Goal: Task Accomplishment & Management: Use online tool/utility

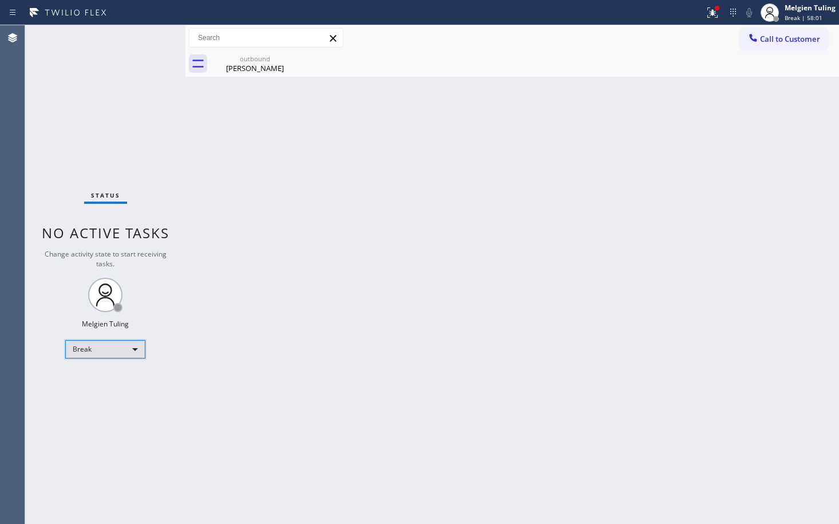
click at [132, 349] on div "Break" at bounding box center [105, 349] width 80 height 18
click at [110, 381] on li "Available" at bounding box center [105, 380] width 78 height 14
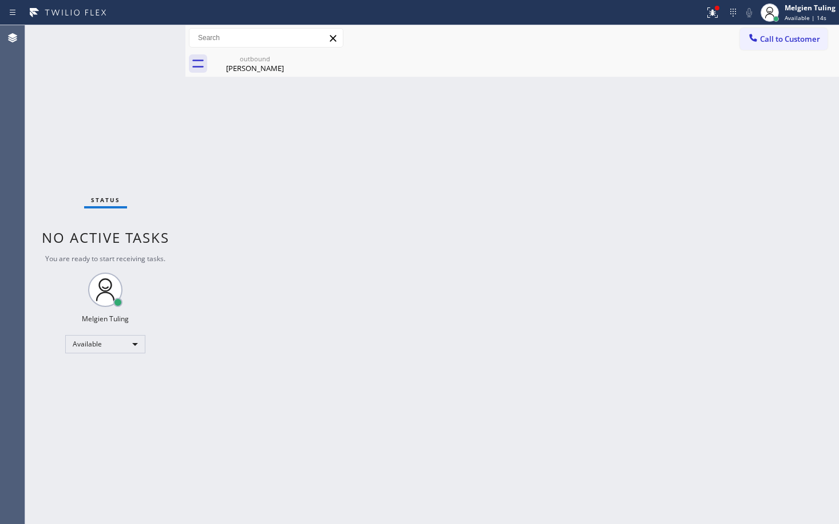
click at [436, 282] on div "Back to Dashboard Change Sender ID Customers Technicians Select a contact Outbo…" at bounding box center [512, 274] width 654 height 499
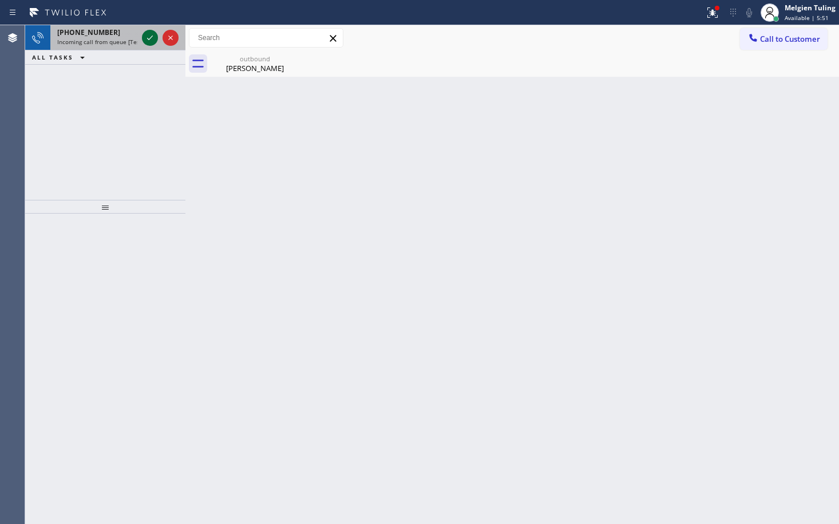
click at [153, 39] on icon at bounding box center [150, 38] width 14 height 14
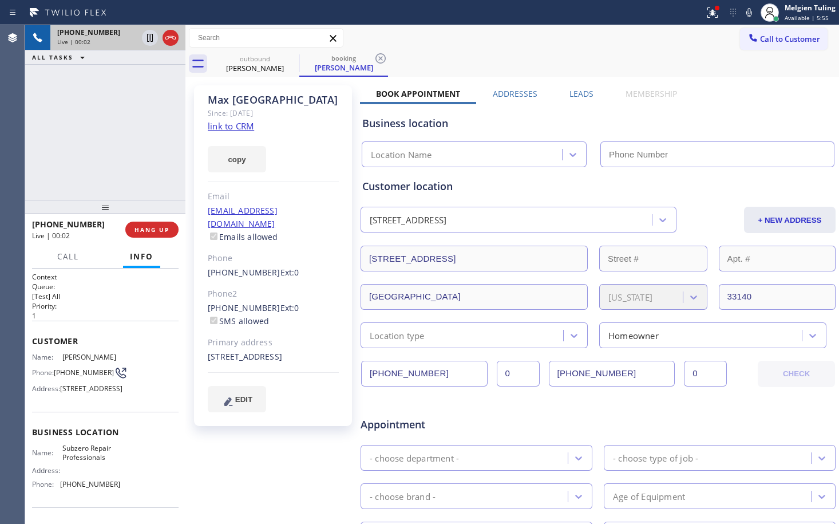
type input "[PHONE_NUMBER]"
click at [225, 128] on link "link to CRM" at bounding box center [231, 125] width 46 height 11
click at [147, 37] on icon at bounding box center [150, 38] width 14 height 14
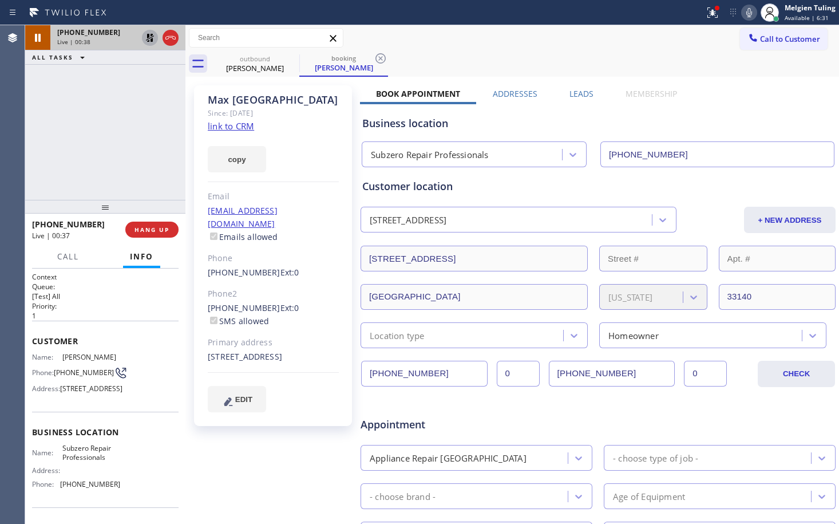
drag, startPoint x: 147, startPoint y: 37, endPoint x: 749, endPoint y: 9, distance: 603.5
click at [749, 9] on icon at bounding box center [750, 12] width 6 height 9
click at [149, 38] on icon at bounding box center [150, 38] width 14 height 14
click at [753, 14] on icon at bounding box center [749, 13] width 14 height 14
click at [70, 258] on span "Call" at bounding box center [68, 256] width 22 height 10
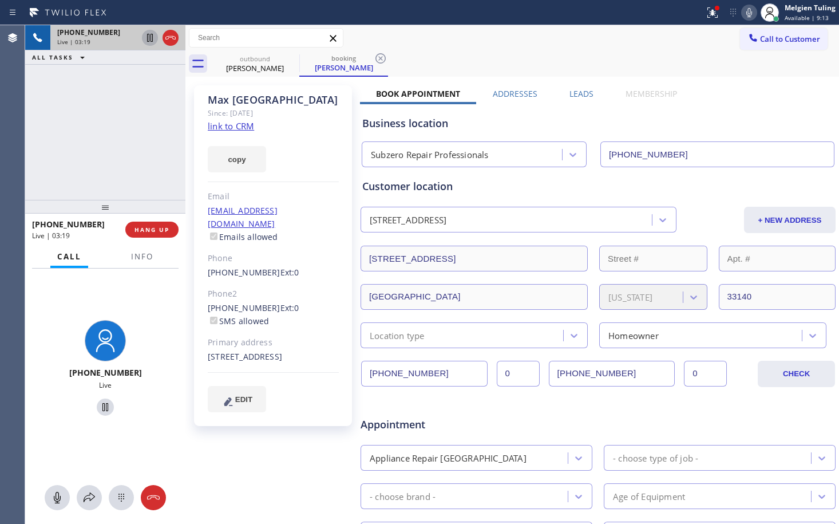
click at [150, 37] on icon at bounding box center [150, 38] width 14 height 14
click at [94, 492] on icon at bounding box center [89, 498] width 14 height 14
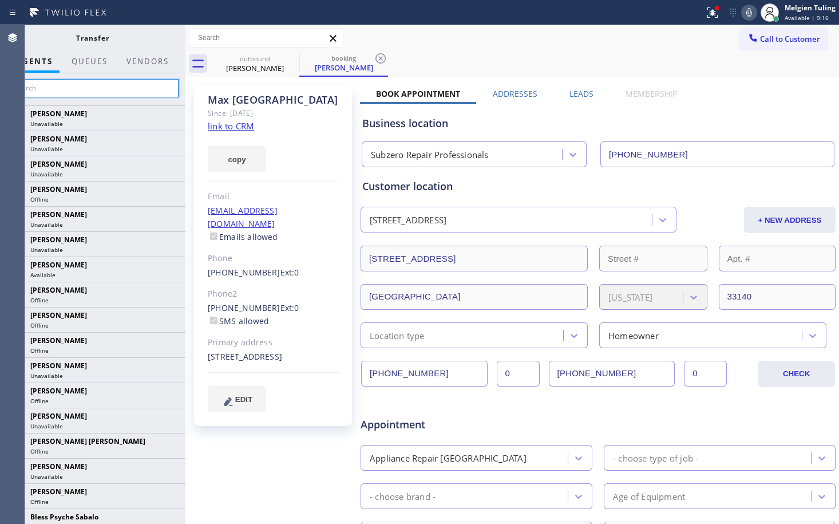
click at [89, 89] on input "text" at bounding box center [92, 88] width 172 height 18
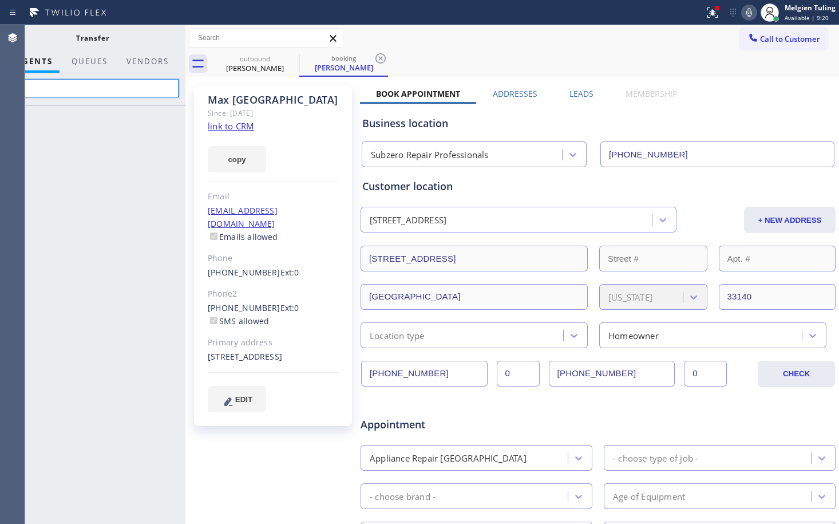
type input "r"
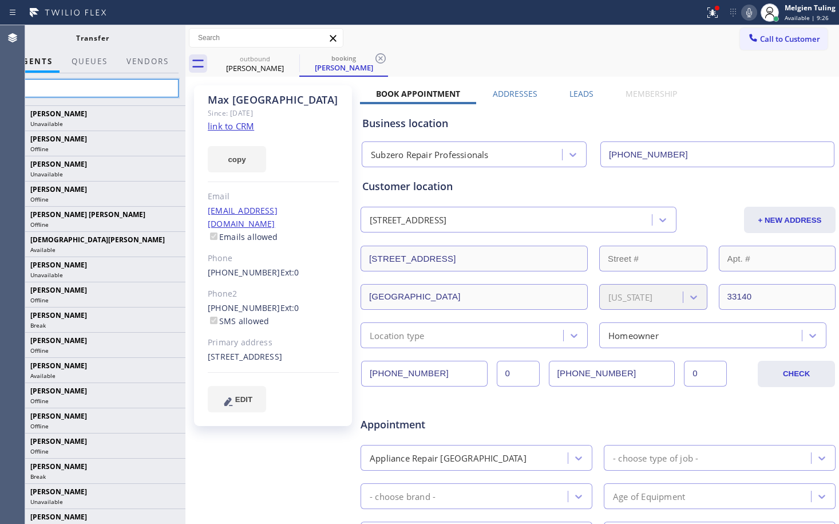
type input "t"
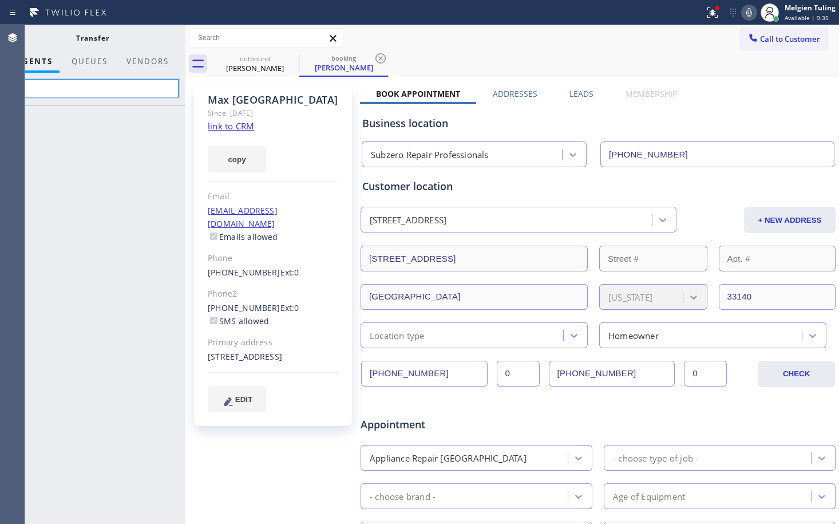
click at [93, 86] on input "tita" at bounding box center [92, 88] width 172 height 18
type input "t"
type input "[PERSON_NAME]"
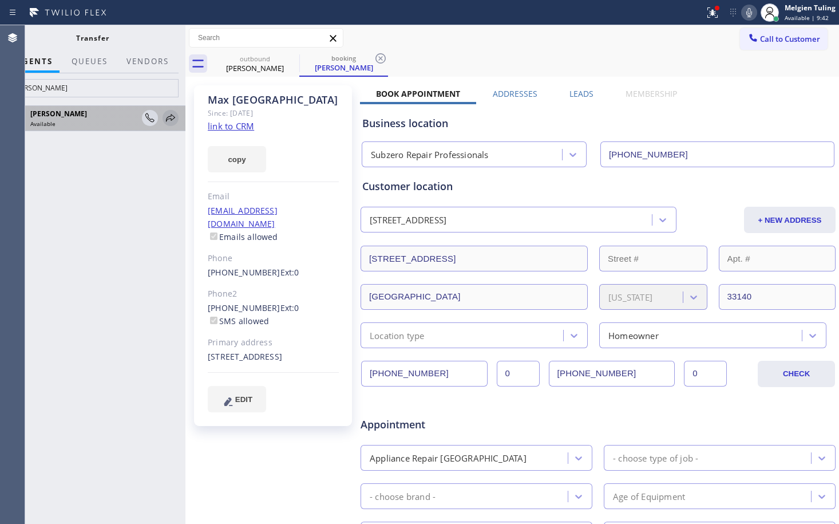
click at [172, 116] on icon at bounding box center [171, 118] width 14 height 14
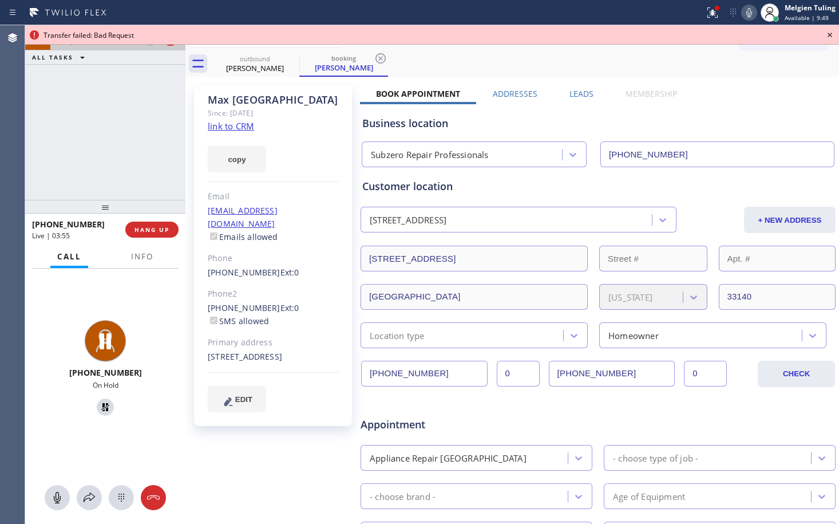
click at [827, 35] on icon at bounding box center [830, 35] width 14 height 14
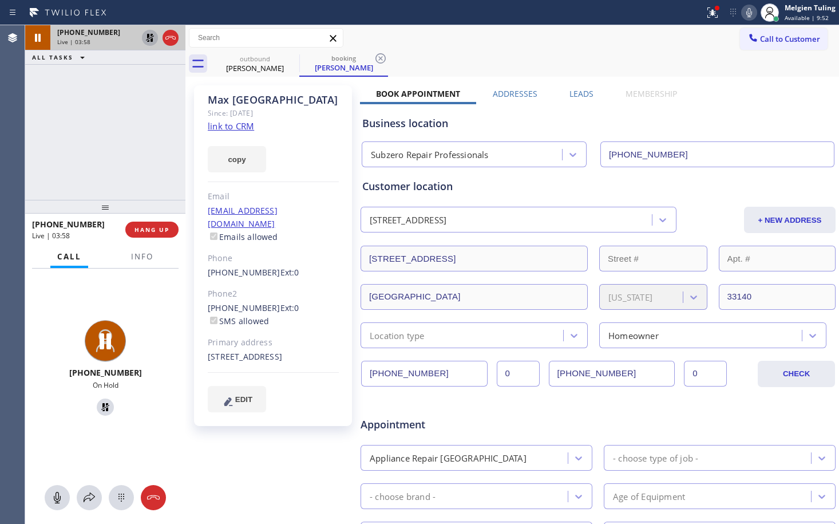
click at [752, 12] on icon at bounding box center [749, 13] width 14 height 14
click at [90, 497] on icon at bounding box center [89, 498] width 14 height 14
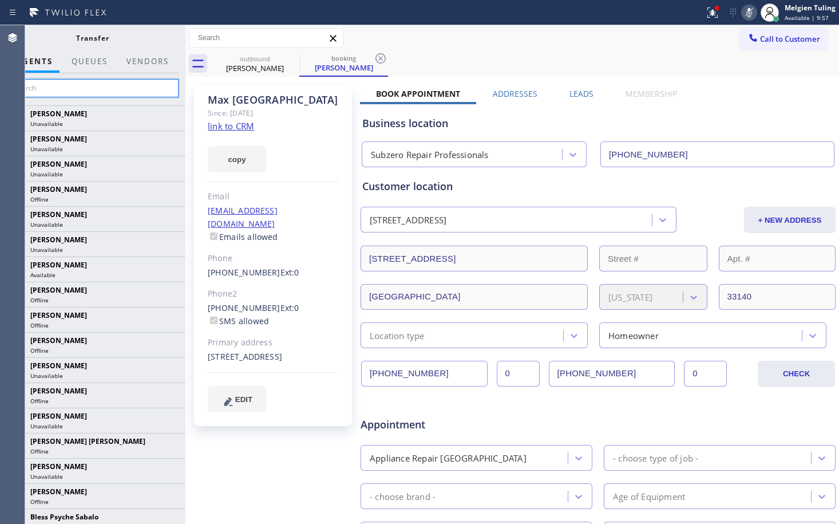
click at [152, 87] on input "text" at bounding box center [92, 88] width 172 height 18
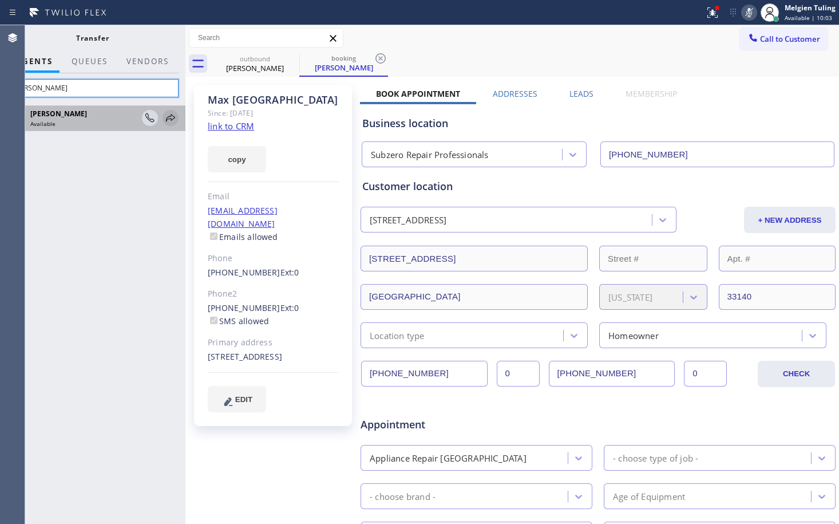
type input "[PERSON_NAME]"
click at [172, 116] on icon at bounding box center [171, 118] width 14 height 14
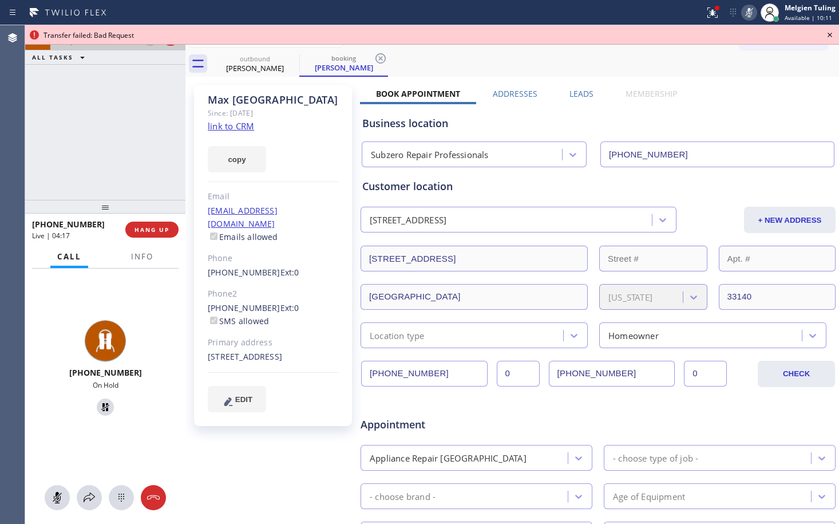
click at [828, 34] on icon at bounding box center [830, 35] width 14 height 14
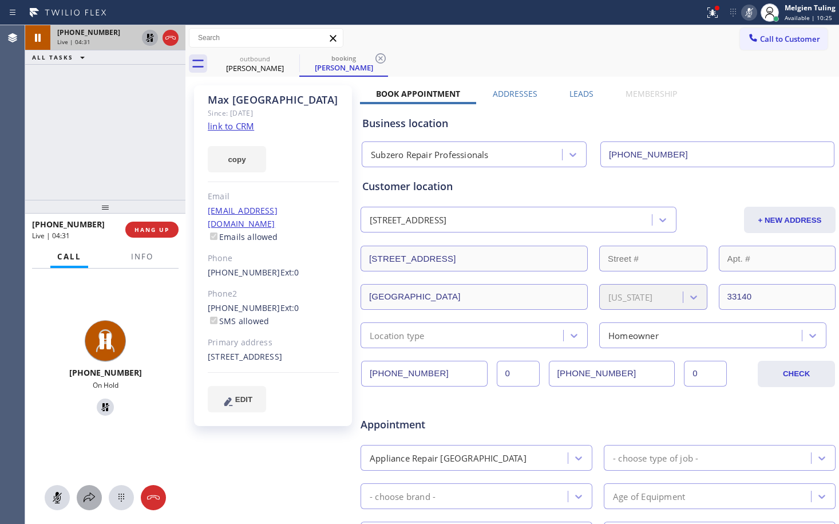
click at [85, 497] on icon at bounding box center [89, 498] width 14 height 14
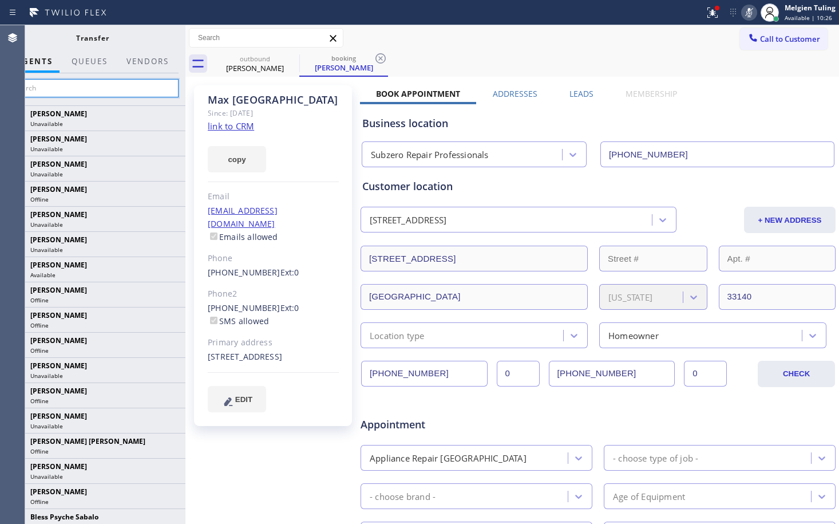
click at [59, 87] on input "text" at bounding box center [92, 88] width 172 height 18
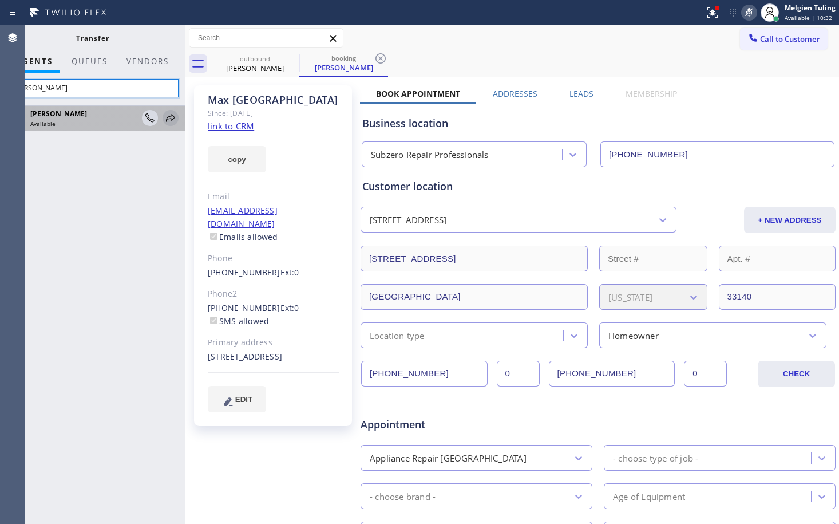
type input "[PERSON_NAME]"
click at [171, 116] on icon at bounding box center [170, 117] width 9 height 7
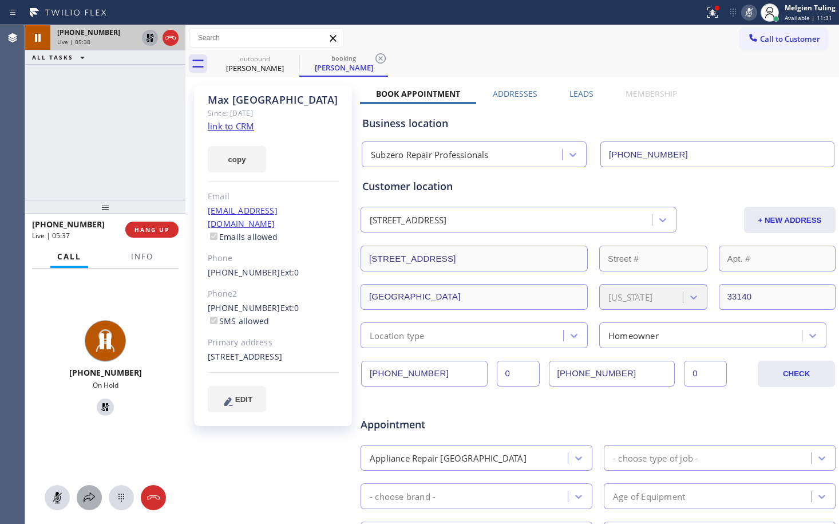
click at [83, 493] on icon at bounding box center [89, 498] width 14 height 14
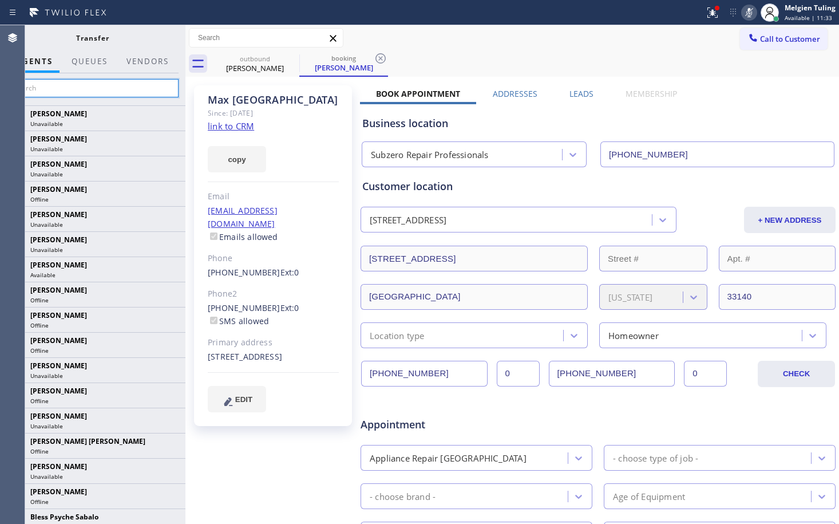
click at [96, 92] on input "text" at bounding box center [92, 88] width 172 height 18
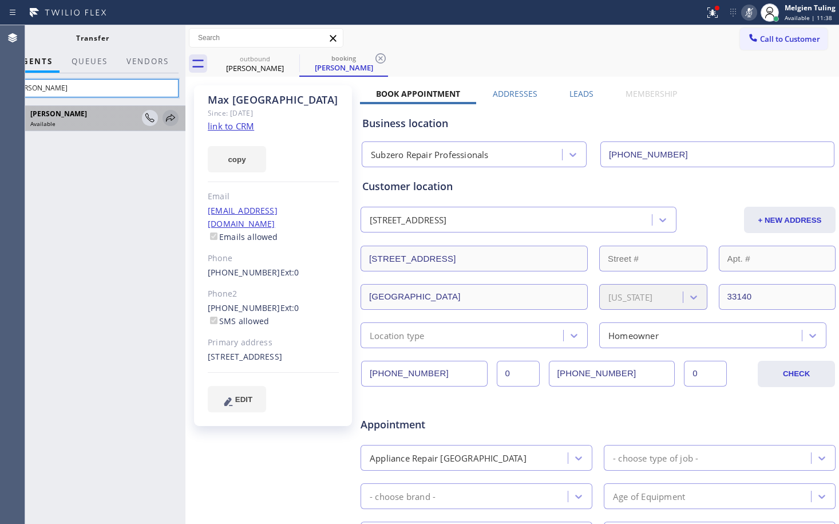
type input "[PERSON_NAME]"
click at [171, 116] on icon at bounding box center [170, 117] width 9 height 7
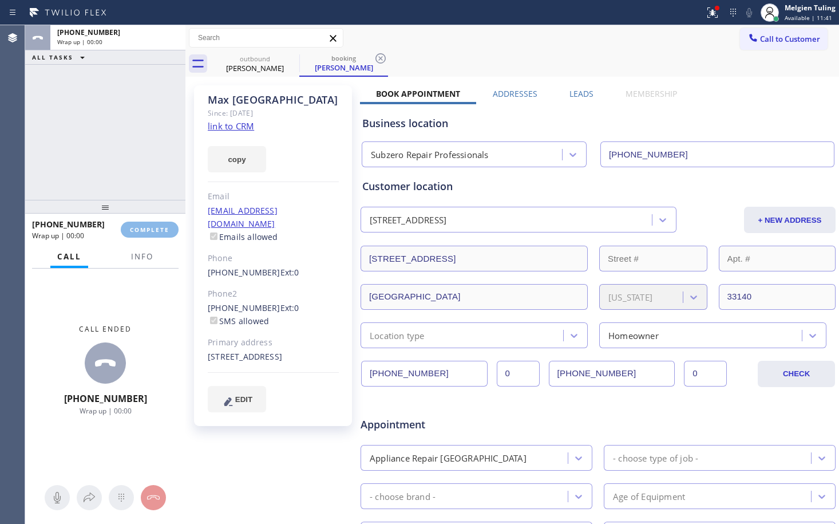
type input "[PHONE_NUMBER]"
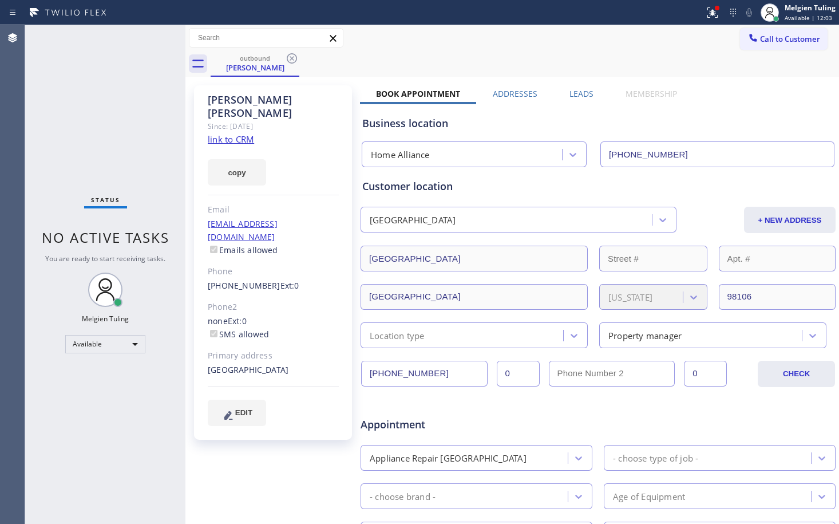
click at [335, 159] on div "copy" at bounding box center [273, 166] width 131 height 40
click at [291, 58] on icon at bounding box center [292, 58] width 10 height 10
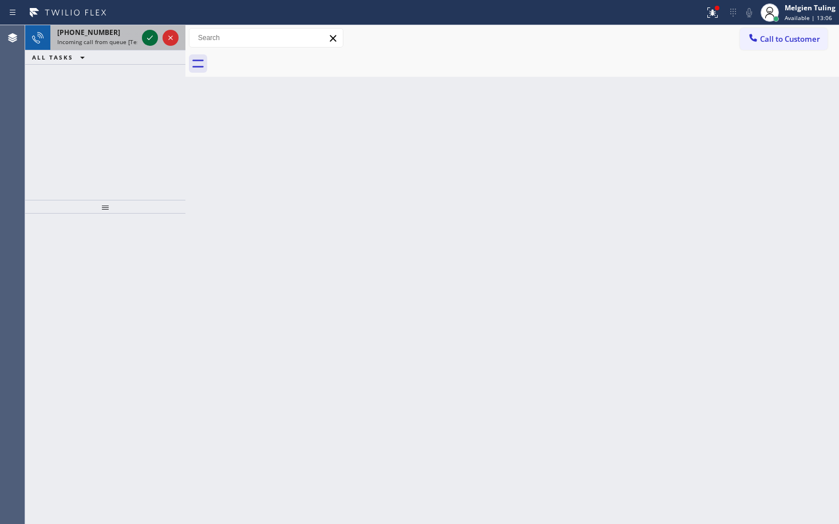
click at [152, 39] on icon at bounding box center [150, 38] width 14 height 14
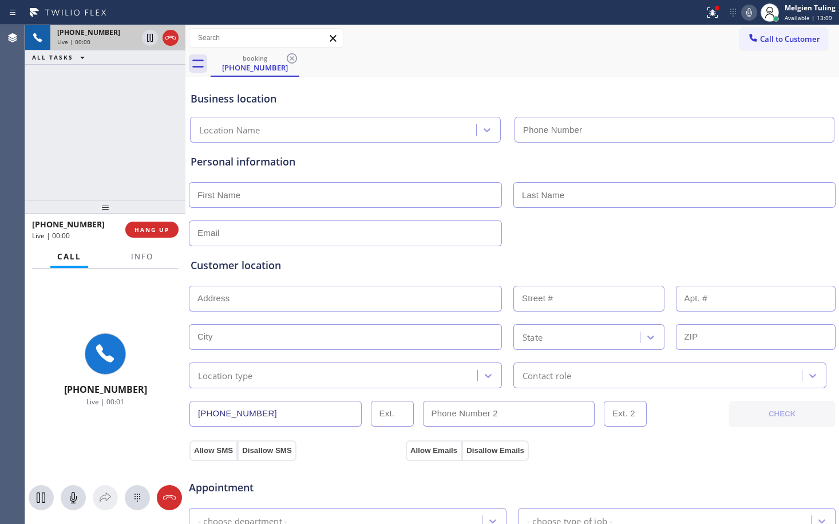
type input "[PHONE_NUMBER]"
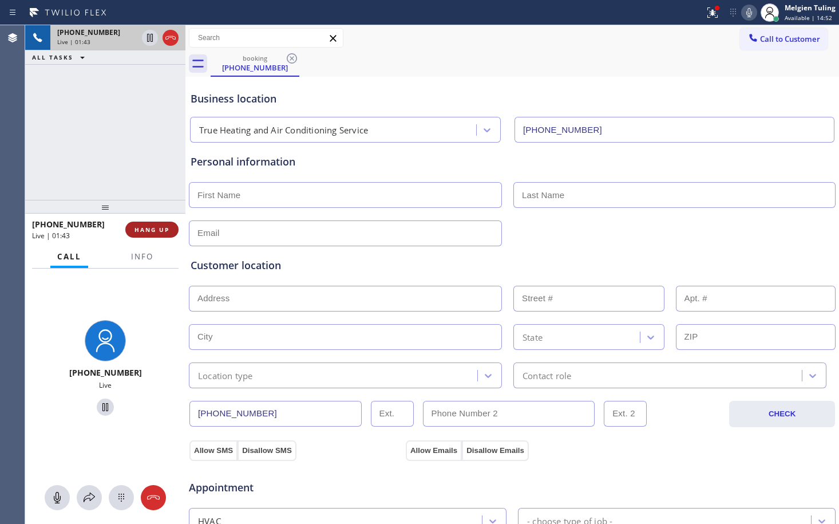
click at [158, 230] on span "HANG UP" at bounding box center [152, 230] width 35 height 8
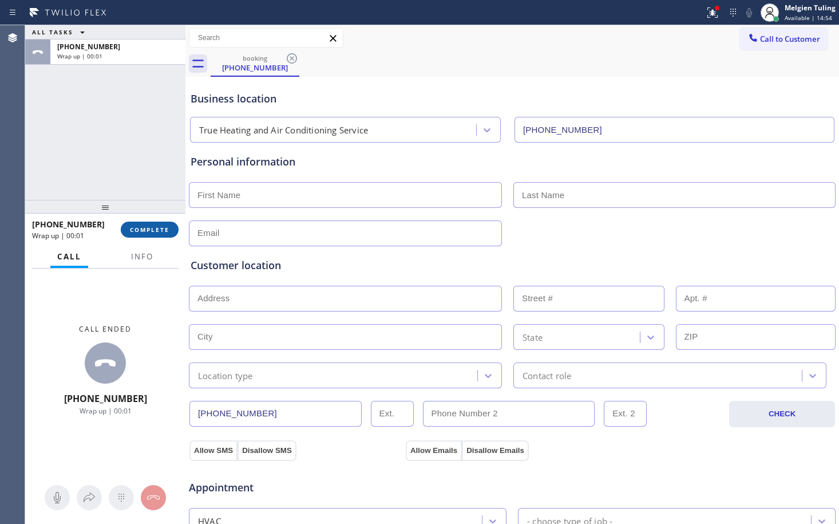
click at [163, 237] on button "COMPLETE" at bounding box center [150, 230] width 58 height 16
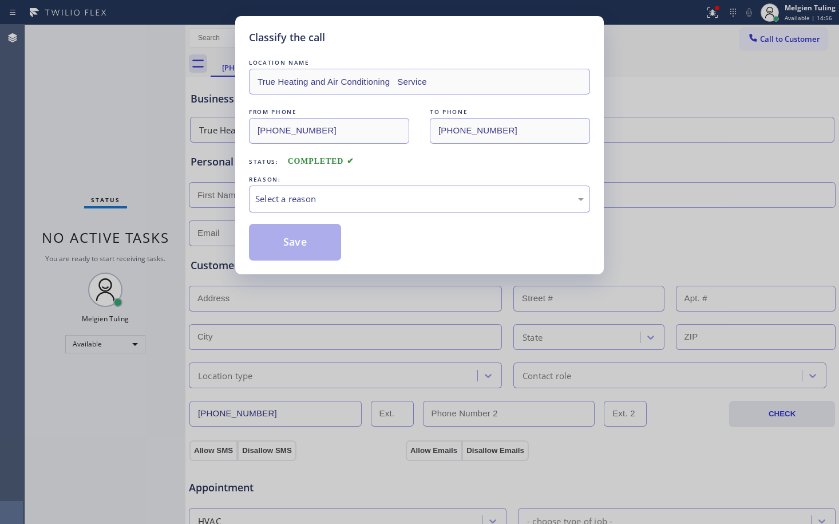
click at [330, 200] on div "Select a reason" at bounding box center [419, 198] width 329 height 13
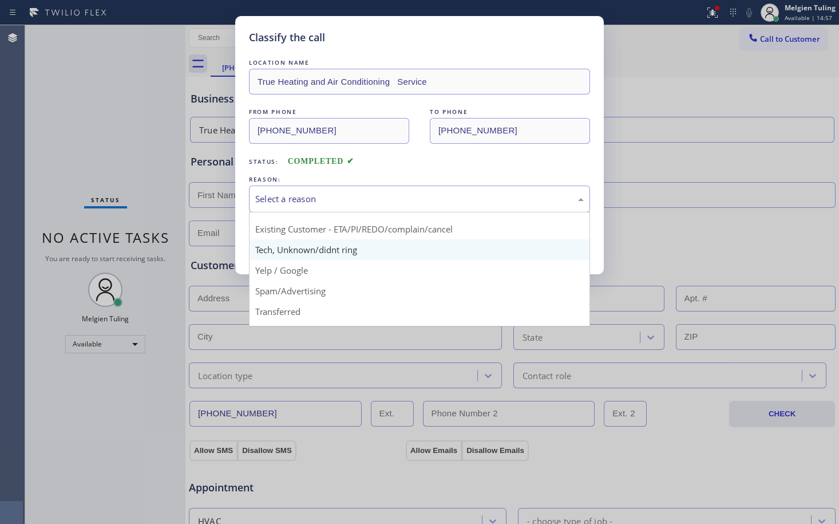
scroll to position [72, 0]
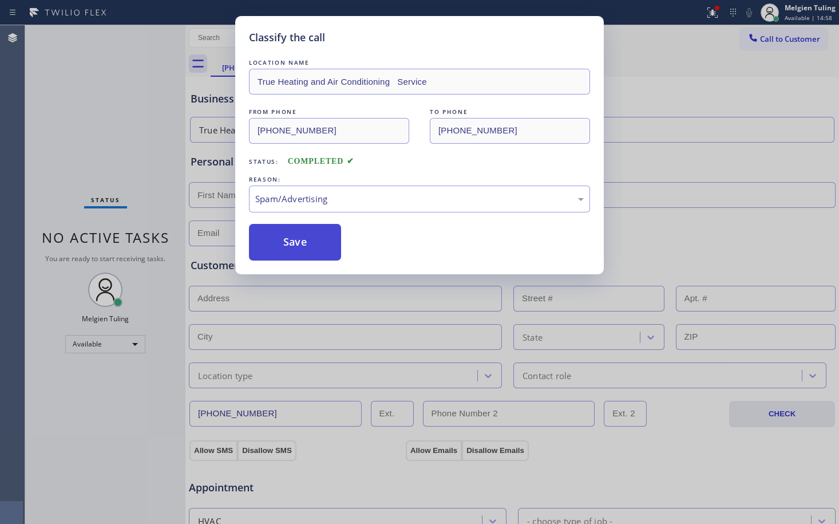
click at [321, 240] on button "Save" at bounding box center [295, 242] width 92 height 37
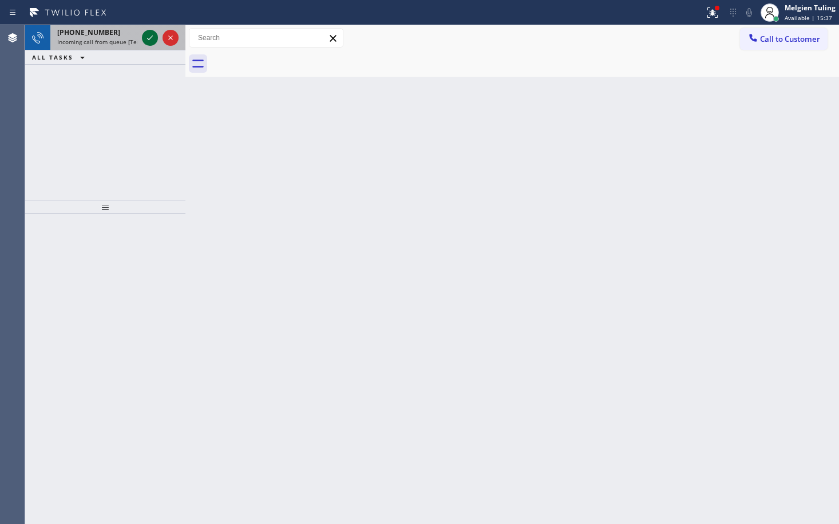
click at [147, 34] on icon at bounding box center [150, 38] width 14 height 14
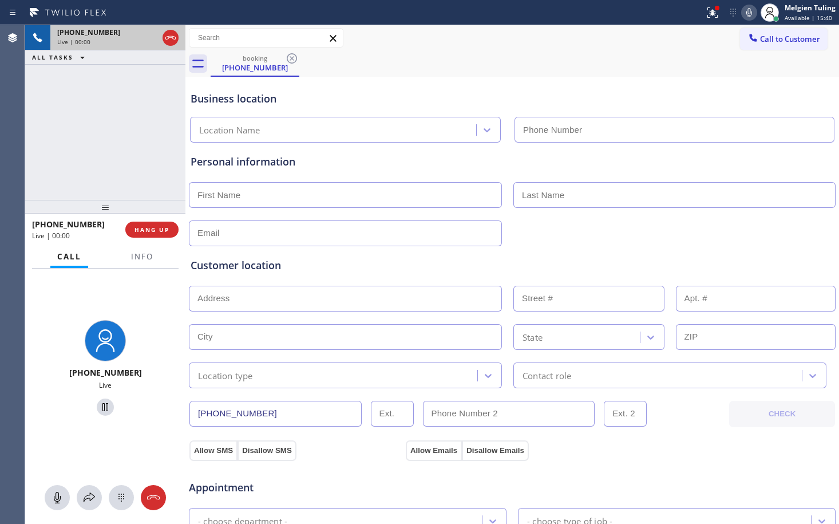
type input "[PHONE_NUMBER]"
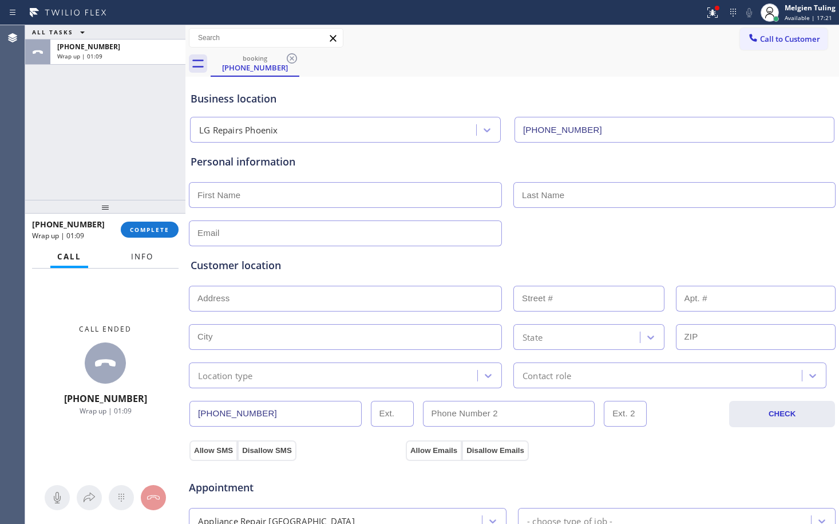
click at [139, 261] on span "Info" at bounding box center [142, 256] width 22 height 10
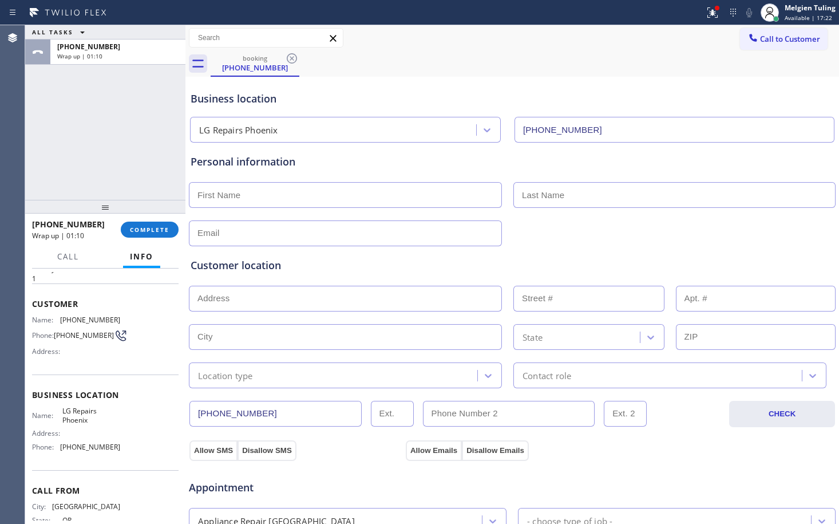
scroll to position [57, 0]
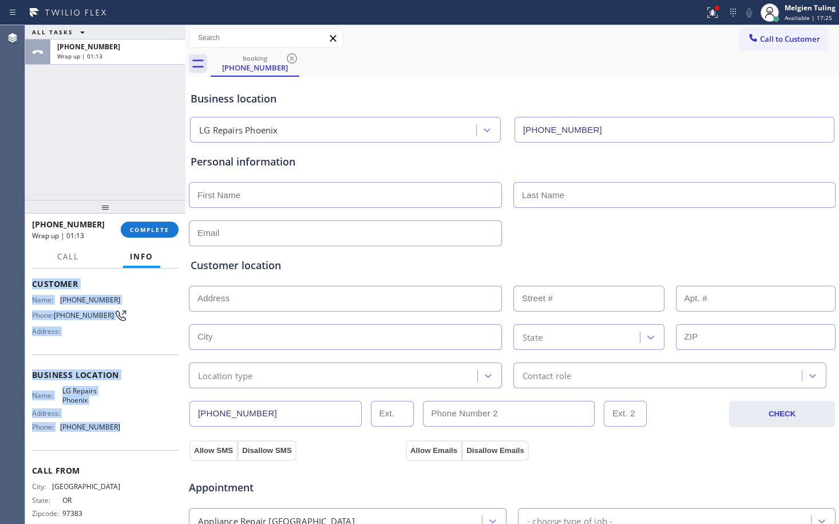
drag, startPoint x: 29, startPoint y: 282, endPoint x: 116, endPoint y: 451, distance: 189.7
click at [116, 451] on div "Context Queue: [Test] All Priority: 1 Customer Name: [PHONE_NUMBER] Phone: [PHO…" at bounding box center [105, 395] width 160 height 255
copy div "Customer Name: [PHONE_NUMBER] Phone: [PHONE_NUMBER] Address: Business location …"
click at [134, 231] on span "COMPLETE" at bounding box center [150, 230] width 40 height 8
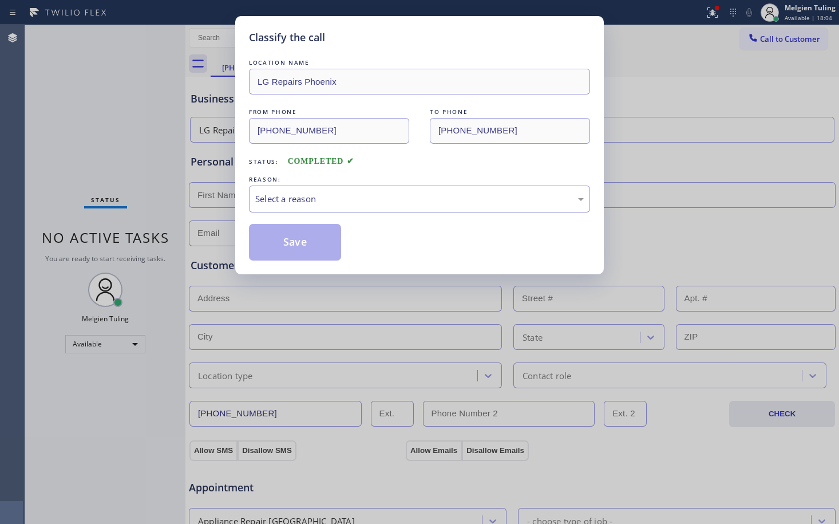
click at [327, 190] on div "Select a reason" at bounding box center [419, 198] width 341 height 27
click at [289, 243] on button "Save" at bounding box center [295, 242] width 92 height 37
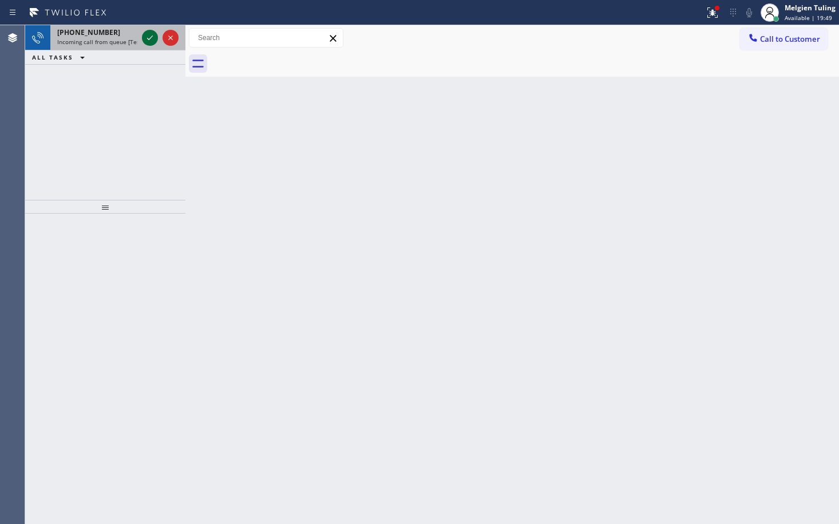
click at [153, 42] on icon at bounding box center [150, 38] width 14 height 14
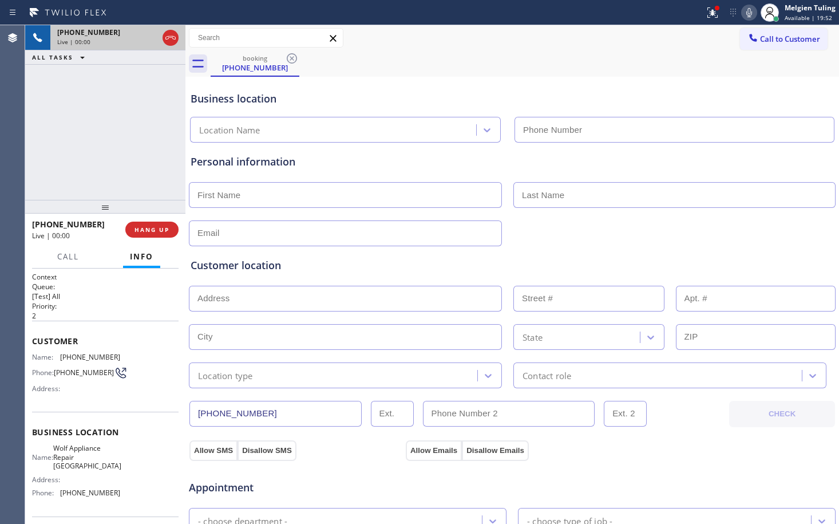
type input "[PHONE_NUMBER]"
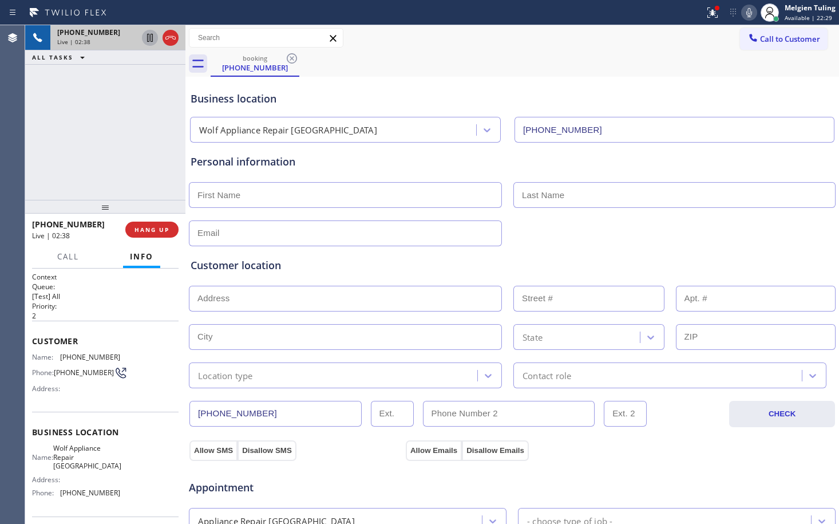
click at [152, 37] on icon at bounding box center [150, 38] width 14 height 14
click at [752, 15] on icon at bounding box center [750, 12] width 6 height 9
click at [748, 11] on icon at bounding box center [749, 13] width 14 height 14
click at [154, 39] on icon at bounding box center [150, 38] width 14 height 14
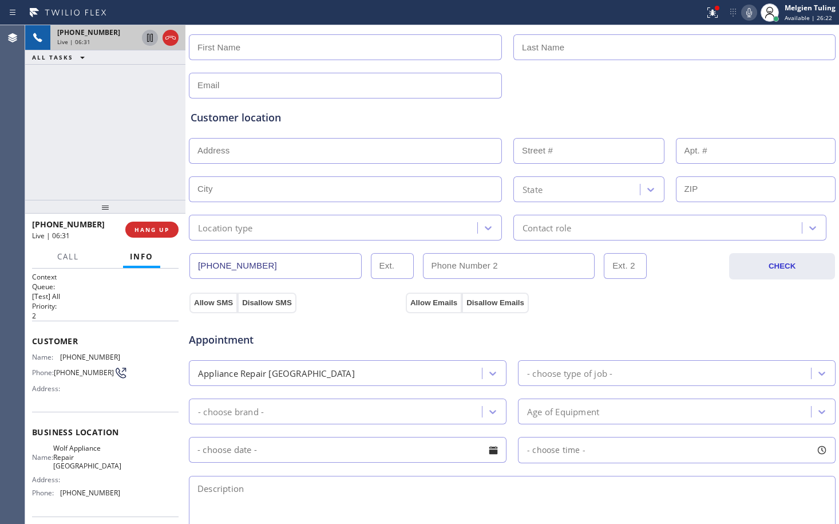
scroll to position [172, 0]
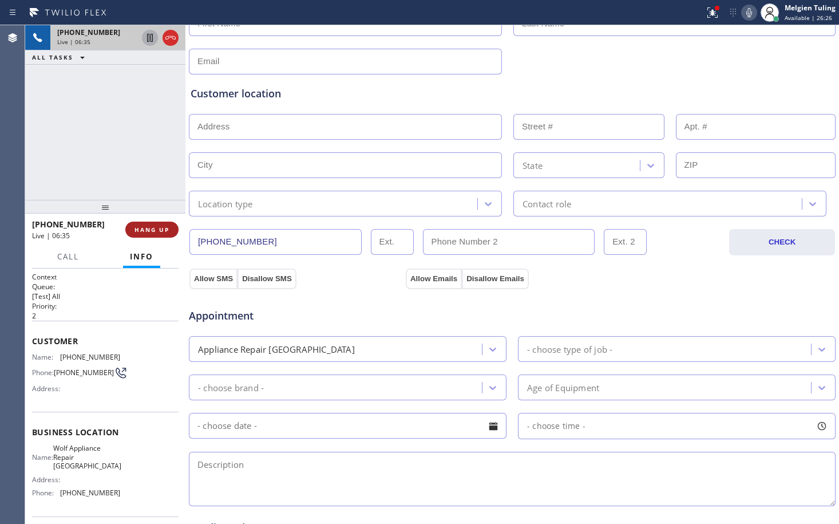
click at [166, 229] on span "HANG UP" at bounding box center [152, 230] width 35 height 8
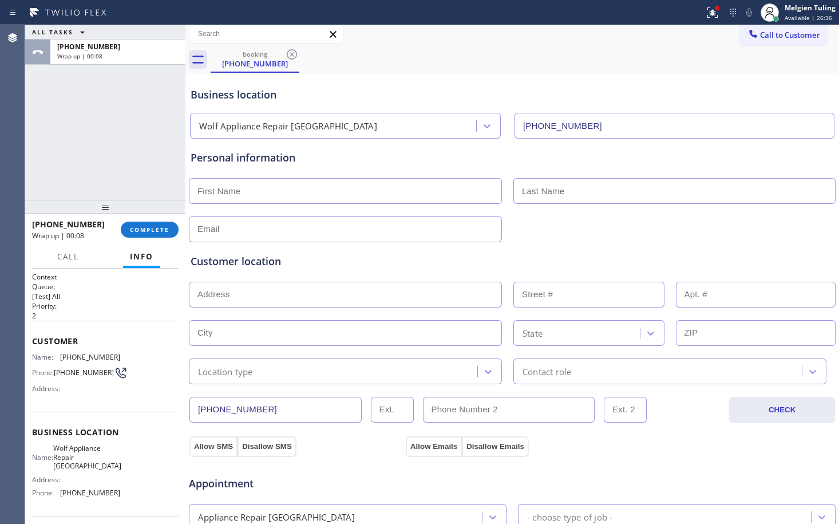
scroll to position [0, 0]
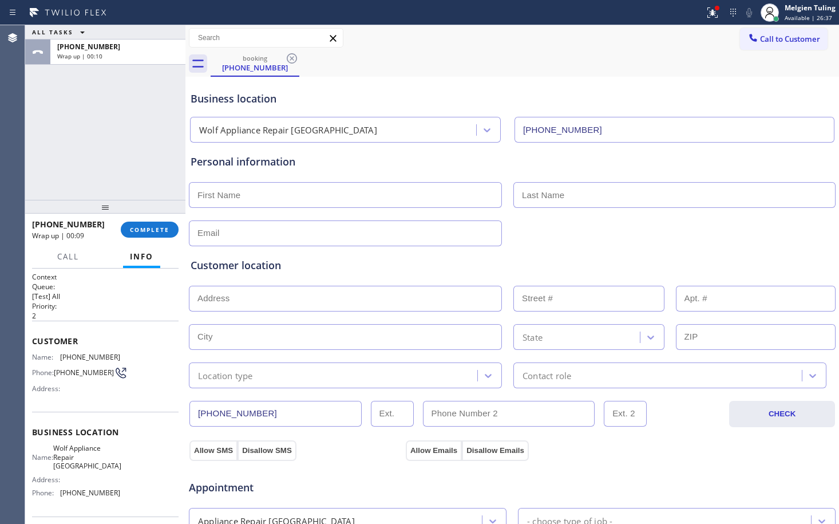
click at [226, 200] on input "text" at bounding box center [345, 195] width 313 height 26
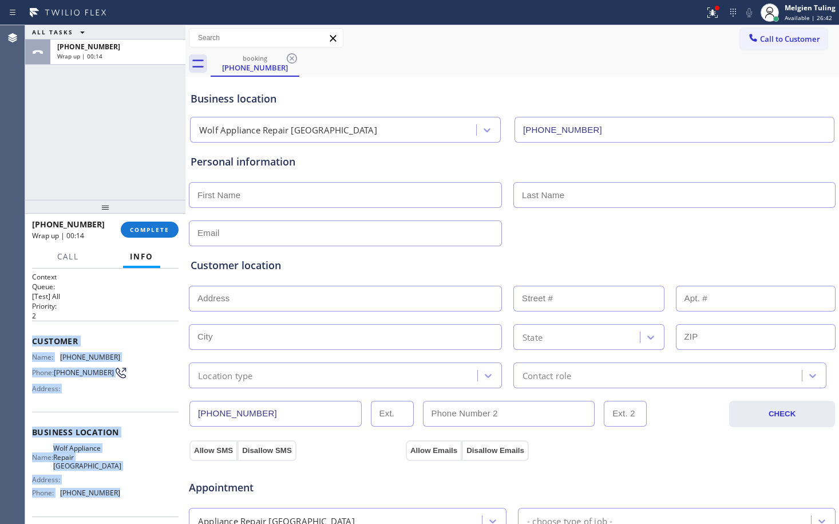
drag, startPoint x: 33, startPoint y: 342, endPoint x: 114, endPoint y: 492, distance: 170.1
click at [114, 492] on div "Context Queue: [Test] All Priority: 2 Customer Name: [PHONE_NUMBER] Phone: [PHO…" at bounding box center [105, 437] width 147 height 331
copy div "Customer Name: [PHONE_NUMBER] Phone: [PHONE_NUMBER] Address: Business location …"
click at [220, 197] on input "text" at bounding box center [345, 195] width 313 height 26
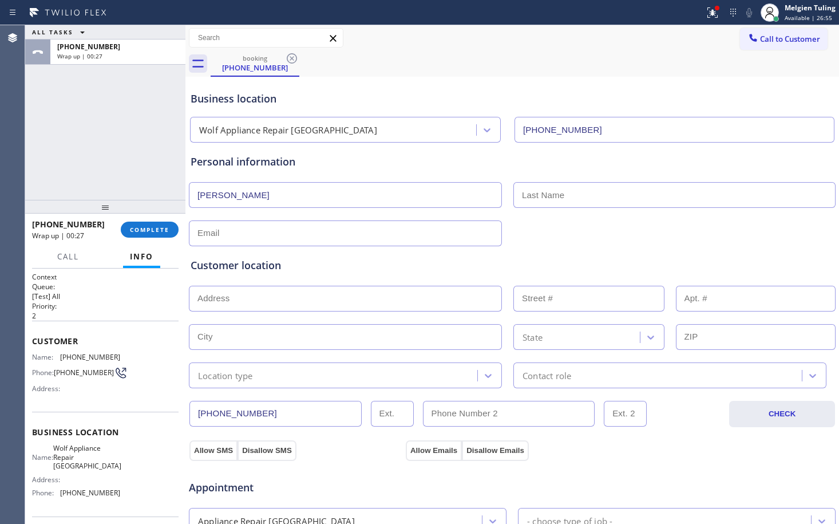
type input "[PERSON_NAME]"
click at [524, 199] on input "text" at bounding box center [675, 195] width 322 height 26
type input "[PERSON_NAME]"
click at [257, 239] on input "text" at bounding box center [345, 233] width 313 height 26
type input "[EMAIL_ADDRESS][DOMAIN_NAME]"
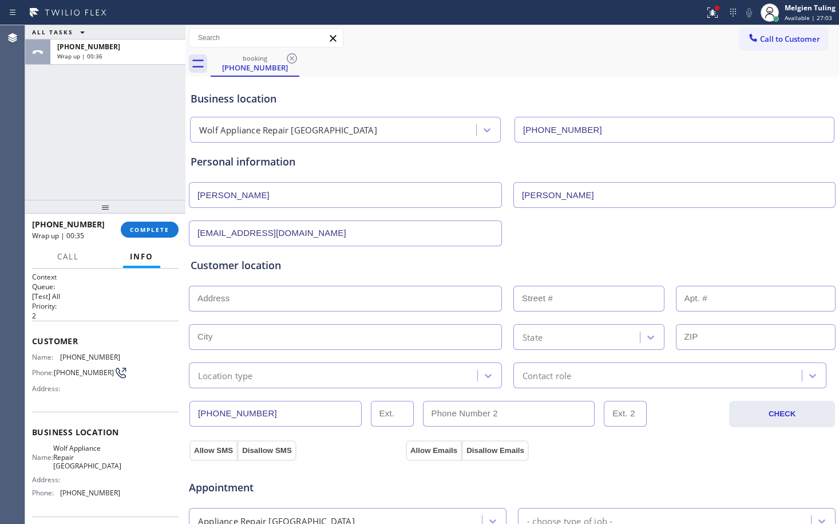
click at [220, 295] on input "text" at bounding box center [345, 299] width 313 height 26
click at [195, 294] on input "text" at bounding box center [345, 299] width 313 height 26
paste input "[STREET_ADDRESS]"
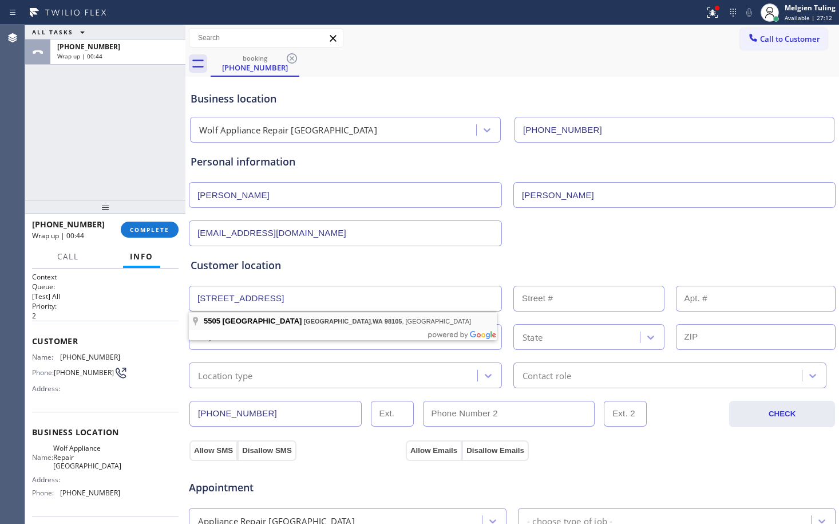
type input "[STREET_ADDRESS]"
type input "5505"
type input "[GEOGRAPHIC_DATA]"
type input "98105"
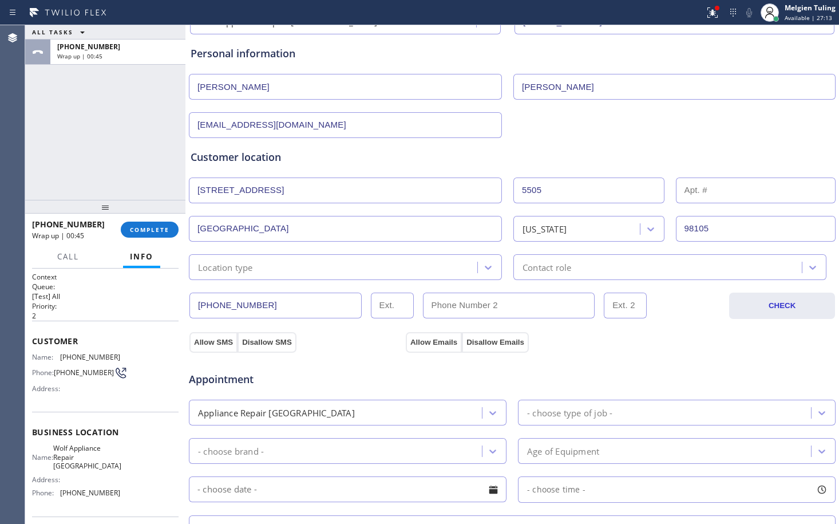
scroll to position [114, 0]
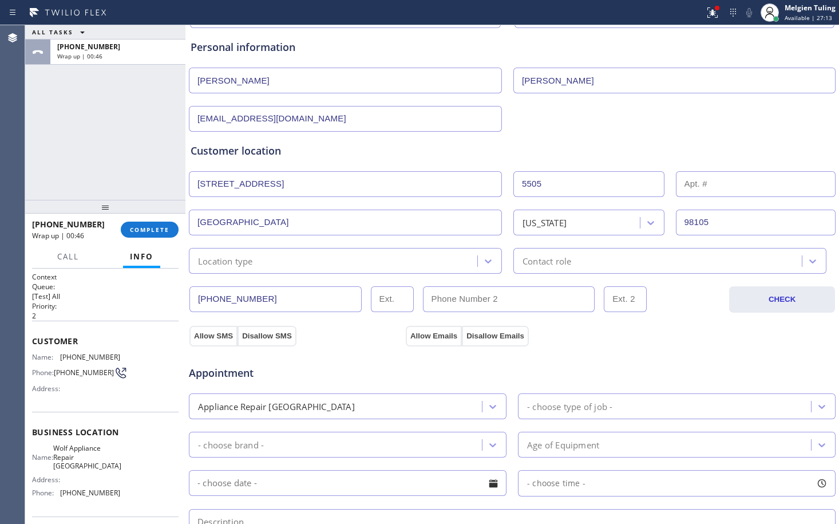
click at [418, 260] on div "Location type" at bounding box center [334, 261] width 285 height 20
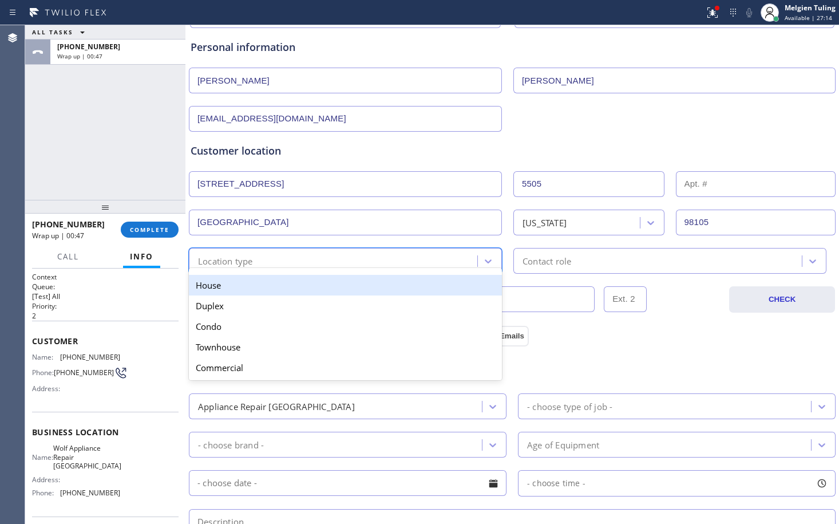
click at [351, 290] on div "House" at bounding box center [345, 285] width 313 height 21
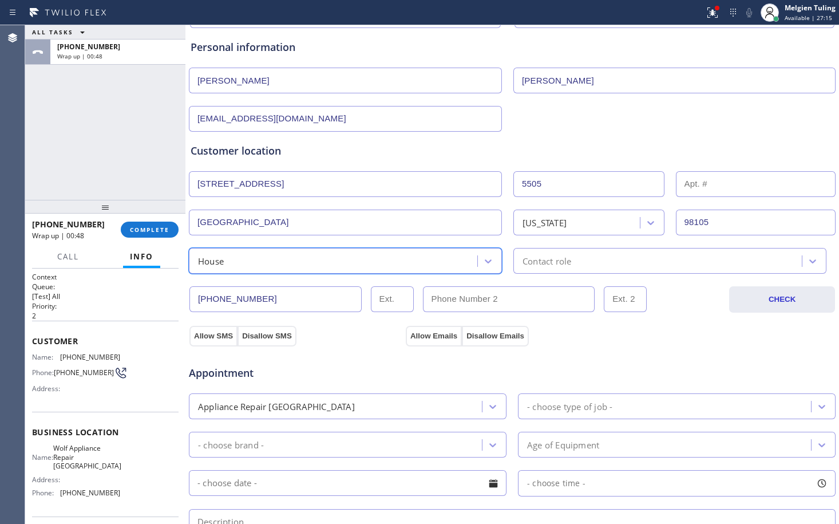
click at [564, 263] on div "Contact role" at bounding box center [547, 260] width 49 height 13
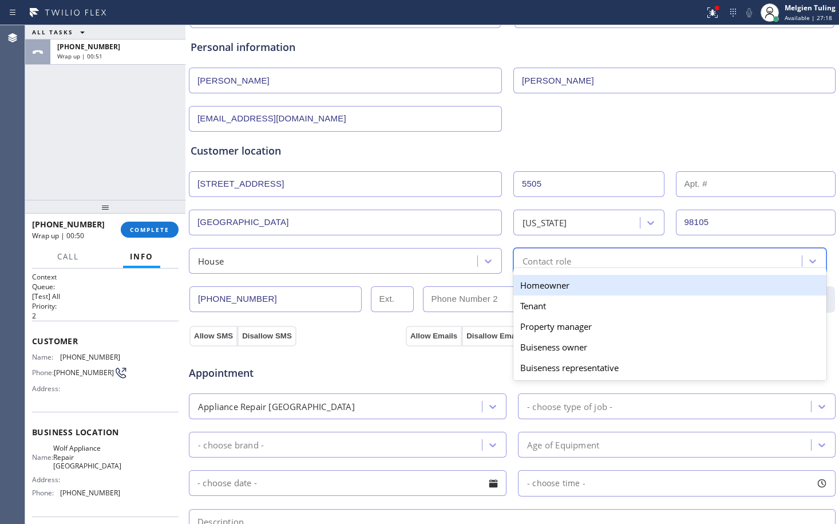
click at [545, 285] on div "Homeowner" at bounding box center [670, 285] width 313 height 21
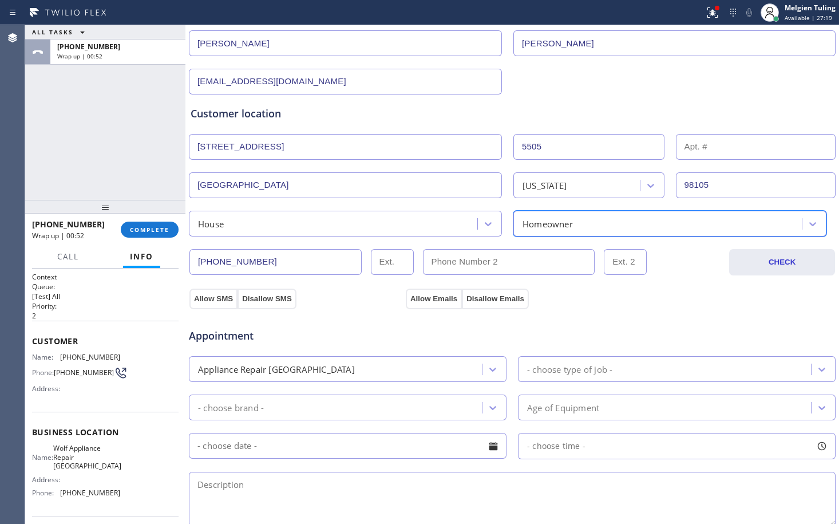
scroll to position [172, 0]
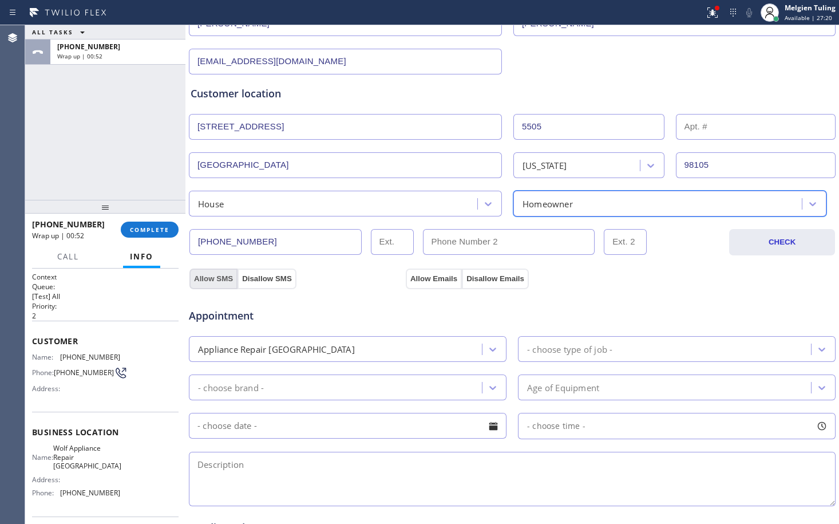
click at [216, 278] on button "Allow SMS" at bounding box center [213, 278] width 48 height 21
click at [429, 283] on button "Allow Emails" at bounding box center [434, 278] width 56 height 21
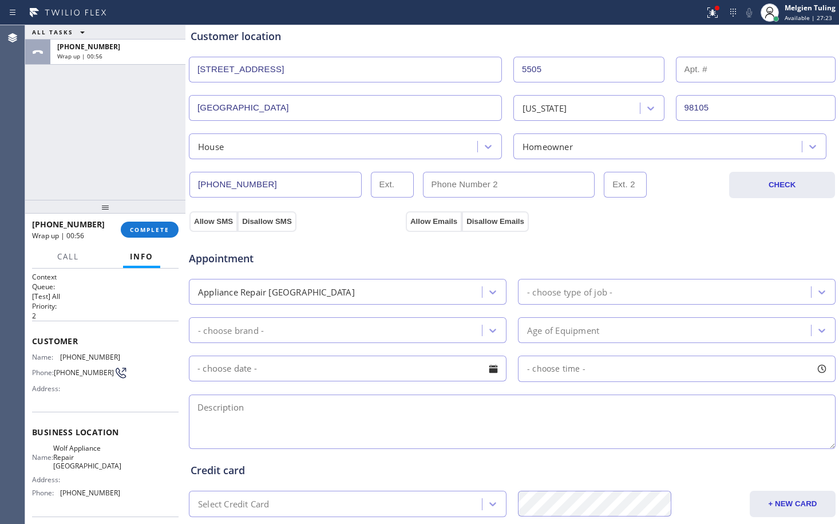
click at [567, 290] on div "- choose type of job -" at bounding box center [569, 291] width 85 height 13
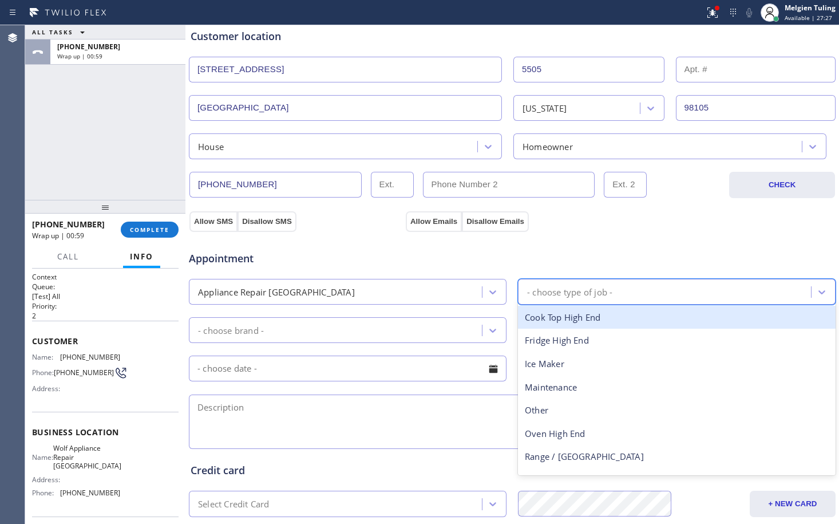
click at [277, 326] on div "- choose brand -" at bounding box center [337, 330] width 290 height 20
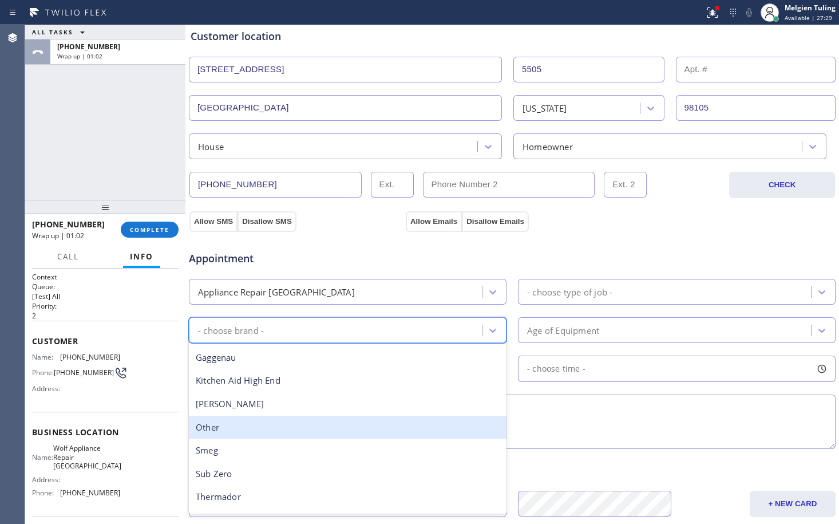
scroll to position [158, 0]
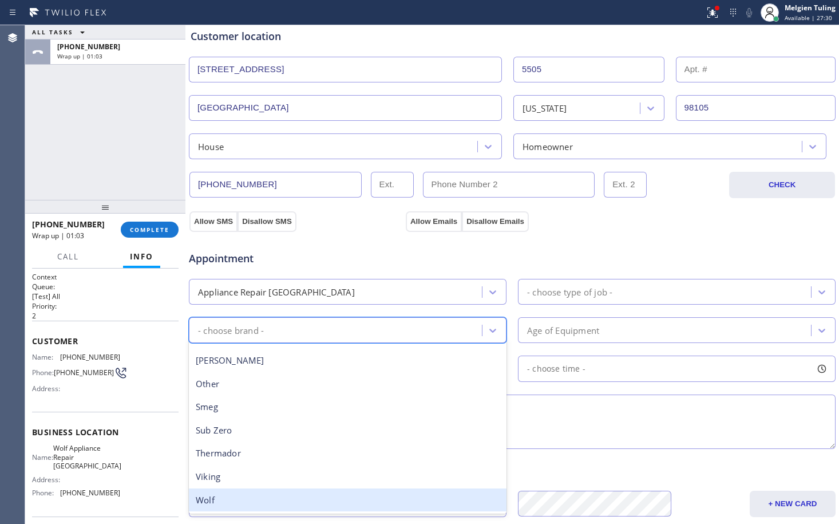
click at [214, 501] on div "Wolf" at bounding box center [348, 499] width 318 height 23
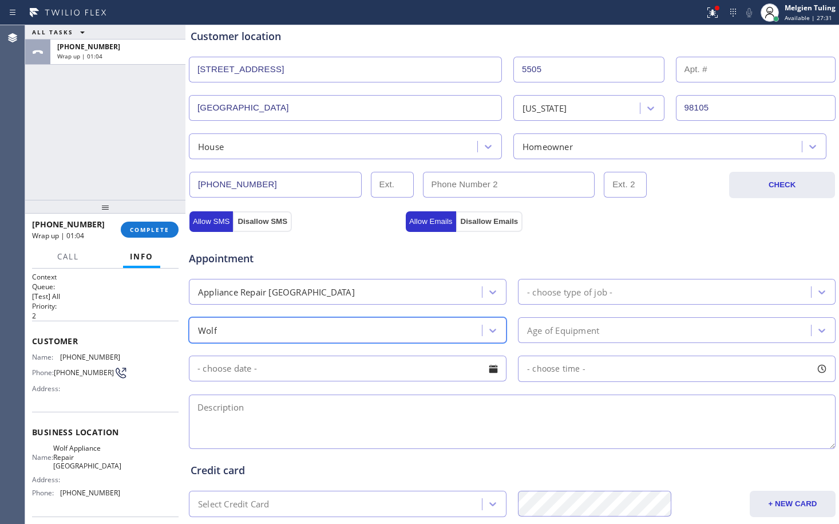
click at [568, 291] on div "- choose type of job -" at bounding box center [569, 291] width 85 height 13
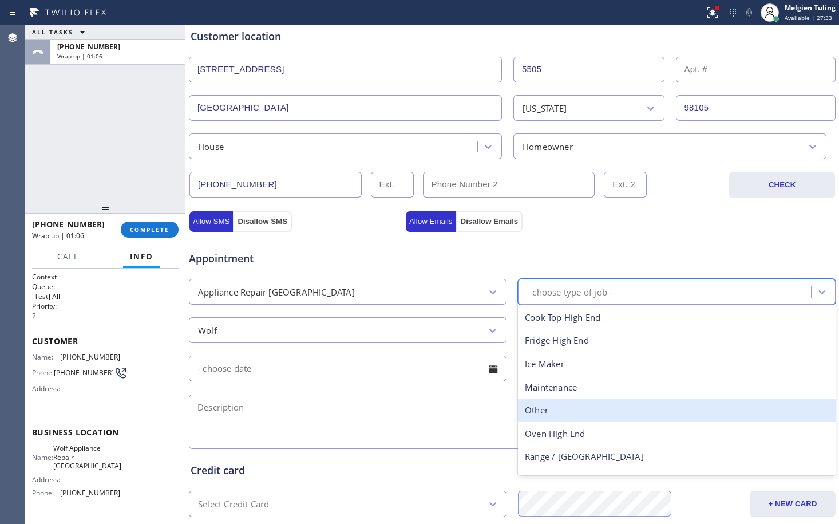
scroll to position [42, 0]
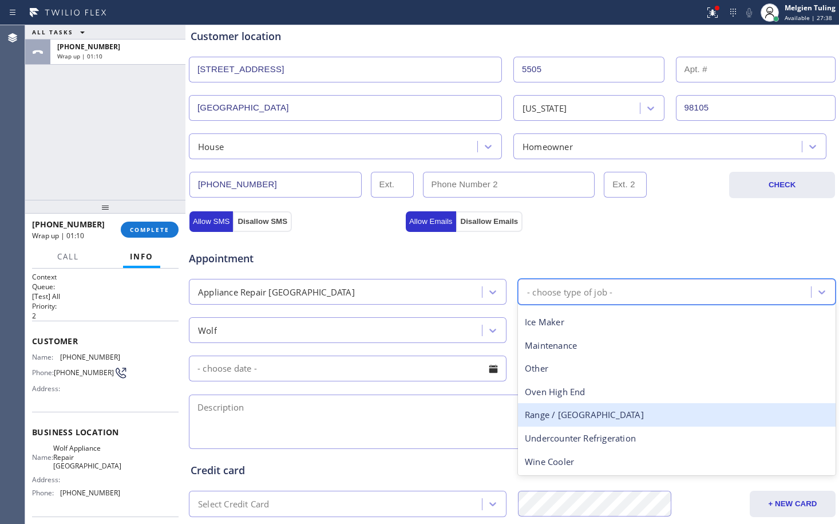
click at [577, 417] on div "Range / [GEOGRAPHIC_DATA]" at bounding box center [677, 414] width 318 height 23
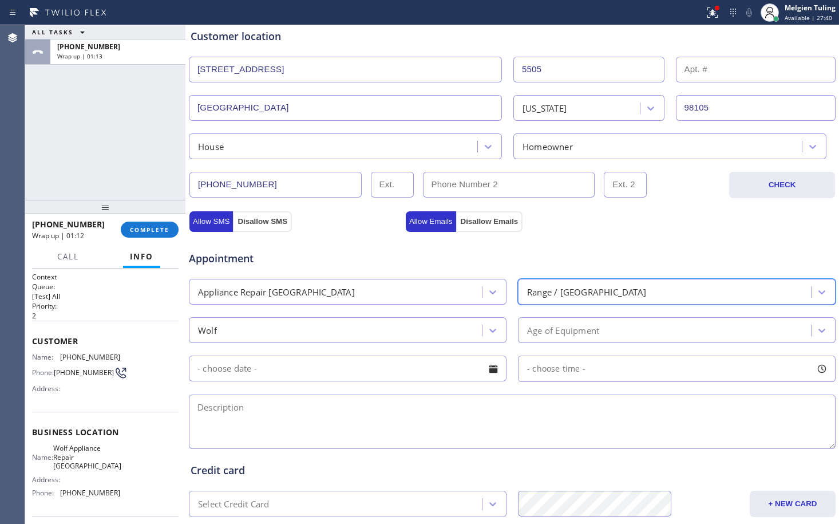
click at [544, 327] on div "Age of Equipment" at bounding box center [563, 329] width 72 height 13
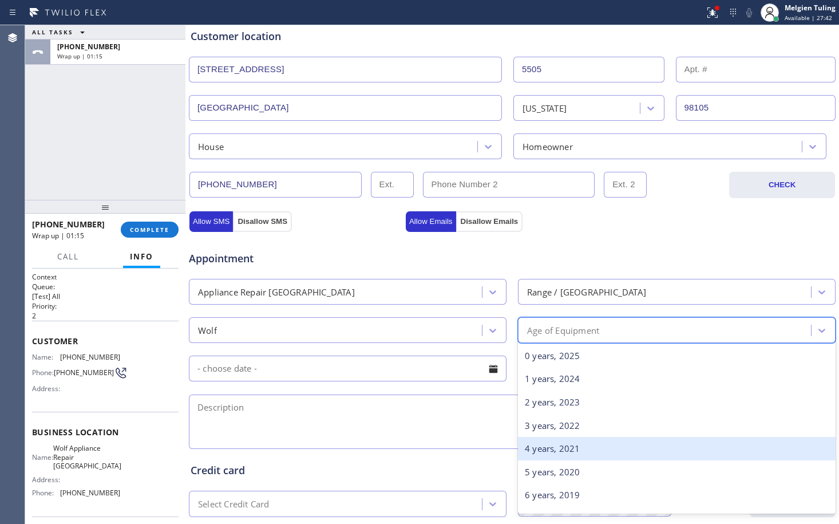
click at [533, 449] on div "4 years, 2021" at bounding box center [677, 448] width 318 height 23
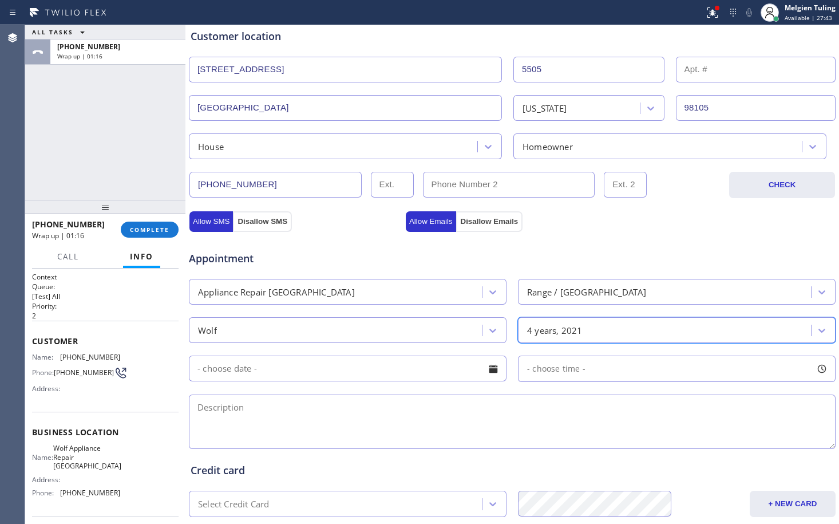
click at [572, 369] on span "- choose time -" at bounding box center [556, 368] width 58 height 11
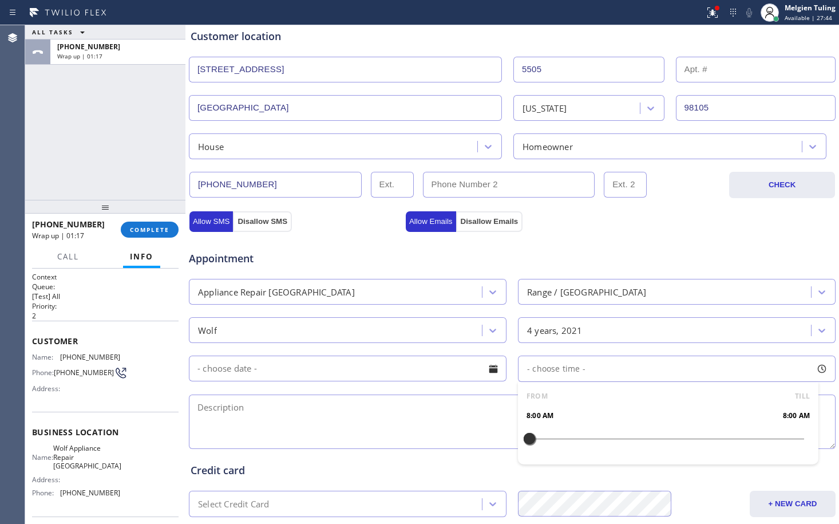
click at [411, 373] on input "text" at bounding box center [348, 369] width 318 height 26
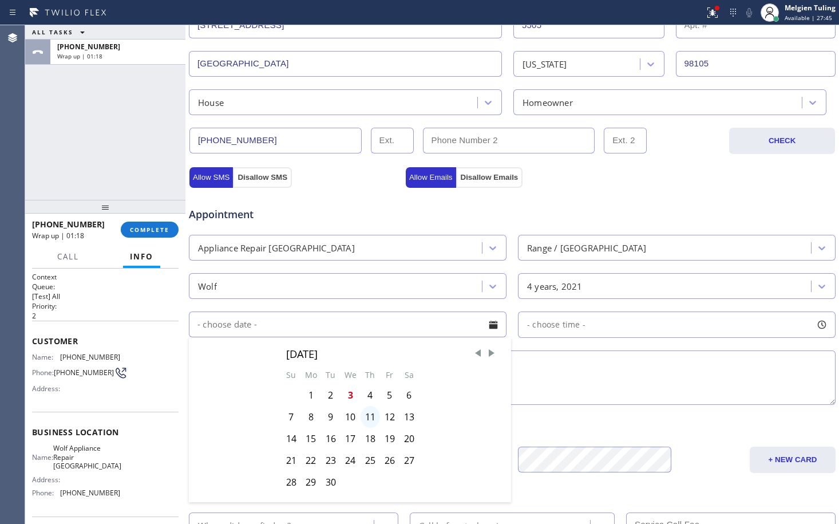
scroll to position [286, 0]
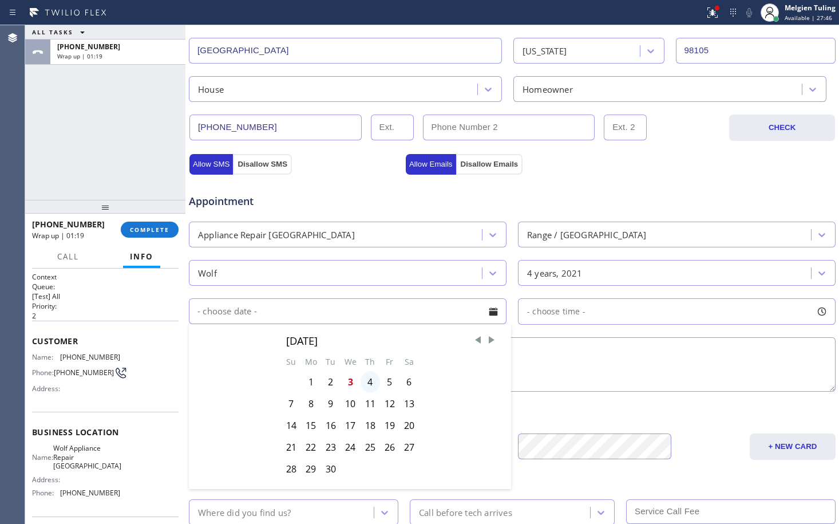
click at [370, 382] on div "4" at bounding box center [370, 382] width 19 height 22
type input "[DATE]"
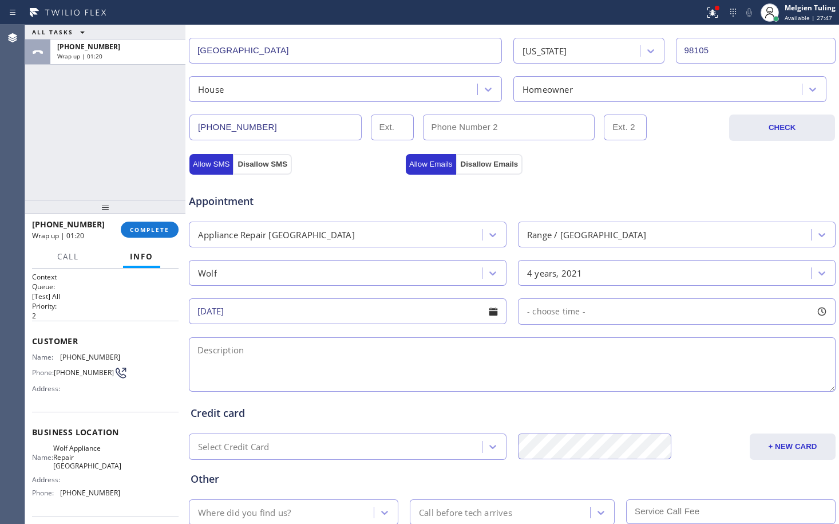
click at [538, 311] on span "- choose time -" at bounding box center [556, 311] width 58 height 11
drag, startPoint x: 527, startPoint y: 378, endPoint x: 621, endPoint y: 383, distance: 93.5
click at [621, 383] on div at bounding box center [621, 381] width 14 height 24
drag, startPoint x: 526, startPoint y: 378, endPoint x: 548, endPoint y: 378, distance: 21.8
click at [548, 378] on div at bounding box center [553, 381] width 14 height 24
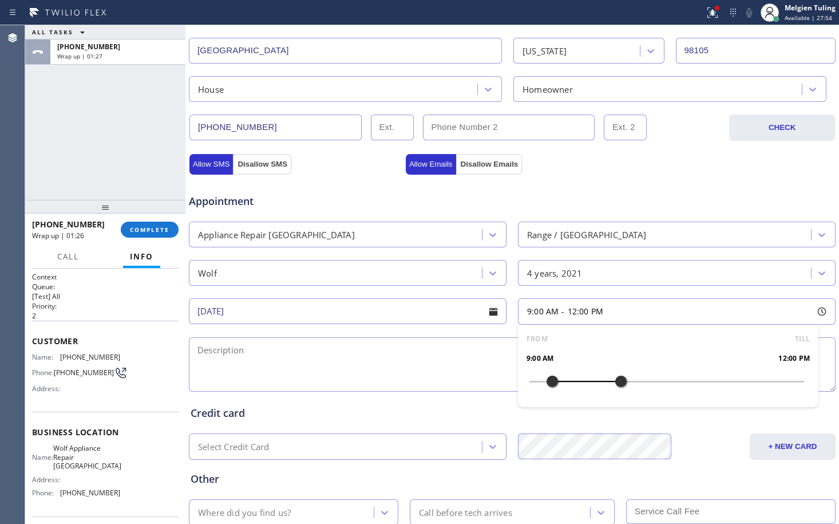
click at [363, 359] on textarea at bounding box center [512, 364] width 647 height 54
click at [219, 351] on textarea at bounding box center [512, 364] width 647 height 54
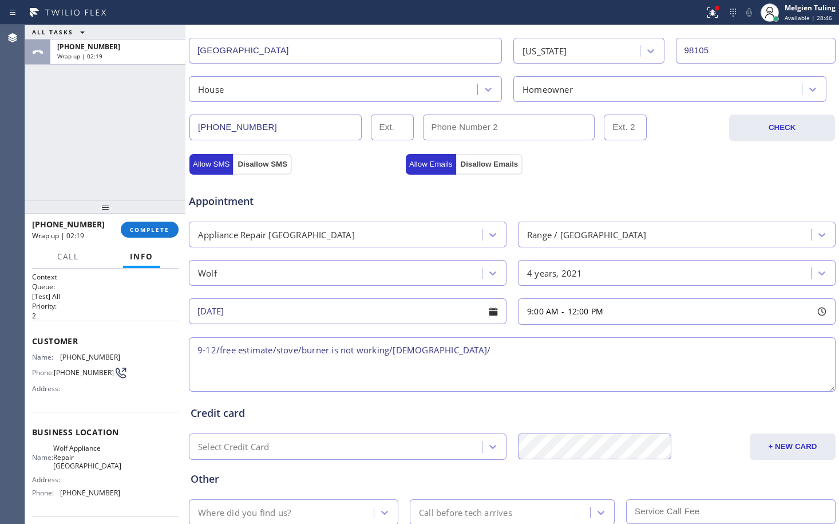
click at [438, 349] on textarea "9-12/free estimate/stove/burner is not working/[DEMOGRAPHIC_DATA]/" at bounding box center [512, 364] width 647 height 54
paste textarea "[STREET_ADDRESS]"
paste textarea "Wolf Appliance Repair [GEOGRAPHIC_DATA]"
paste textarea "Please call customer 30 minutes prior to arrival"
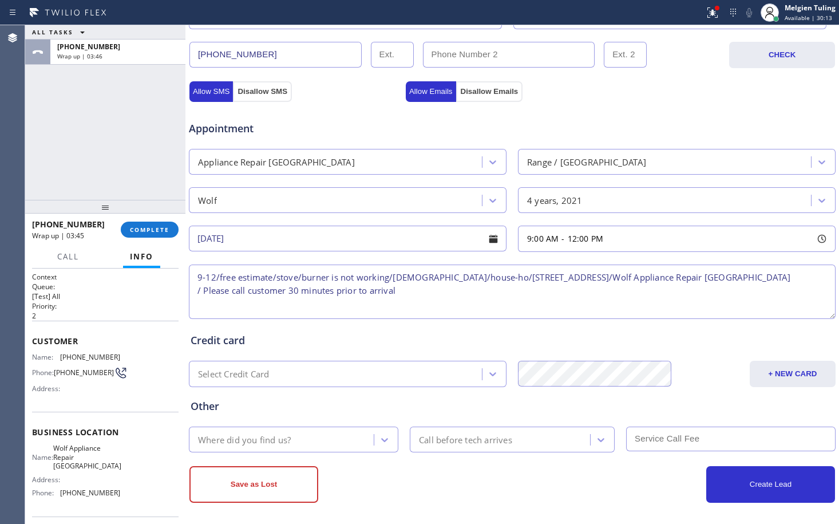
scroll to position [364, 0]
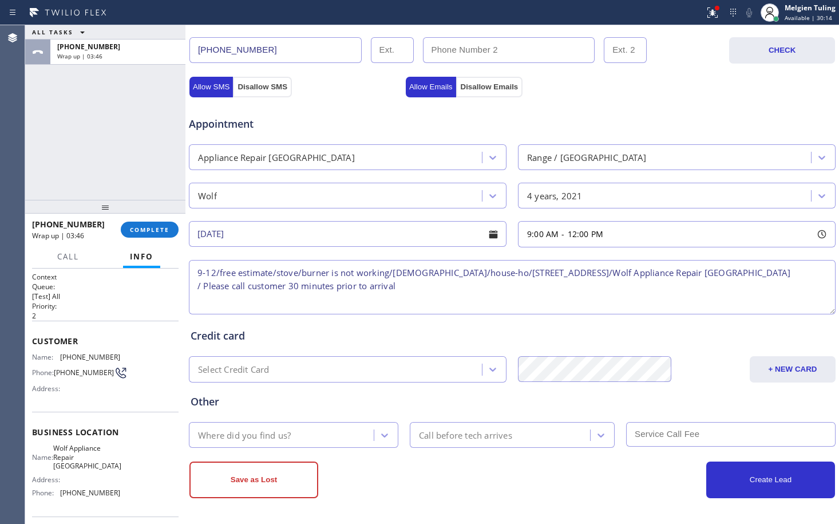
type textarea "9-12/free estimate/stove/burner is not working/[DEMOGRAPHIC_DATA]/house-ho/[STR…"
click at [282, 435] on div "Where did you find us?" at bounding box center [244, 434] width 93 height 13
type input "goo"
click at [384, 437] on icon at bounding box center [384, 434] width 11 height 11
click at [381, 435] on icon at bounding box center [384, 435] width 7 height 4
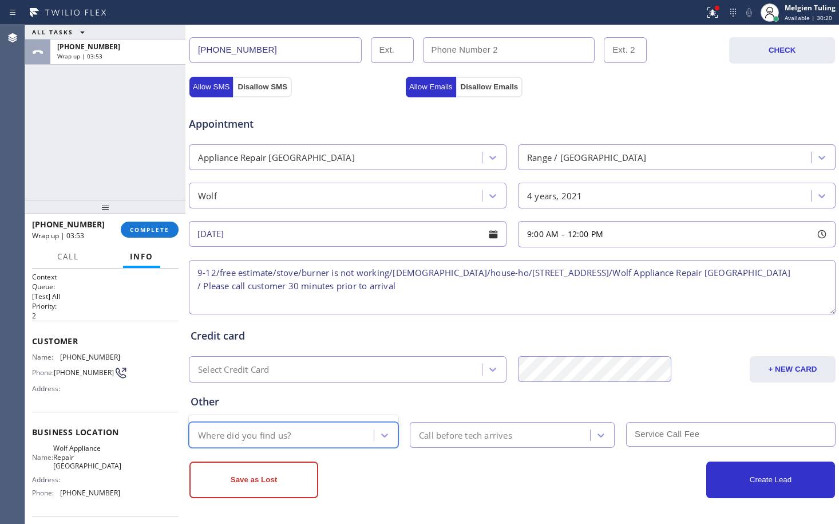
click at [348, 433] on div "Where did you find us?" at bounding box center [282, 435] width 181 height 20
type input "g"
click at [409, 294] on textarea "9-12/free estimate/stove/burner is not working/[DEMOGRAPHIC_DATA]/house-ho/[STR…" at bounding box center [512, 287] width 647 height 54
drag, startPoint x: 408, startPoint y: 287, endPoint x: 198, endPoint y: 273, distance: 210.0
click at [198, 273] on textarea "9-12/free estimate/stove/burner is not working/[DEMOGRAPHIC_DATA]/house-ho/[STR…" at bounding box center [512, 287] width 647 height 54
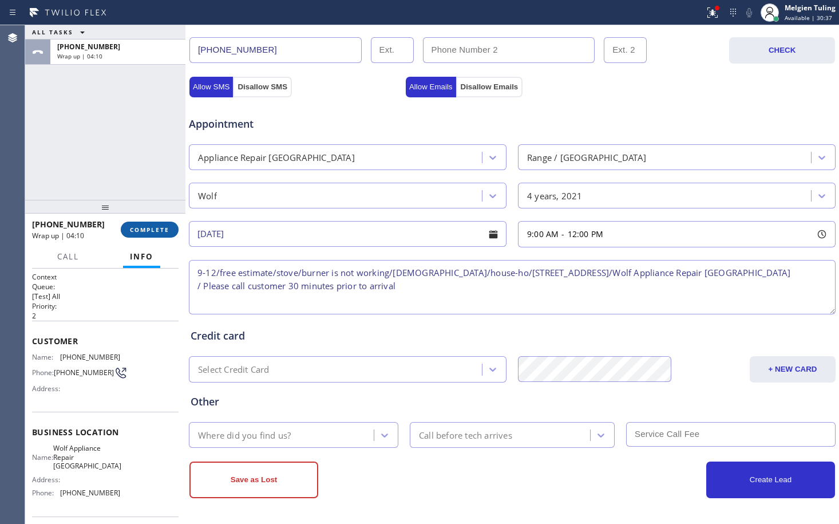
click at [150, 232] on span "COMPLETE" at bounding box center [150, 230] width 40 height 8
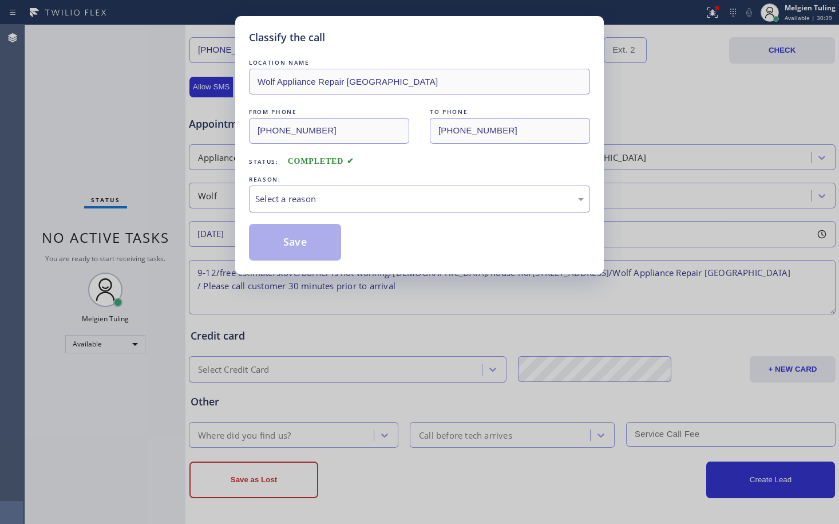
click at [289, 199] on div "Select a reason" at bounding box center [419, 198] width 329 height 13
click at [298, 249] on button "Save" at bounding box center [295, 242] width 92 height 37
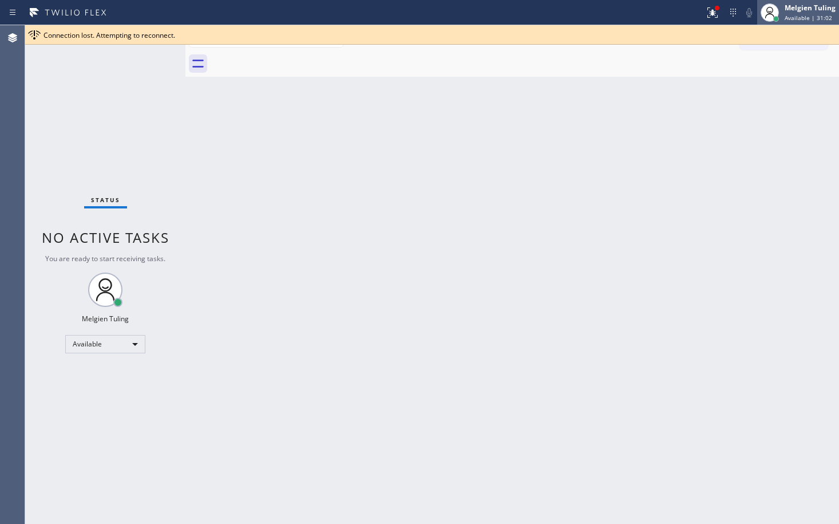
click at [802, 9] on div "Melgien Tuling" at bounding box center [810, 8] width 51 height 10
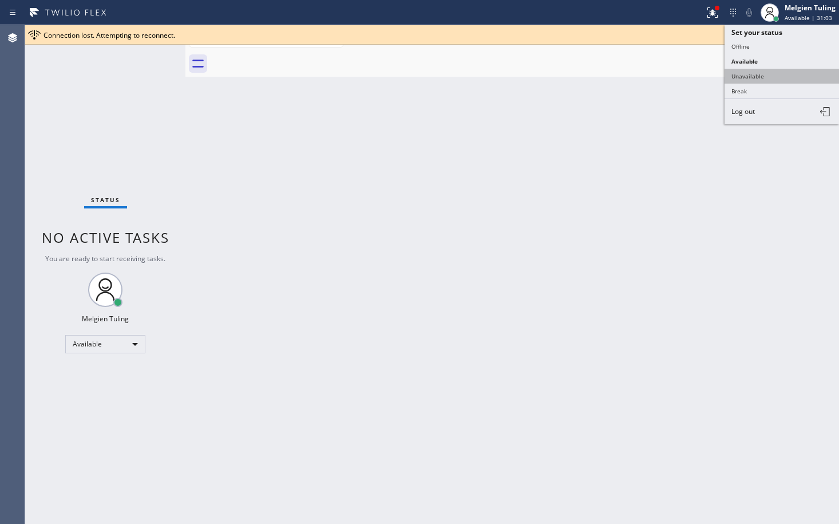
click at [752, 74] on button "Unavailable" at bounding box center [782, 76] width 114 height 15
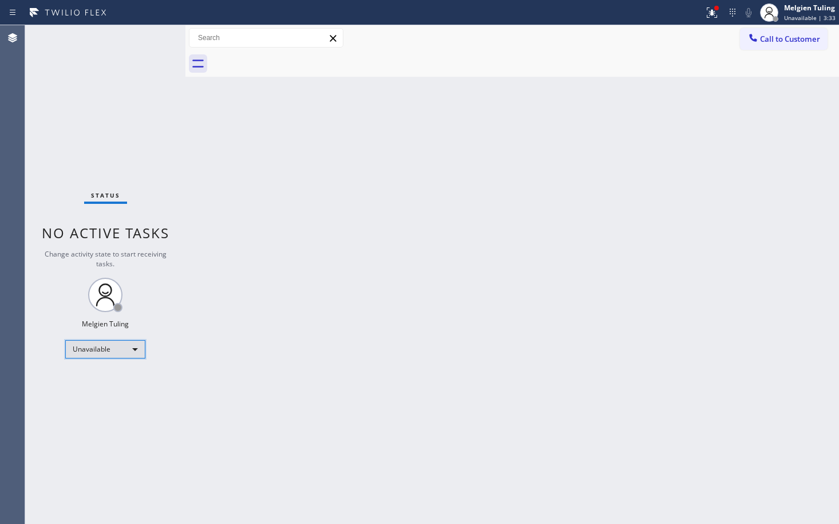
click at [135, 353] on div "Unavailable" at bounding box center [105, 349] width 80 height 18
click at [113, 377] on li "Available" at bounding box center [105, 380] width 78 height 14
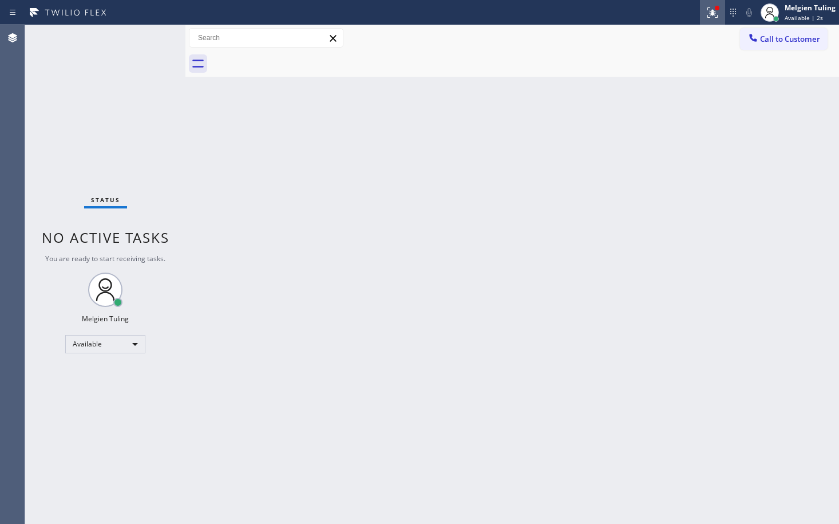
click at [714, 7] on icon at bounding box center [713, 13] width 14 height 14
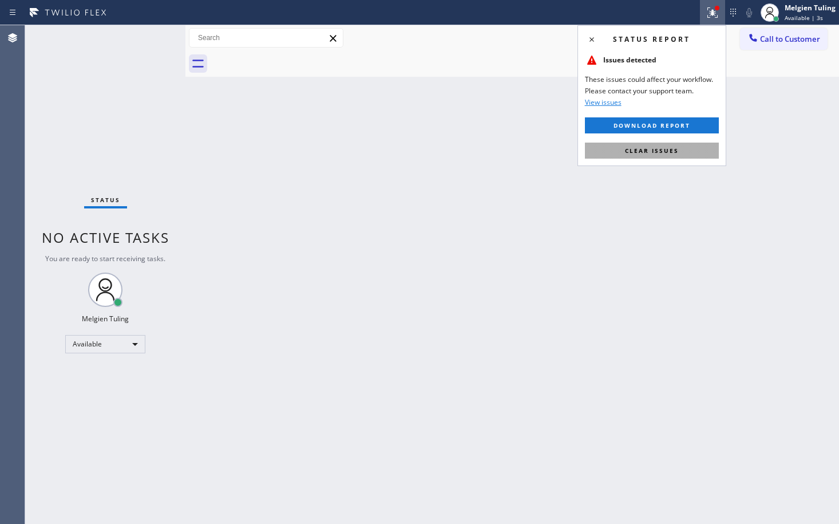
click at [630, 150] on span "Clear issues" at bounding box center [652, 151] width 54 height 8
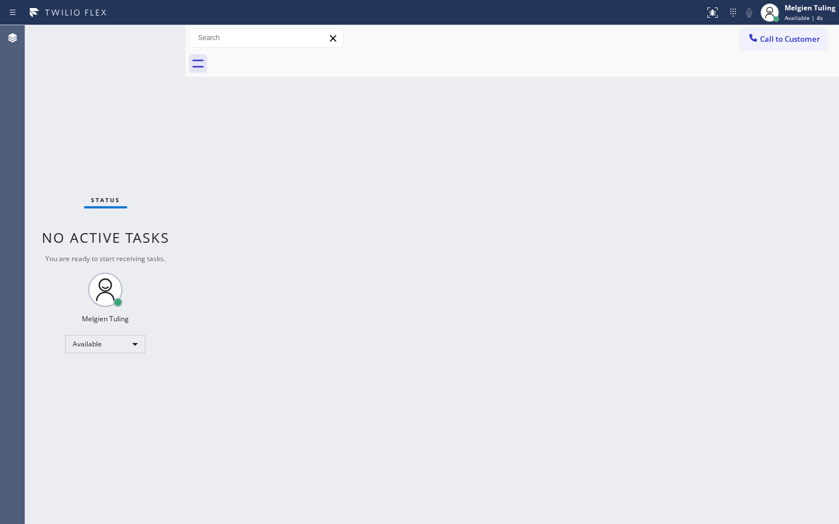
click at [609, 199] on div "Back to Dashboard Change Sender ID Customers Technicians Select a contact Outbo…" at bounding box center [512, 274] width 654 height 499
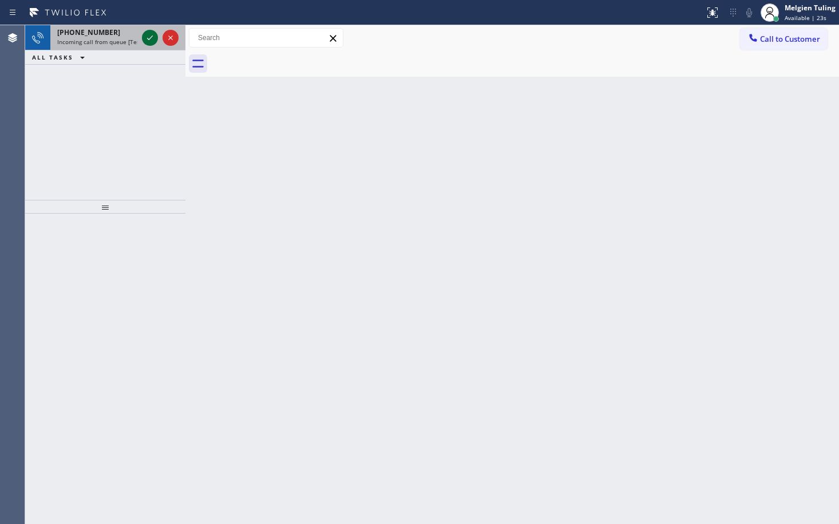
click at [151, 39] on icon at bounding box center [150, 38] width 14 height 14
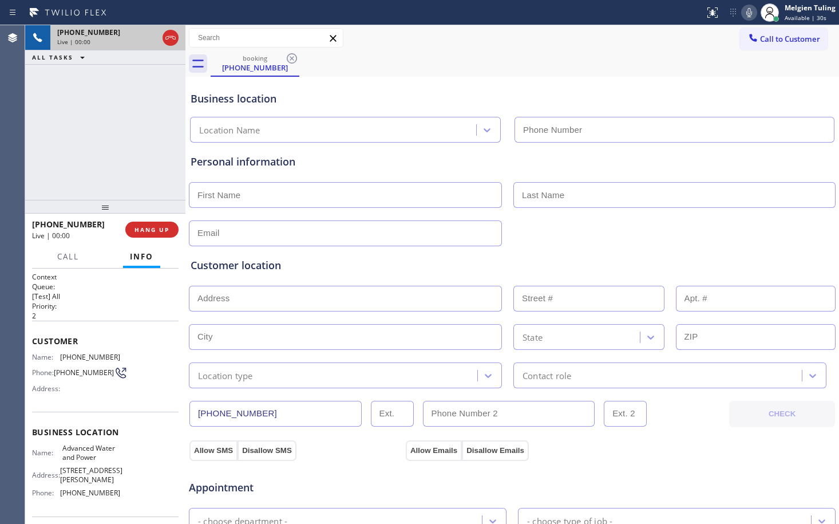
type input "[PHONE_NUMBER]"
click at [140, 226] on span "HANG UP" at bounding box center [152, 230] width 35 height 8
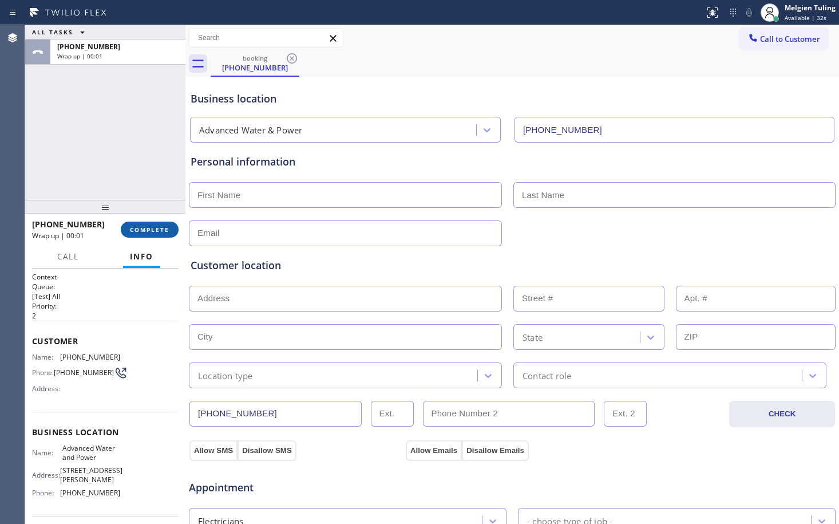
click at [151, 233] on span "COMPLETE" at bounding box center [150, 230] width 40 height 8
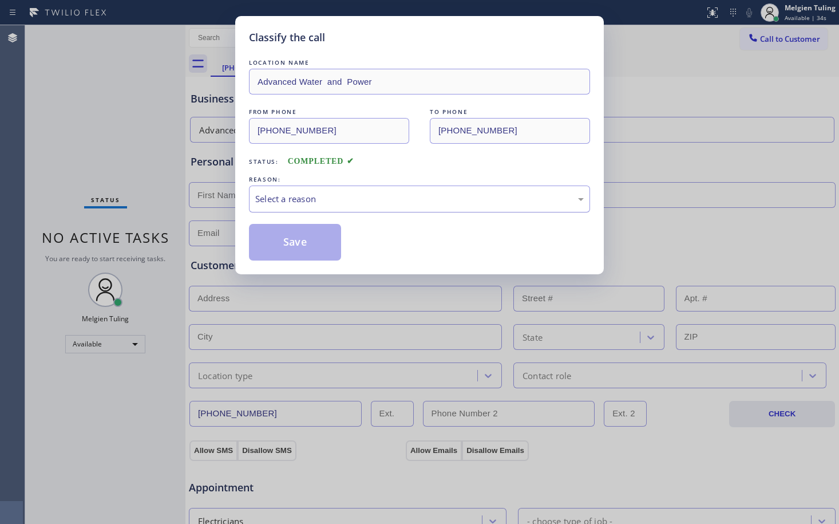
click at [297, 198] on div "Select a reason" at bounding box center [419, 198] width 329 height 13
click at [317, 239] on button "Save" at bounding box center [295, 242] width 92 height 37
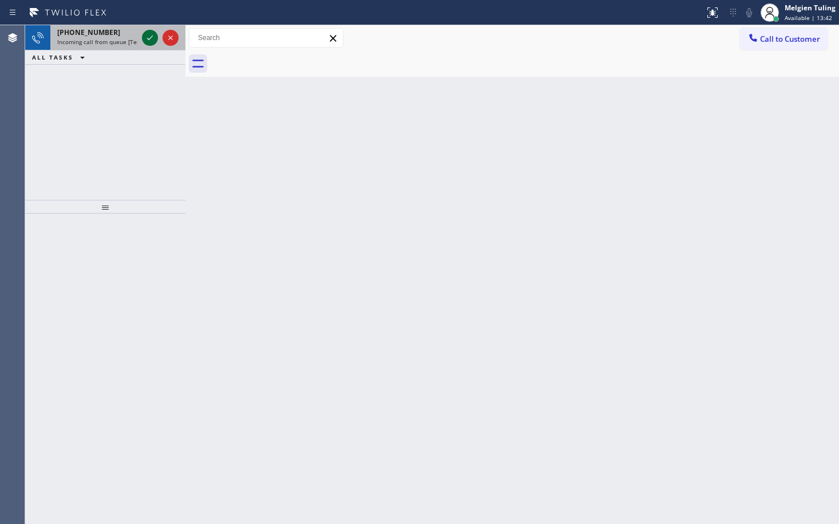
click at [148, 34] on icon at bounding box center [150, 38] width 14 height 14
click at [151, 38] on icon at bounding box center [150, 37] width 6 height 5
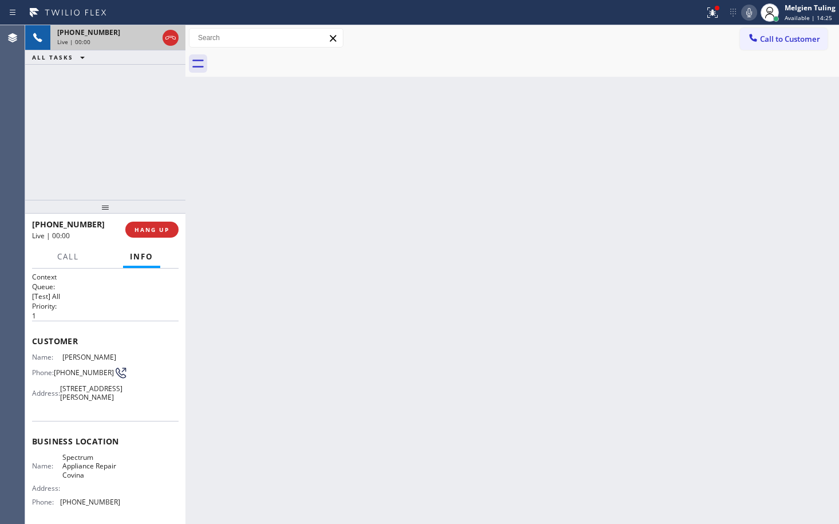
click at [543, 403] on div "Back to Dashboard Change Sender ID Customers Technicians Select a contact Outbo…" at bounding box center [512, 274] width 654 height 499
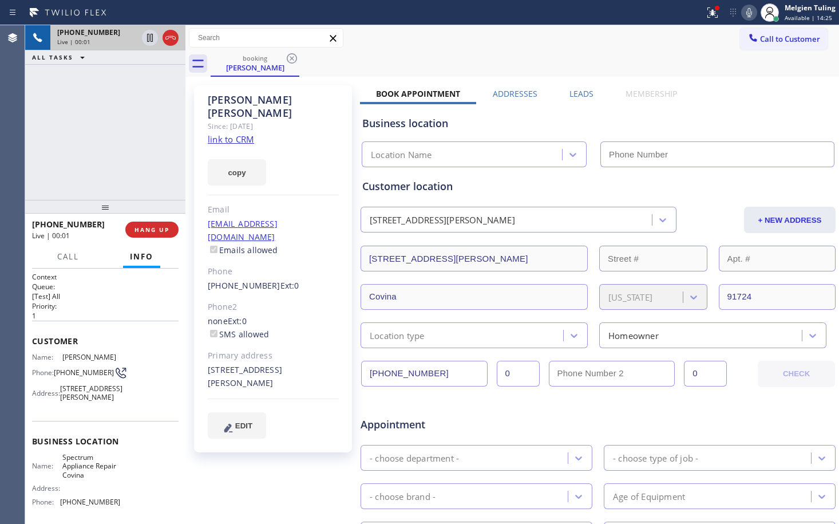
type input "[PHONE_NUMBER]"
click at [215, 133] on link "link to CRM" at bounding box center [231, 138] width 46 height 11
click at [754, 13] on icon at bounding box center [749, 13] width 14 height 14
click at [147, 35] on icon at bounding box center [150, 38] width 6 height 8
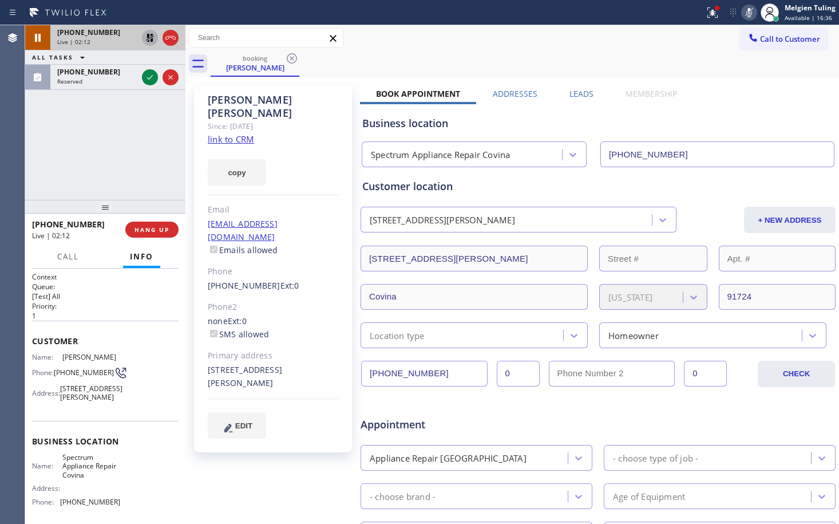
click at [130, 124] on div "[PHONE_NUMBER] Live | 02:12 ALL TASKS ALL TASKS ACTIVE TASKS TASKS IN WRAP UP […" at bounding box center [105, 112] width 160 height 175
click at [148, 38] on icon at bounding box center [150, 38] width 14 height 14
click at [751, 13] on icon at bounding box center [750, 12] width 6 height 9
click at [714, 76] on div "booking [PERSON_NAME]" at bounding box center [525, 64] width 629 height 26
click at [327, 265] on div "Phone" at bounding box center [273, 271] width 131 height 13
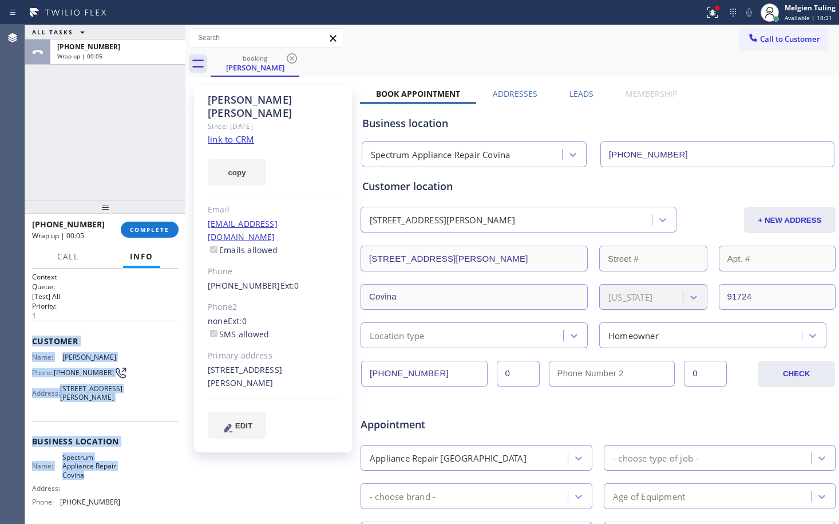
drag, startPoint x: 30, startPoint y: 334, endPoint x: 113, endPoint y: 493, distance: 179.3
click at [113, 493] on div "Context Queue: [Test] All Priority: 1 Customer Name: [PERSON_NAME] Phone: [PHON…" at bounding box center [105, 395] width 160 height 255
copy div "Customer Name: [PERSON_NAME] Phone: [PHONE_NUMBER] Address: [STREET_ADDRESS][PE…"
click at [160, 233] on span "COMPLETE" at bounding box center [150, 230] width 40 height 8
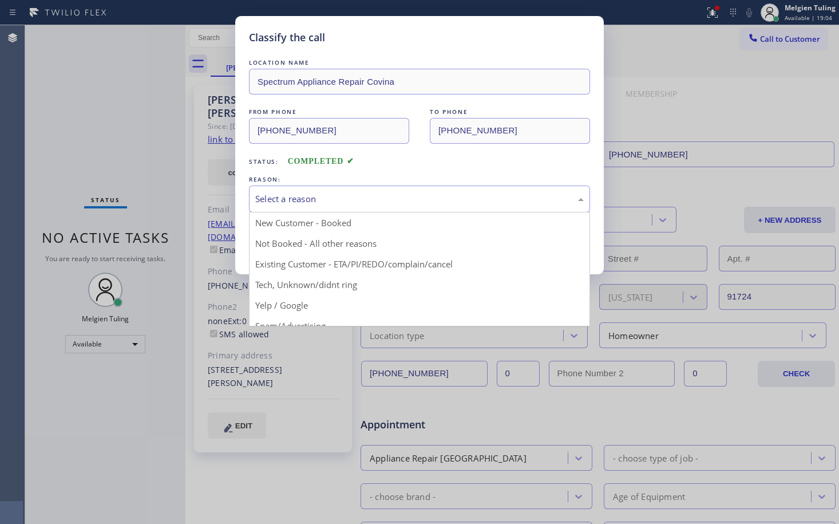
click at [297, 203] on div "Select a reason" at bounding box center [419, 198] width 329 height 13
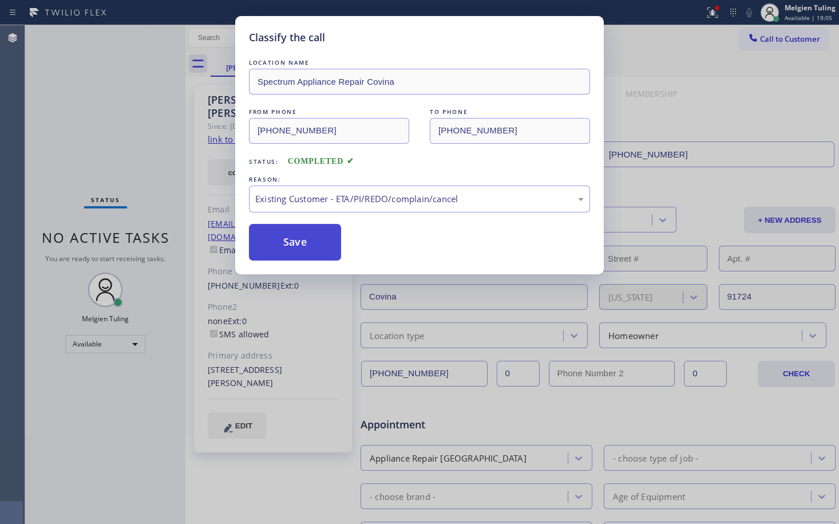
click at [288, 240] on button "Save" at bounding box center [295, 242] width 92 height 37
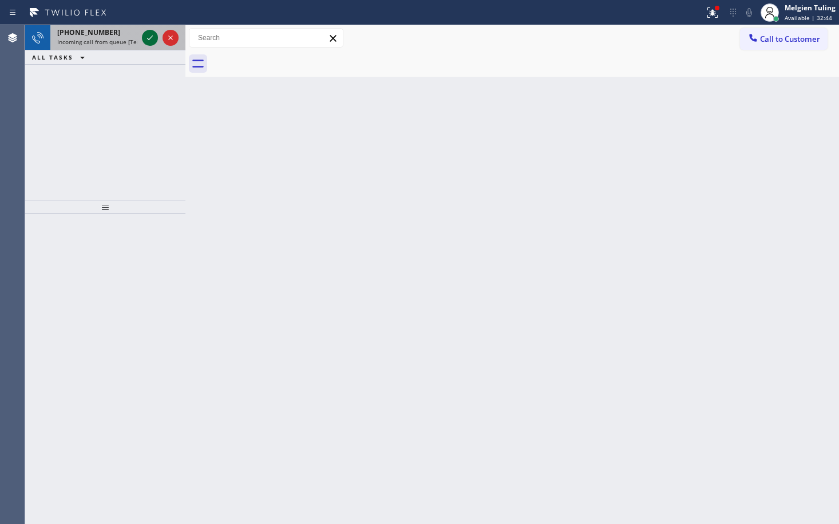
click at [150, 39] on icon at bounding box center [150, 37] width 6 height 5
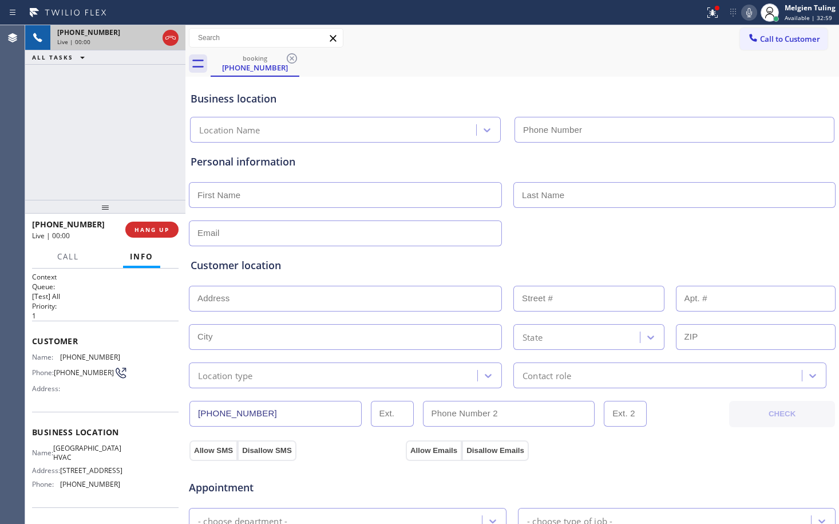
type input "[PHONE_NUMBER]"
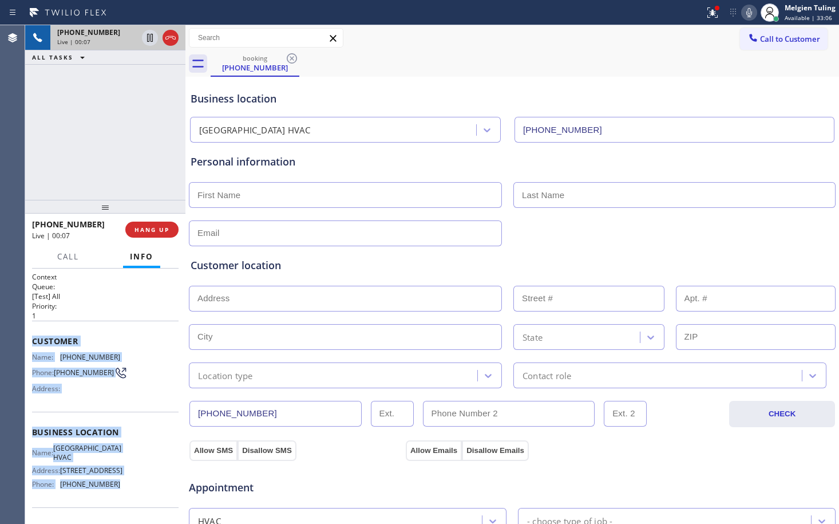
drag, startPoint x: 32, startPoint y: 342, endPoint x: 110, endPoint y: 486, distance: 163.9
click at [110, 486] on div "Context Queue: [Test] All Priority: 1 Customer Name: [PHONE_NUMBER] Phone: [PHO…" at bounding box center [105, 433] width 147 height 322
copy div "Customer Name: [PHONE_NUMBER] Phone: [PHONE_NUMBER] Address: Business location …"
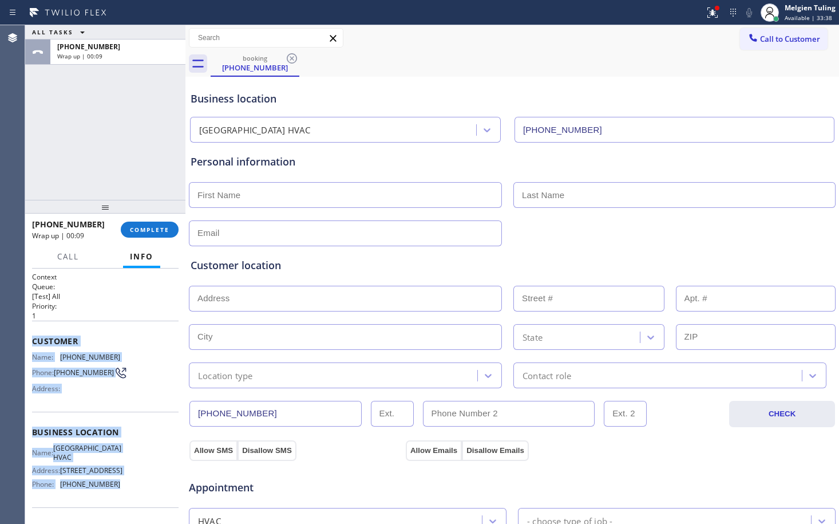
click at [152, 351] on div "Customer Name: [PHONE_NUMBER] Phone: [PHONE_NUMBER] Address:" at bounding box center [105, 367] width 147 height 92
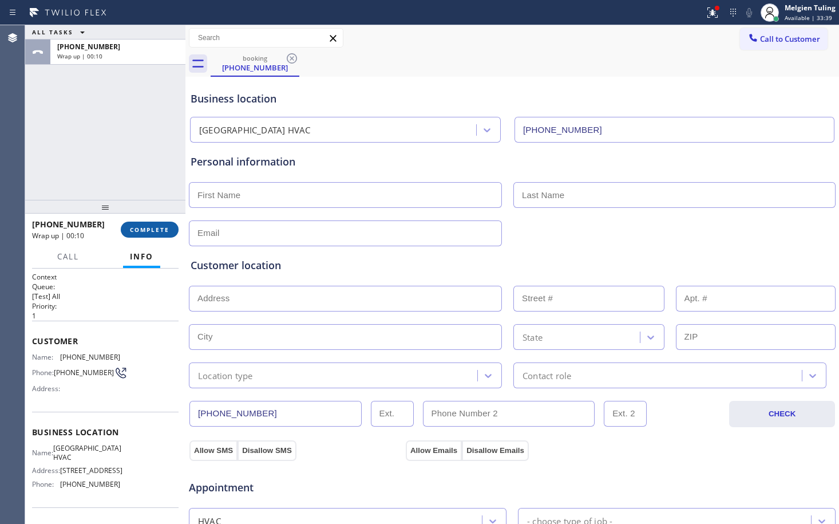
click at [145, 230] on span "COMPLETE" at bounding box center [150, 230] width 40 height 8
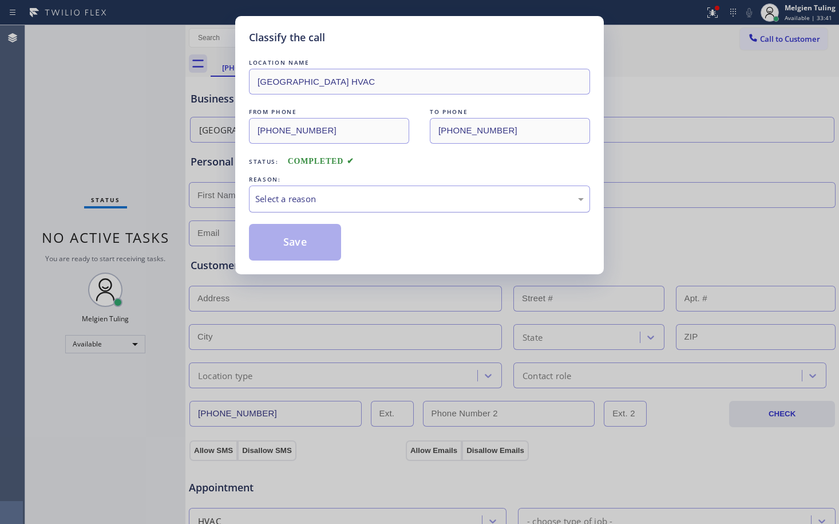
click at [281, 202] on div "Select a reason" at bounding box center [419, 198] width 329 height 13
click at [269, 238] on button "Save" at bounding box center [295, 242] width 92 height 37
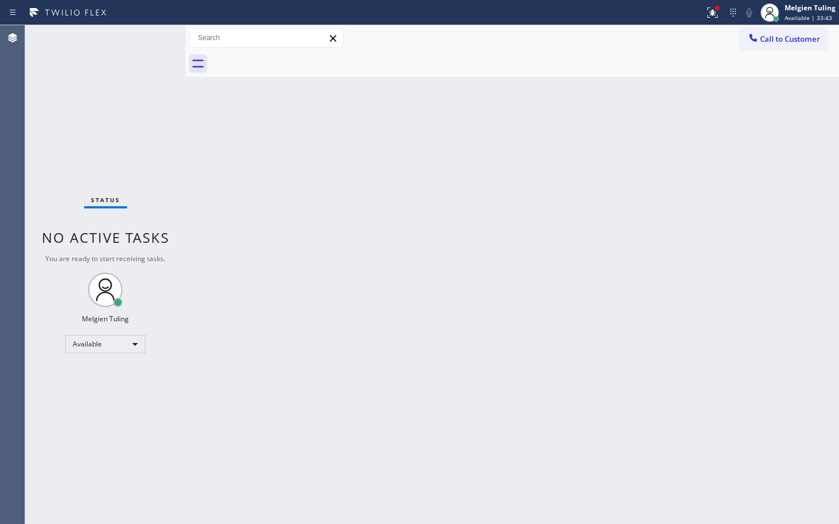
click at [578, 267] on div "Back to Dashboard Change Sender ID Customers Technicians Select a contact Outbo…" at bounding box center [512, 274] width 654 height 499
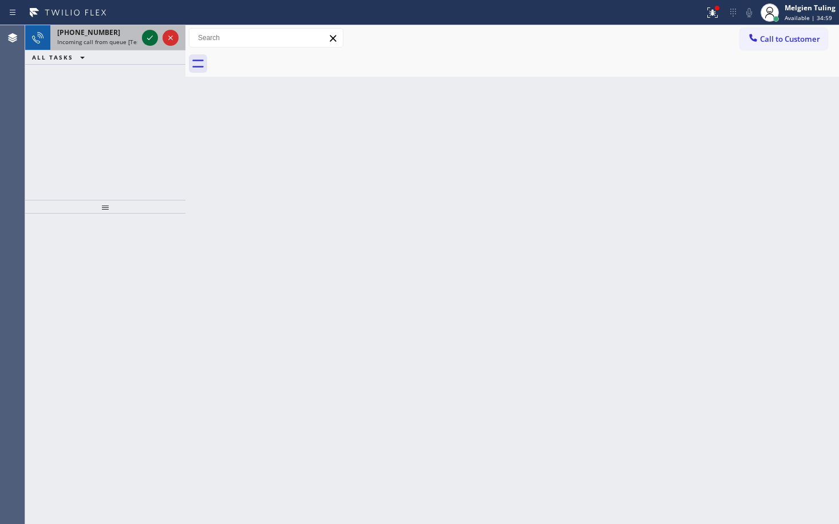
click at [146, 35] on icon at bounding box center [150, 38] width 14 height 14
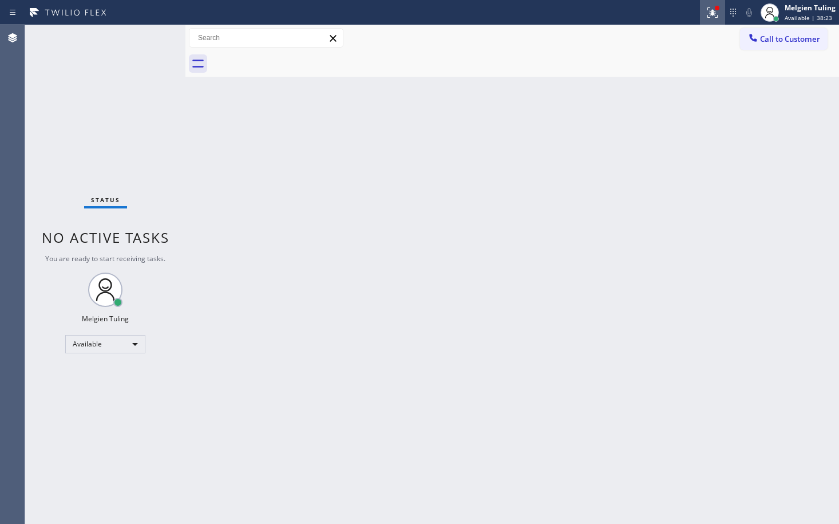
click at [709, 12] on icon at bounding box center [713, 13] width 14 height 14
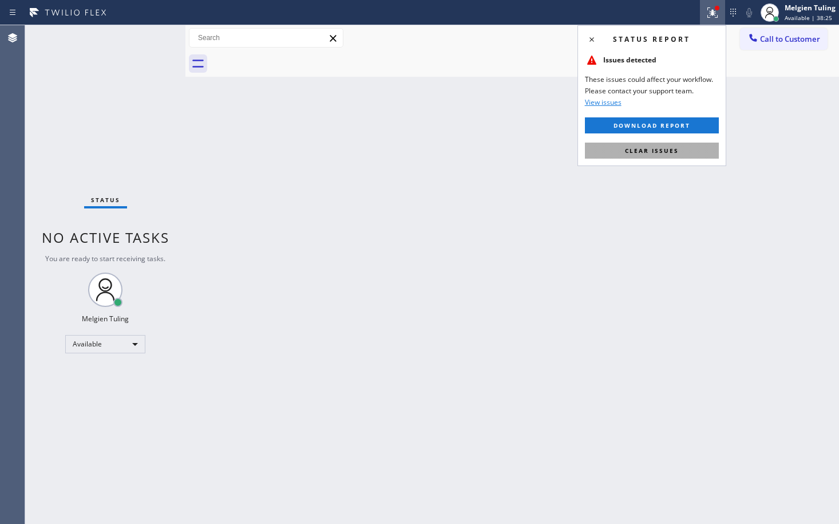
click at [630, 151] on span "Clear issues" at bounding box center [652, 151] width 54 height 8
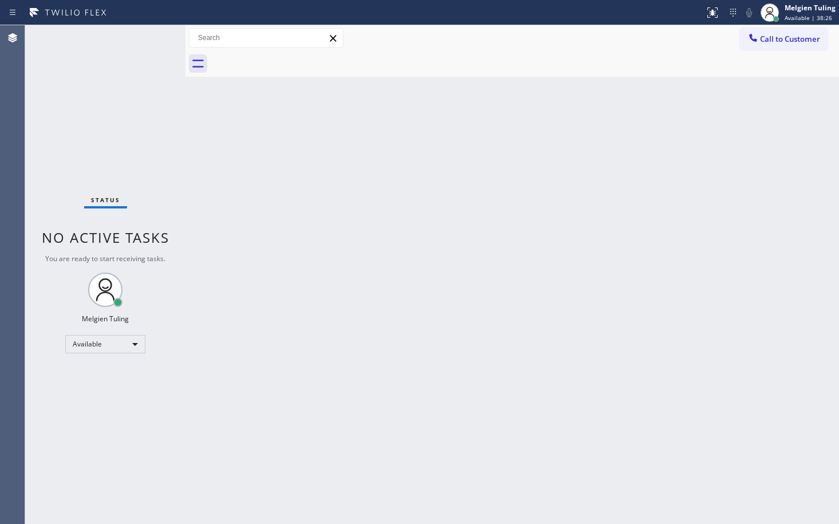
click at [570, 180] on div "Back to Dashboard Change Sender ID Customers Technicians Select a contact Outbo…" at bounding box center [512, 274] width 654 height 499
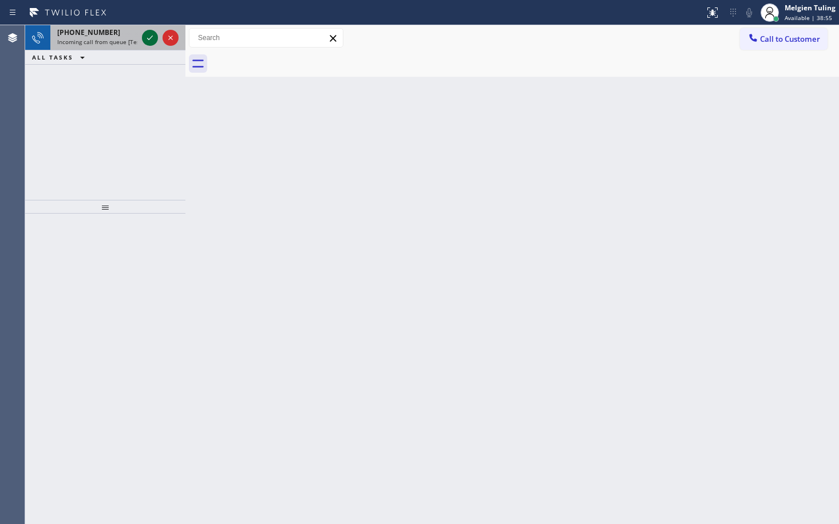
click at [151, 38] on icon at bounding box center [150, 37] width 6 height 5
click at [343, 156] on div "Back to Dashboard Change Sender ID Customers Technicians Select a contact Outbo…" at bounding box center [512, 274] width 654 height 499
click at [151, 34] on icon at bounding box center [150, 38] width 14 height 14
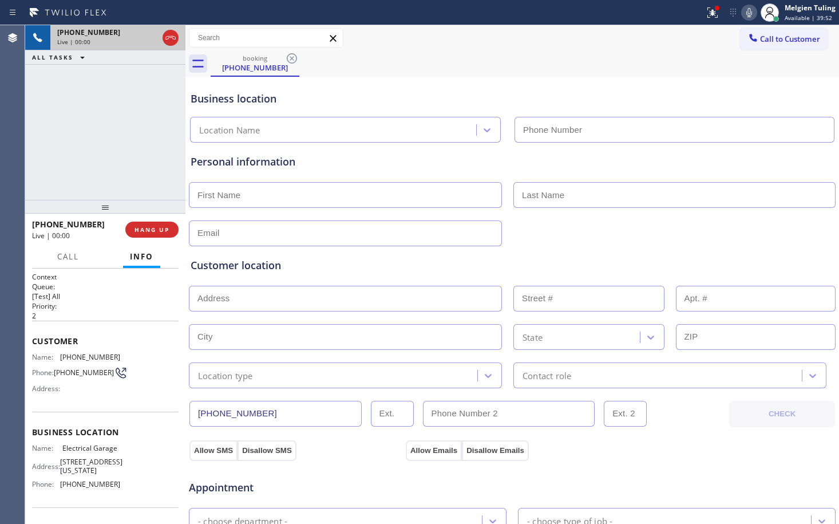
type input "[PHONE_NUMBER]"
click at [129, 321] on div "Customer Name: [PHONE_NUMBER] Phone: [PHONE_NUMBER] Address:" at bounding box center [105, 367] width 147 height 92
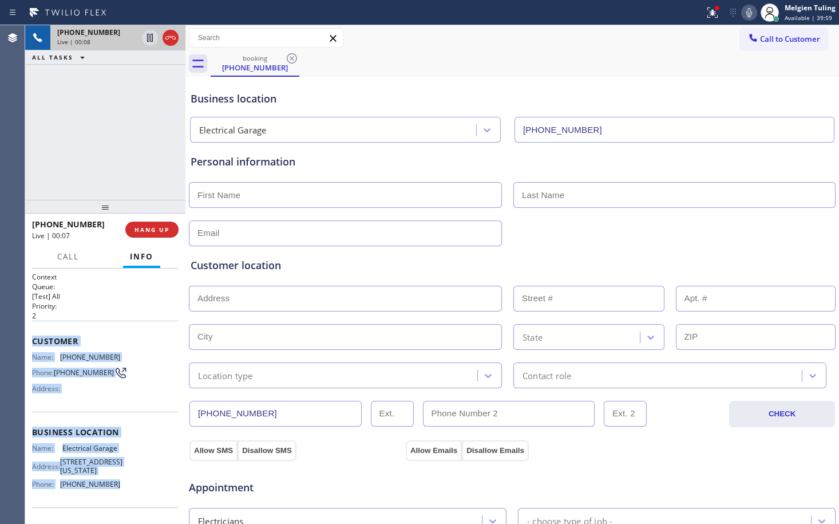
drag, startPoint x: 29, startPoint y: 341, endPoint x: 111, endPoint y: 492, distance: 171.9
click at [111, 492] on div "Context Queue: [Test] All Priority: 2 Customer Name: [PHONE_NUMBER] Phone: [PHO…" at bounding box center [105, 395] width 160 height 255
copy div "Customer Name: [PHONE_NUMBER] Phone: [PHONE_NUMBER] Address: Business location …"
click at [153, 230] on span "HANG UP" at bounding box center [152, 230] width 35 height 8
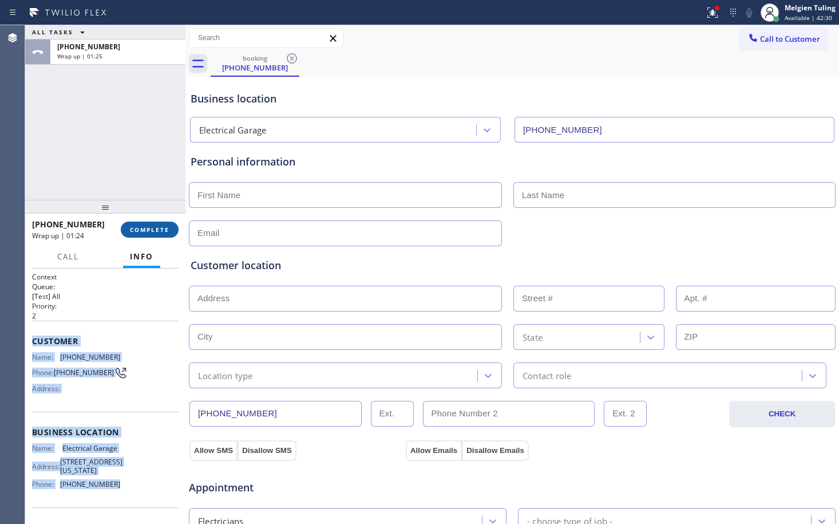
click at [154, 228] on span "COMPLETE" at bounding box center [150, 230] width 40 height 8
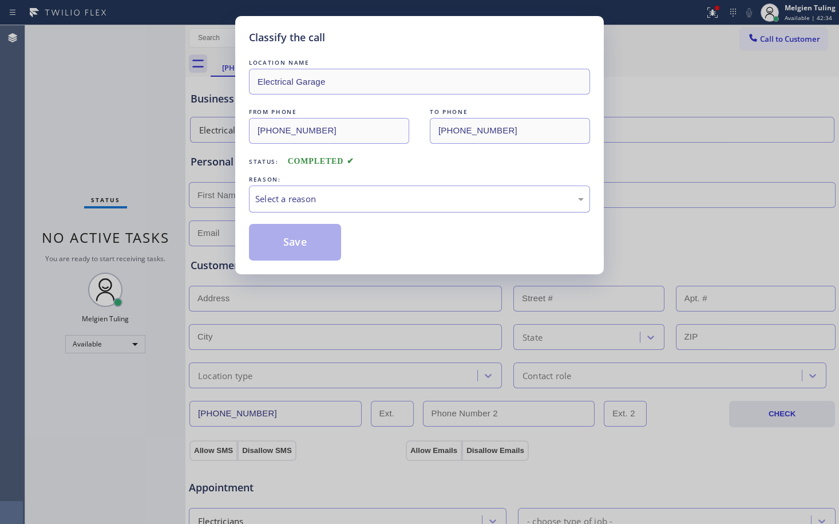
click at [278, 199] on div "Select a reason" at bounding box center [419, 198] width 329 height 13
click at [291, 247] on button "Save" at bounding box center [295, 242] width 92 height 37
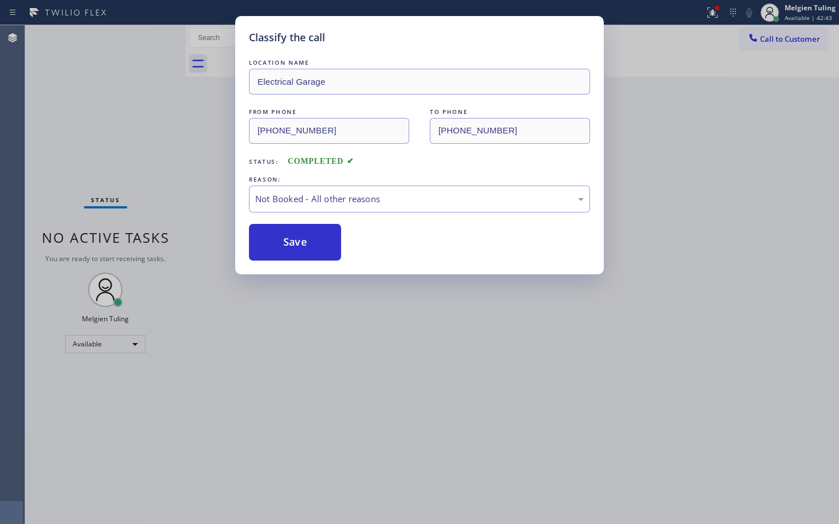
click at [333, 330] on div "Back to Dashboard Change Sender ID Customers Technicians Select a contact Outbo…" at bounding box center [512, 274] width 654 height 499
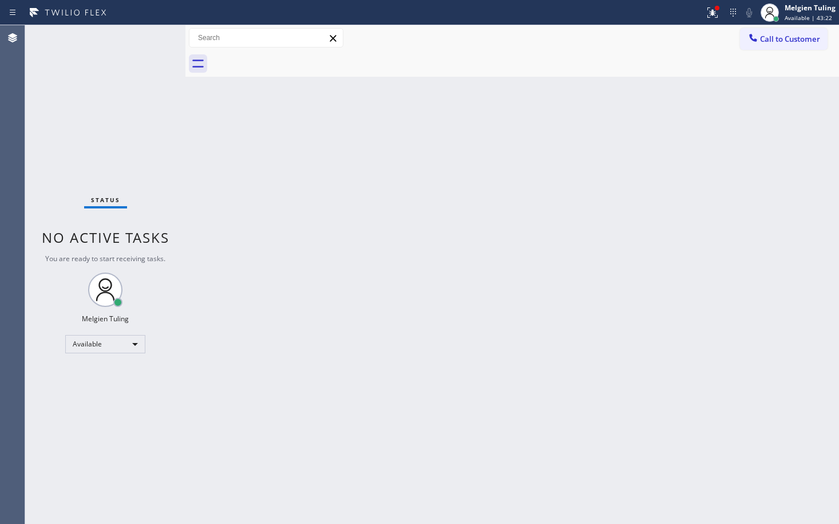
click at [465, 241] on div "Back to Dashboard Change Sender ID Customers Technicians Select a contact Outbo…" at bounding box center [512, 274] width 654 height 499
click at [716, 10] on div at bounding box center [717, 8] width 7 height 7
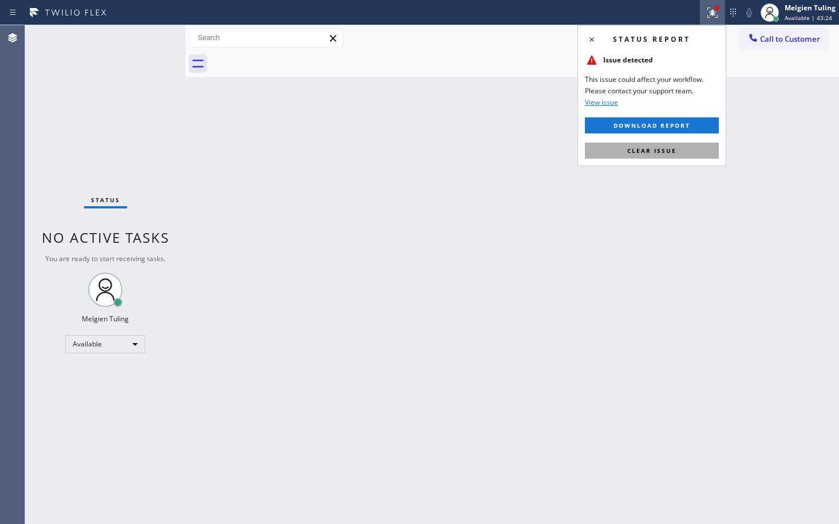
click at [658, 151] on span "Clear issue" at bounding box center [651, 151] width 49 height 8
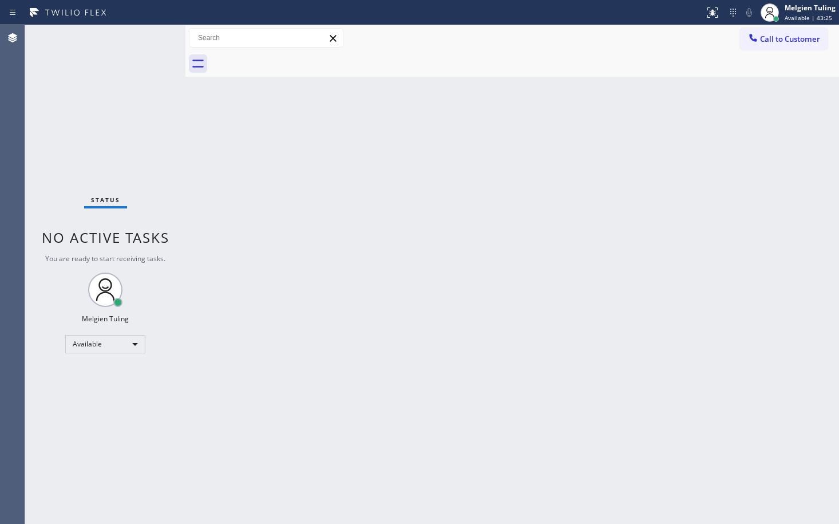
click at [638, 171] on div "Back to Dashboard Change Sender ID Customers Technicians Select a contact Outbo…" at bounding box center [512, 274] width 654 height 499
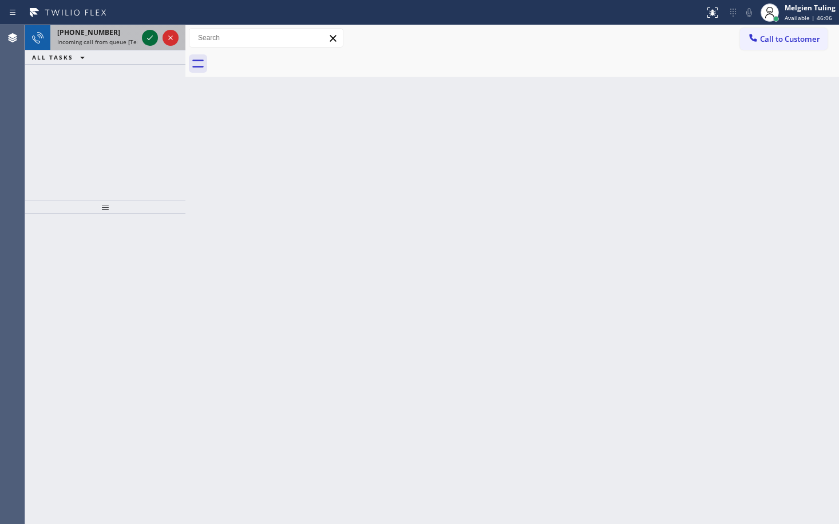
click at [146, 35] on icon at bounding box center [150, 38] width 14 height 14
click at [155, 35] on icon at bounding box center [150, 38] width 14 height 14
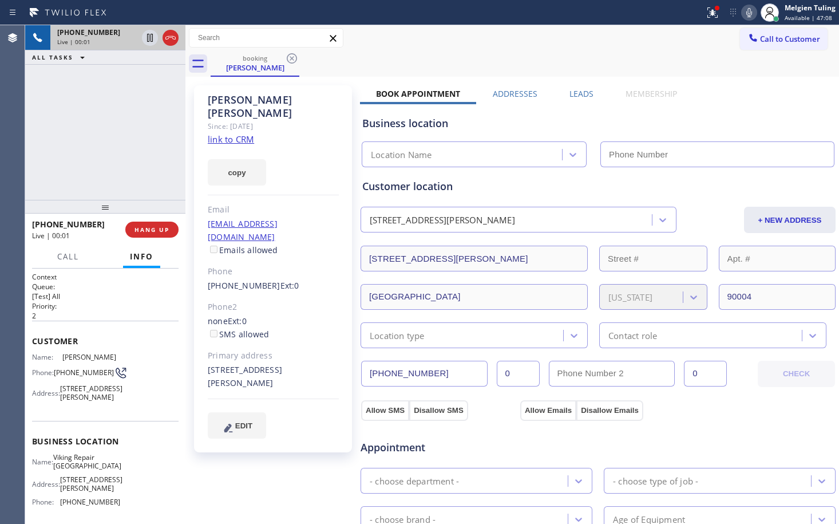
type input "[PHONE_NUMBER]"
click at [243, 133] on link "link to CRM" at bounding box center [231, 138] width 46 height 11
click at [524, 50] on div "Call to Customer Outbound call Location Home Alliance Your caller id phone numb…" at bounding box center [512, 38] width 654 height 26
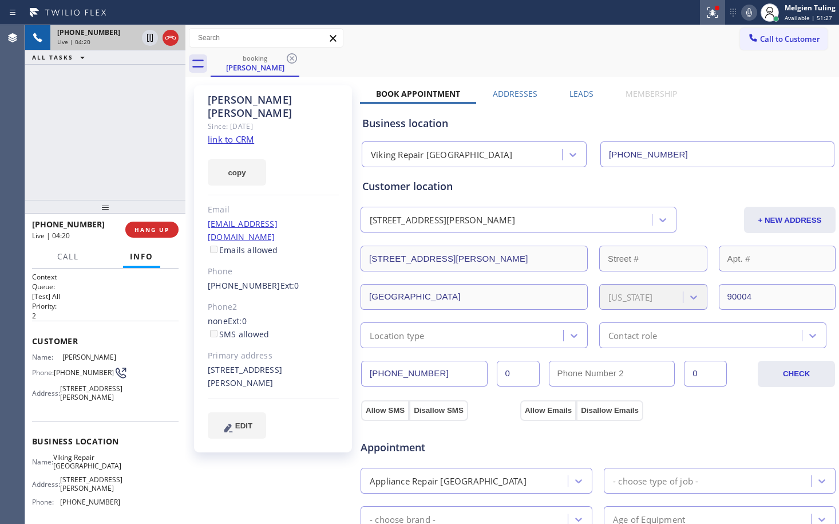
click at [709, 14] on icon at bounding box center [713, 13] width 14 height 14
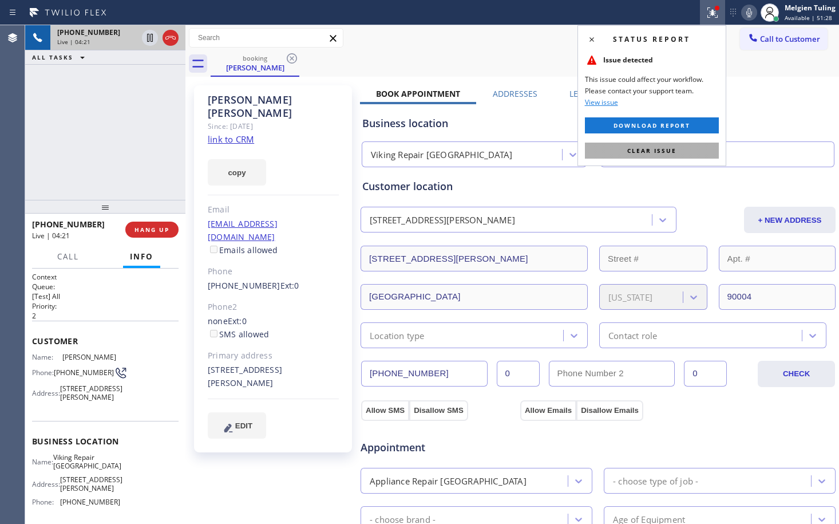
click at [657, 154] on span "Clear issue" at bounding box center [651, 151] width 49 height 8
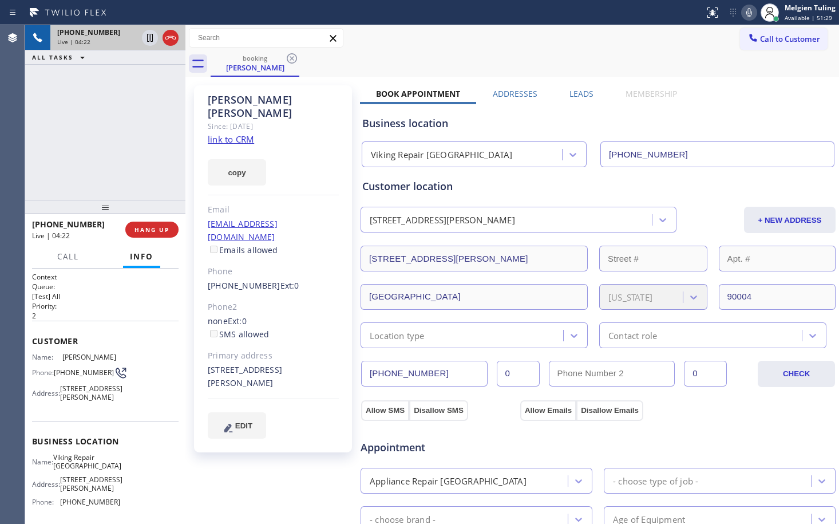
click at [752, 9] on icon at bounding box center [749, 13] width 14 height 14
click at [149, 40] on icon at bounding box center [150, 38] width 6 height 8
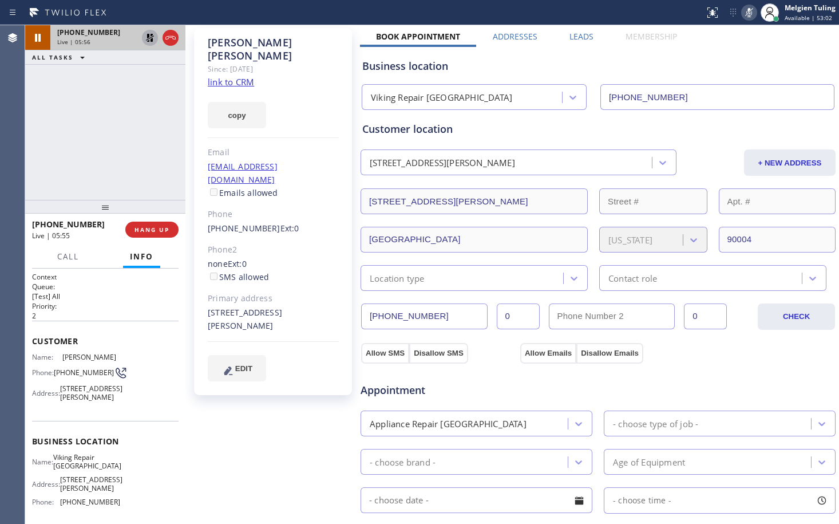
scroll to position [114, 0]
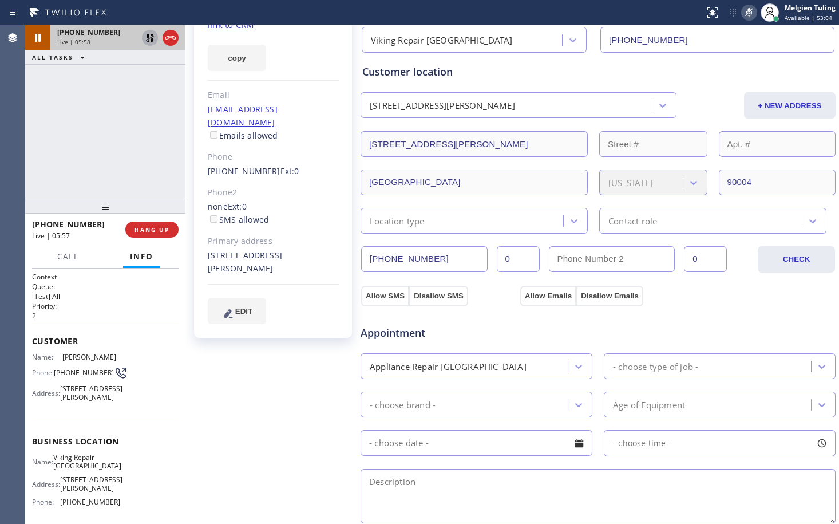
drag, startPoint x: 252, startPoint y: 241, endPoint x: 207, endPoint y: 232, distance: 46.7
click at [207, 232] on div "[PERSON_NAME] Since: [DATE] link to CRM copy Email [EMAIL_ADDRESS][DOMAIN_NAME]…" at bounding box center [273, 154] width 158 height 367
copy div "[STREET_ADDRESS][PERSON_NAME]"
click at [224, 368] on div "[PERSON_NAME] Since: [DATE] link to CRM copy Email [EMAIL_ADDRESS][DOMAIN_NAME]…" at bounding box center [274, 347] width 172 height 765
click at [152, 76] on icon at bounding box center [150, 77] width 14 height 14
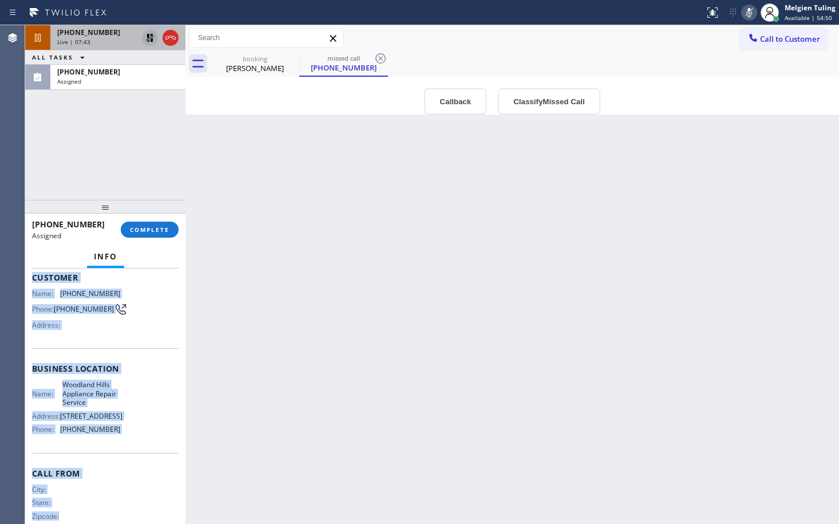
scroll to position [92, 0]
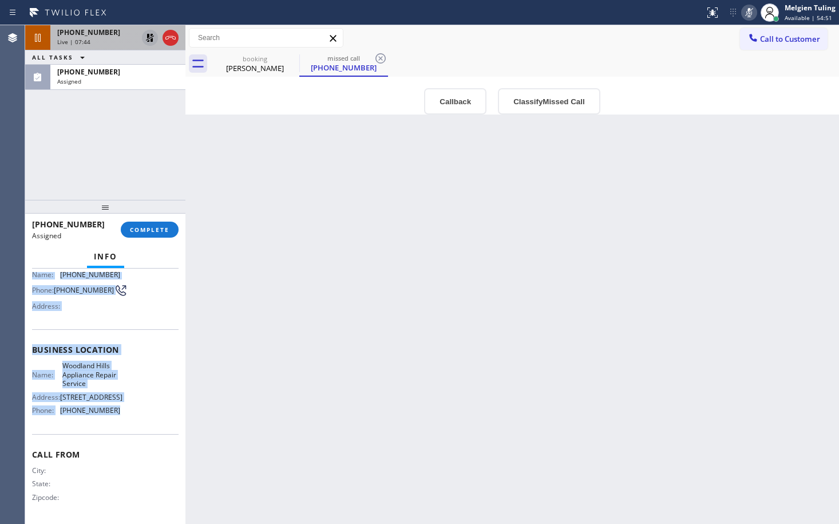
drag, startPoint x: 33, startPoint y: 350, endPoint x: 126, endPoint y: 432, distance: 124.1
click at [126, 432] on div "Context Queue: Appliance Repair Priority: 0 Task Age: Customer Name: [PHONE_NUM…" at bounding box center [105, 350] width 147 height 341
copy div "Customer Name: [PHONE_NUMBER] Phone: [PHONE_NUMBER] Address: Business location …"
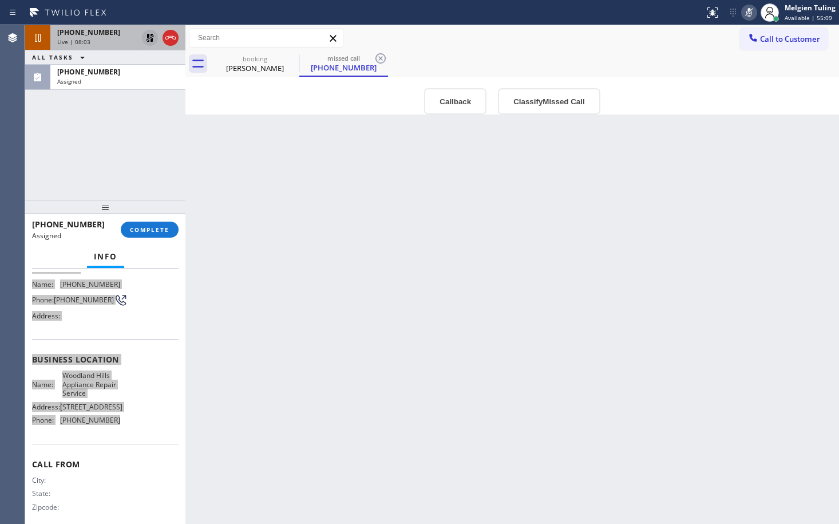
scroll to position [102, 0]
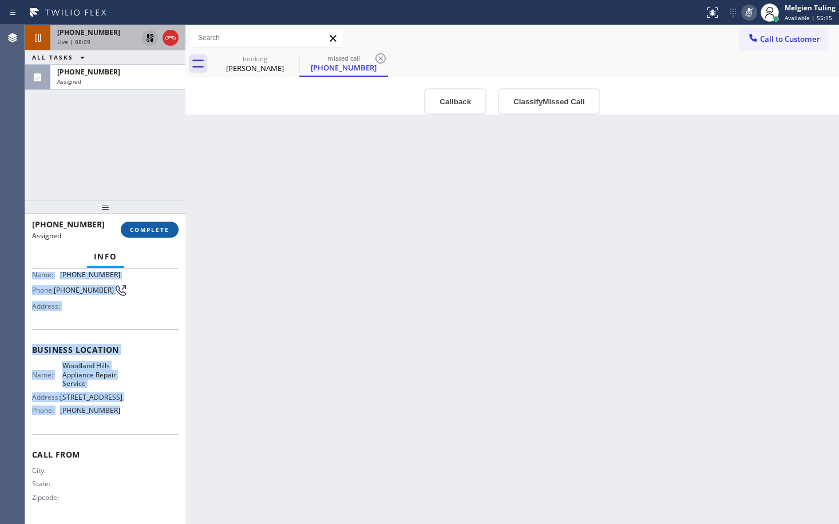
click at [134, 231] on span "COMPLETE" at bounding box center [150, 230] width 40 height 8
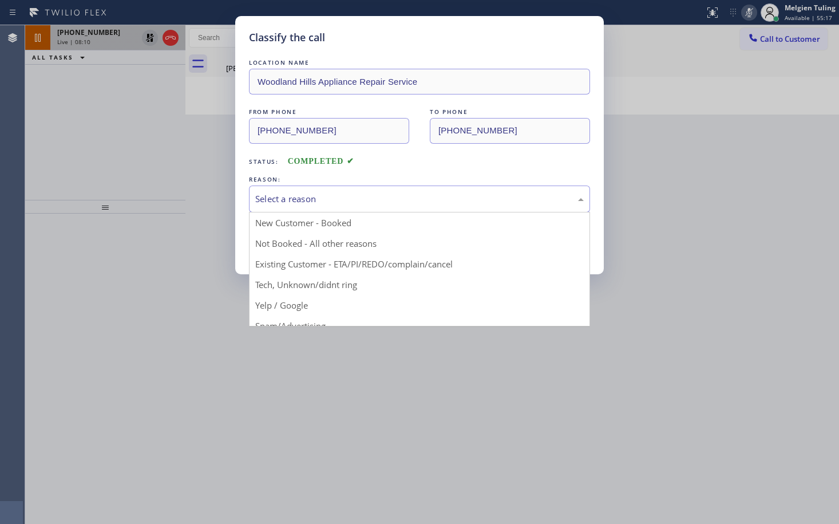
click at [278, 200] on div "Select a reason" at bounding box center [419, 198] width 329 height 13
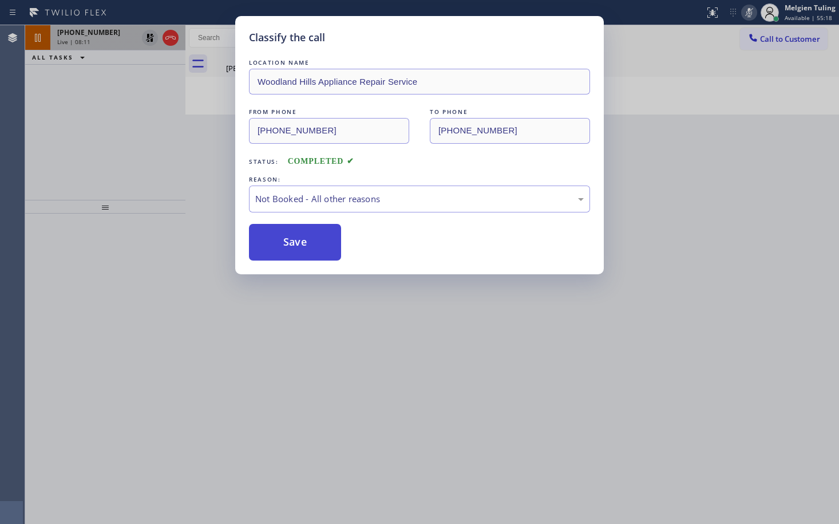
click at [281, 232] on button "Save" at bounding box center [295, 242] width 92 height 37
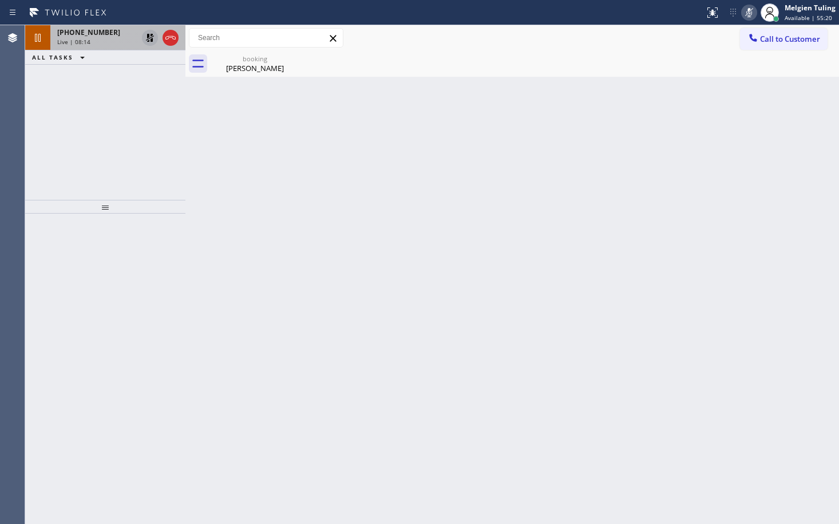
click at [104, 37] on div "[PHONE_NUMBER] Live | 08:14" at bounding box center [94, 37] width 89 height 25
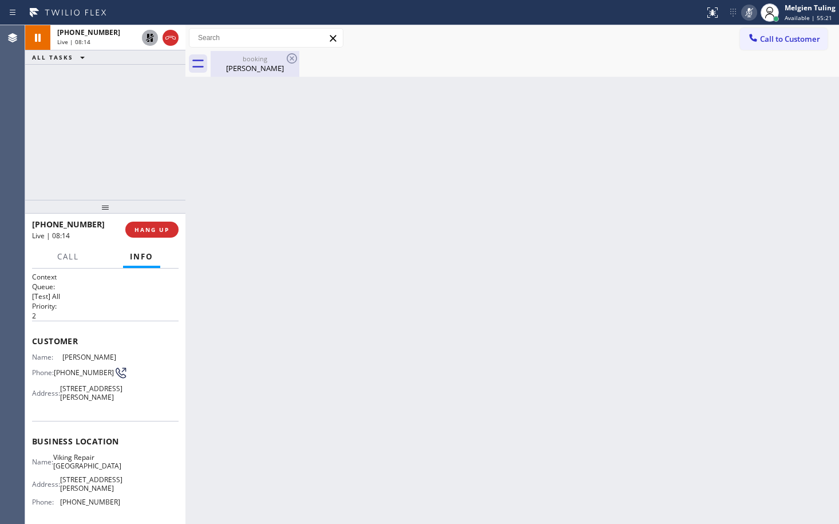
click at [260, 71] on div "[PERSON_NAME]" at bounding box center [255, 68] width 86 height 10
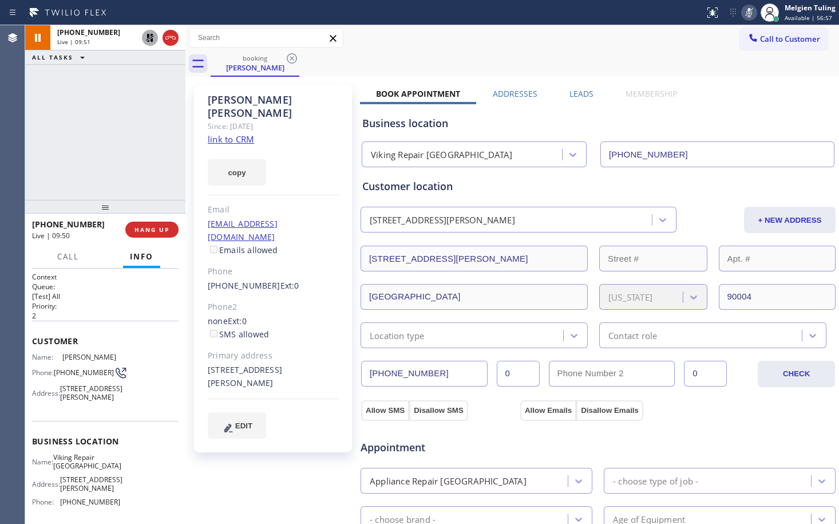
click at [148, 36] on icon at bounding box center [150, 38] width 8 height 8
click at [756, 9] on icon at bounding box center [749, 13] width 14 height 14
click at [313, 146] on div "copy" at bounding box center [273, 166] width 131 height 40
click at [756, 11] on icon at bounding box center [749, 13] width 14 height 14
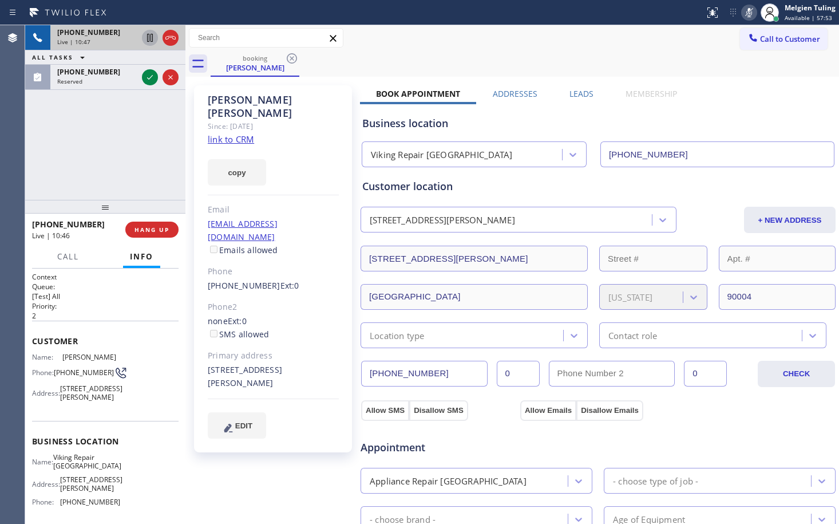
click at [151, 35] on icon at bounding box center [150, 38] width 6 height 8
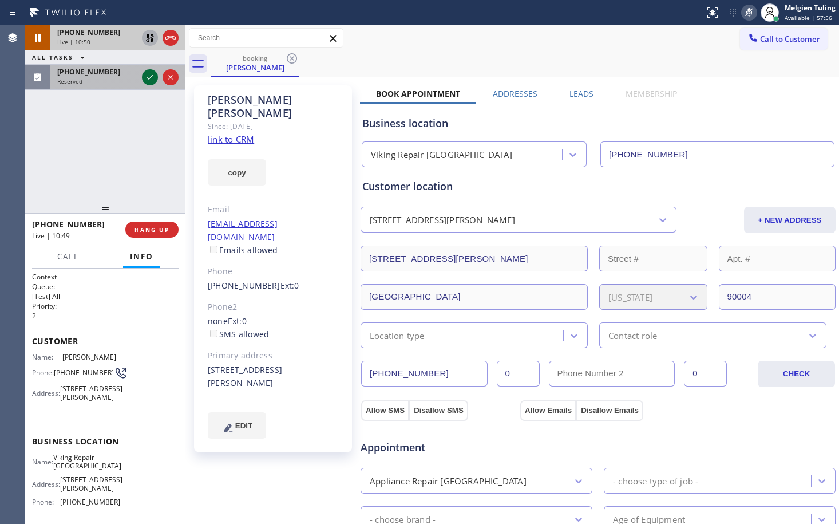
click at [153, 78] on icon at bounding box center [150, 77] width 14 height 14
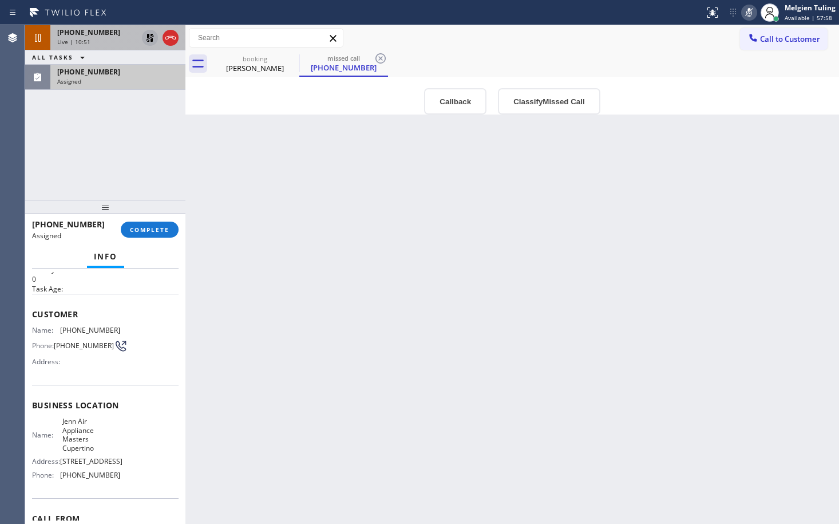
scroll to position [57, 0]
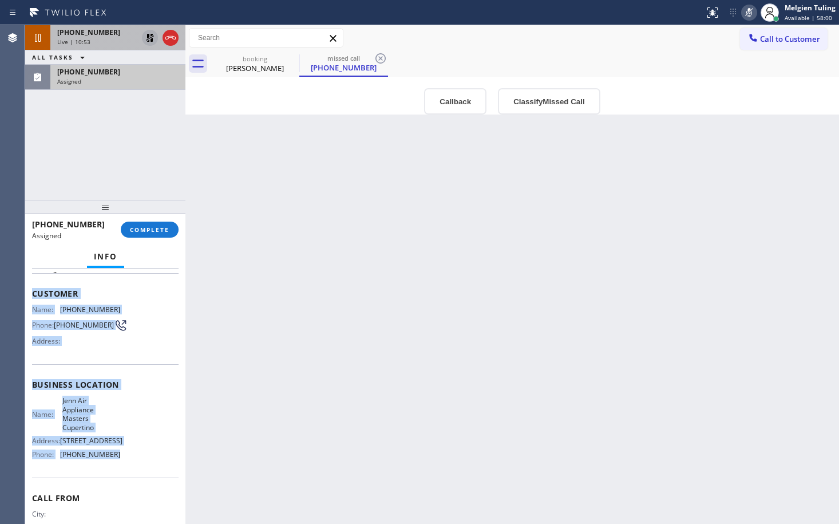
drag, startPoint x: 33, startPoint y: 293, endPoint x: 113, endPoint y: 484, distance: 207.0
click at [113, 484] on div "Context Queue: Appliance Repair High End Priority: 0 Task Age: Customer Name: […" at bounding box center [105, 390] width 147 height 350
copy div "Customer Name: [PHONE_NUMBER] Phone: [PHONE_NUMBER] Address: Business location …"
click at [142, 223] on button "COMPLETE" at bounding box center [150, 230] width 58 height 16
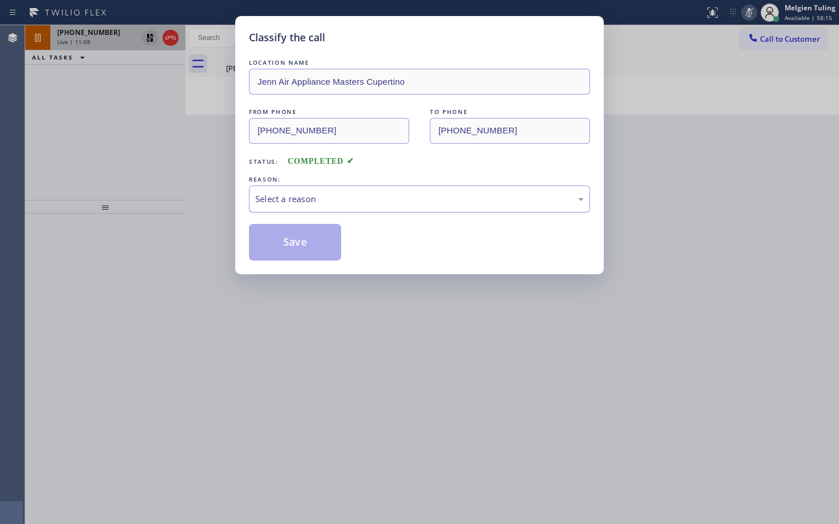
click at [270, 196] on div "Select a reason" at bounding box center [419, 198] width 329 height 13
click at [285, 242] on button "Save" at bounding box center [295, 242] width 92 height 37
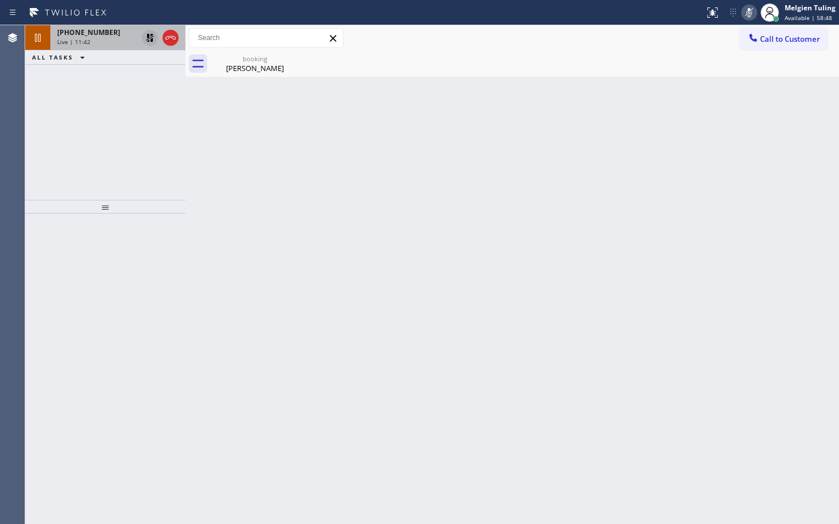
click at [148, 40] on icon at bounding box center [150, 38] width 14 height 14
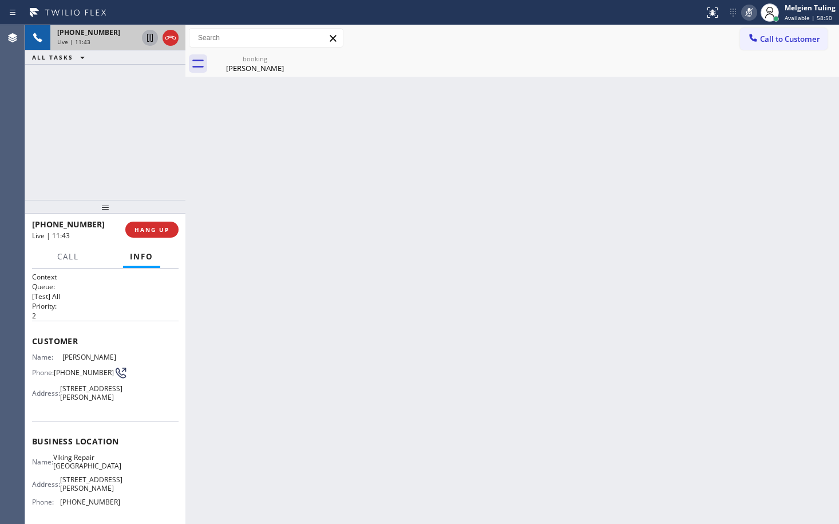
click at [752, 11] on icon at bounding box center [749, 13] width 14 height 14
click at [355, 194] on div "Back to Dashboard Change Sender ID Customers Technicians Select a contact Outbo…" at bounding box center [512, 274] width 654 height 499
click at [751, 6] on icon at bounding box center [749, 13] width 14 height 14
click at [151, 40] on icon at bounding box center [150, 38] width 6 height 8
click at [152, 38] on icon at bounding box center [150, 38] width 14 height 14
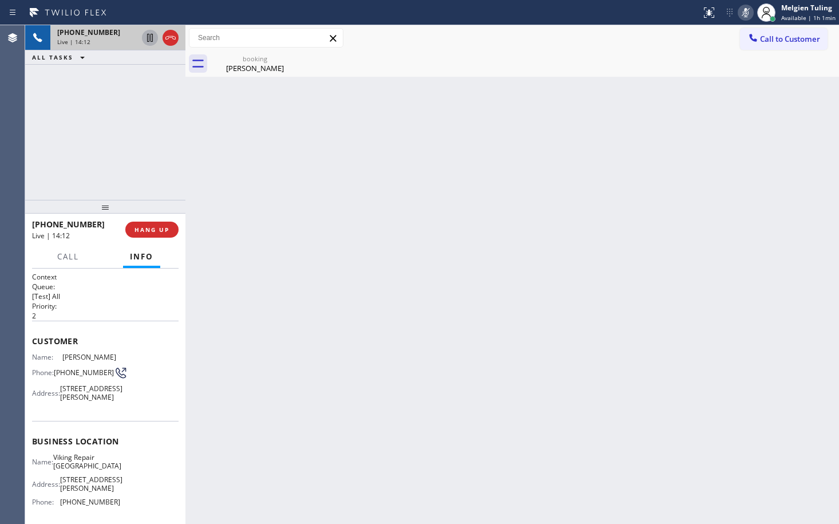
click at [747, 8] on icon at bounding box center [746, 13] width 14 height 14
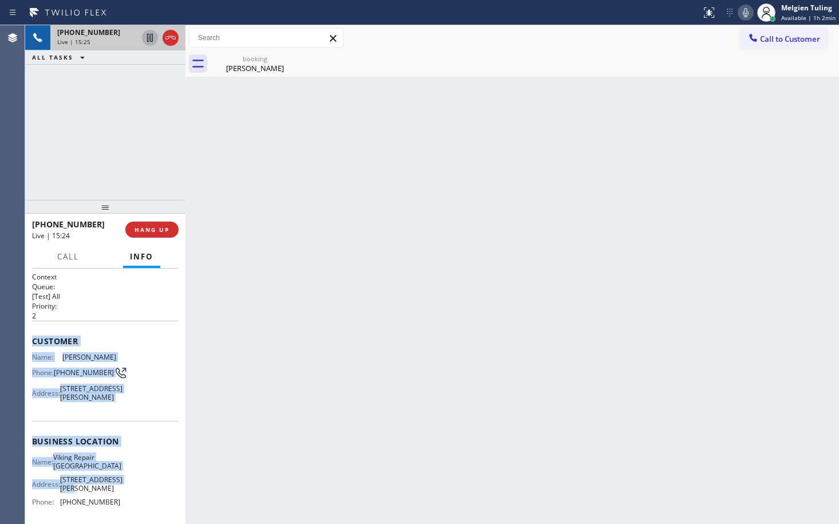
drag, startPoint x: 26, startPoint y: 339, endPoint x: 129, endPoint y: 508, distance: 197.3
click at [129, 508] on div "Context Queue: [Test] All Priority: 2 Customer Name: [PERSON_NAME] Phone: [PHON…" at bounding box center [105, 395] width 160 height 255
copy div "Customer Name: [PERSON_NAME] Phone: [PHONE_NUMBER] Address: [STREET_ADDRESS][PE…"
click at [149, 375] on div "Name: [PERSON_NAME] Phone: [PHONE_NUMBER] Address: [STREET_ADDRESS][PERSON_NAME]" at bounding box center [105, 380] width 147 height 54
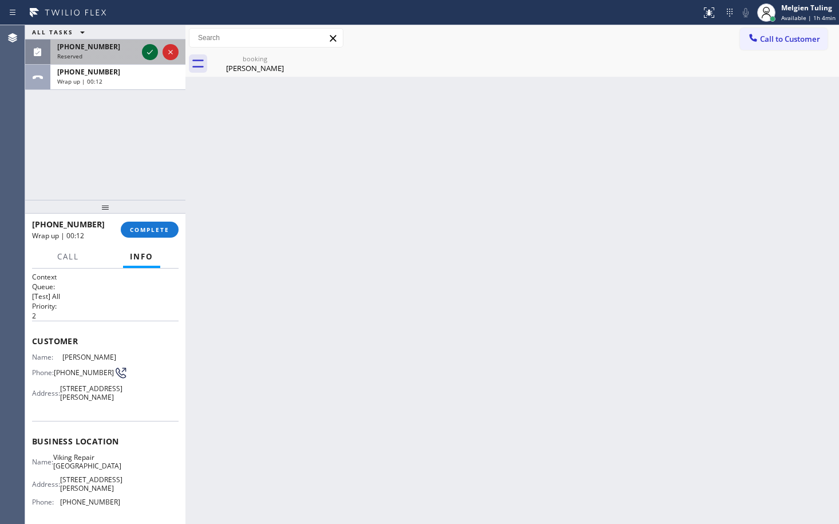
click at [149, 50] on icon at bounding box center [150, 52] width 14 height 14
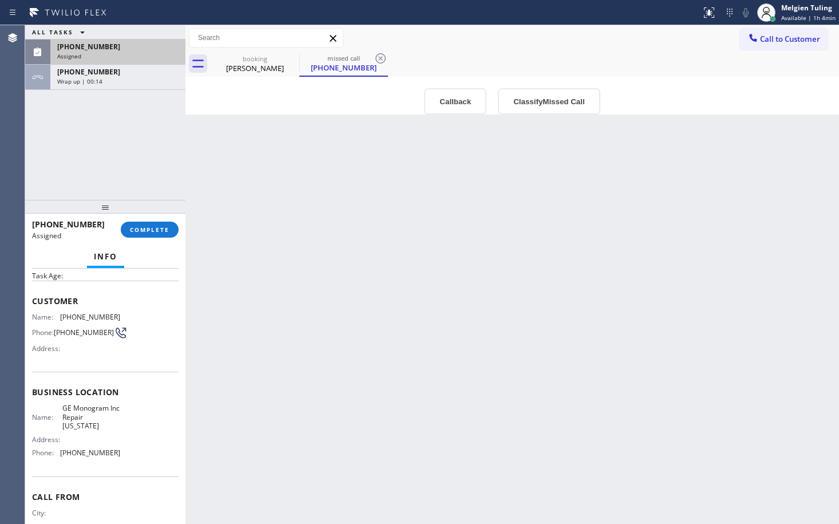
scroll to position [57, 0]
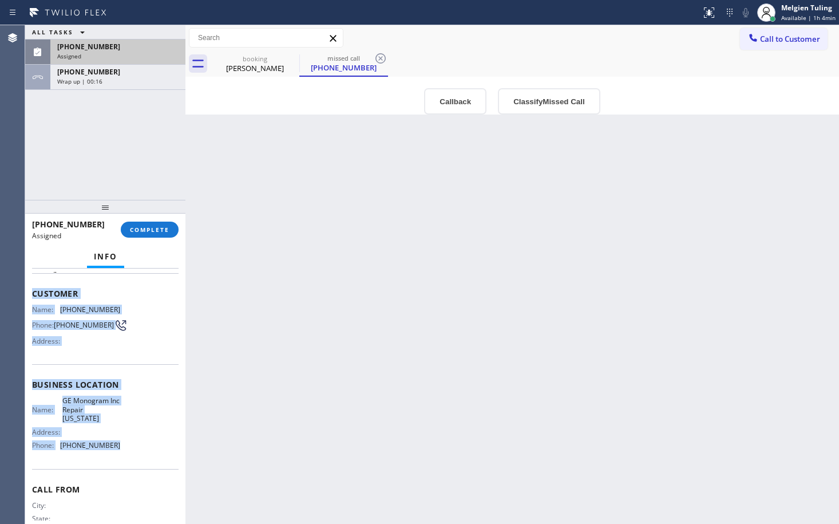
drag, startPoint x: 28, startPoint y: 290, endPoint x: 133, endPoint y: 443, distance: 185.6
click at [133, 443] on div "Context Queue: Appliance Repair High End Priority: 0 Task Age: Customer Name: […" at bounding box center [105, 395] width 160 height 255
copy div "Customer Name: [PHONE_NUMBER] Phone: [PHONE_NUMBER] Address: Business location …"
drag, startPoint x: 149, startPoint y: 227, endPoint x: 144, endPoint y: 234, distance: 8.3
click at [149, 227] on span "COMPLETE" at bounding box center [150, 230] width 40 height 8
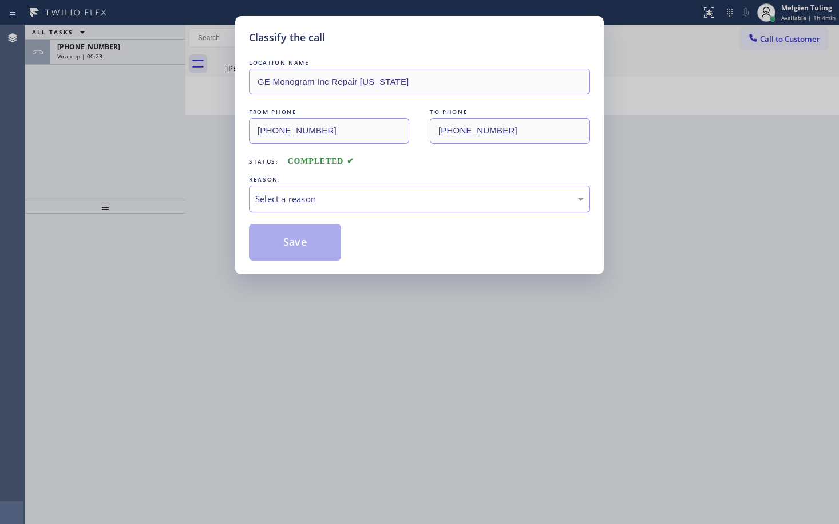
click at [286, 199] on div "Select a reason" at bounding box center [419, 198] width 329 height 13
click at [281, 241] on button "Save" at bounding box center [295, 242] width 92 height 37
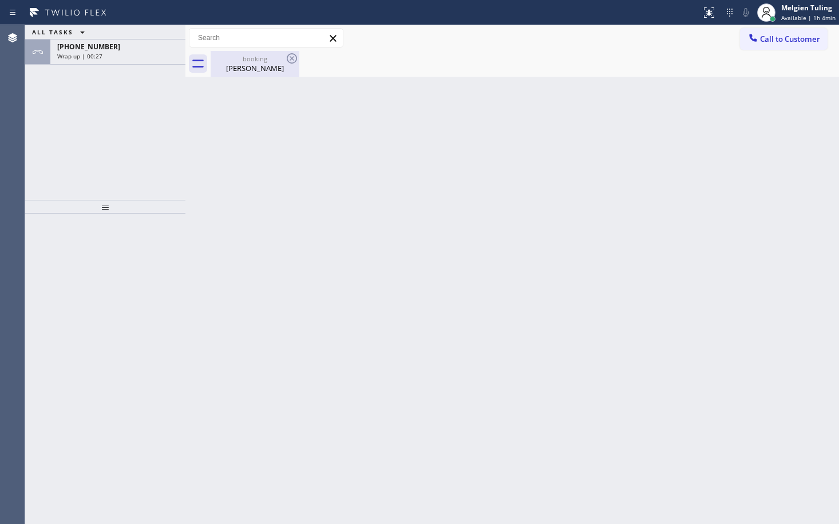
click at [256, 69] on div "[PERSON_NAME]" at bounding box center [255, 68] width 86 height 10
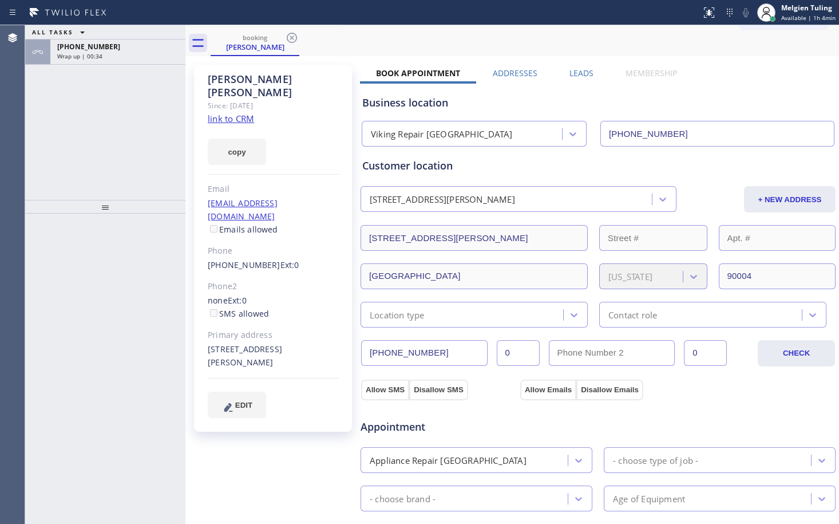
scroll to position [57, 0]
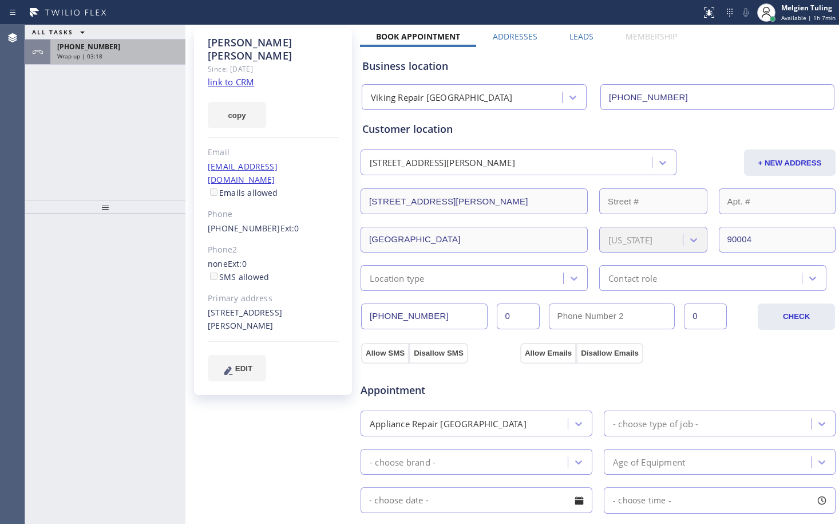
click at [102, 53] on div "Wrap up | 03:18" at bounding box center [117, 56] width 121 height 8
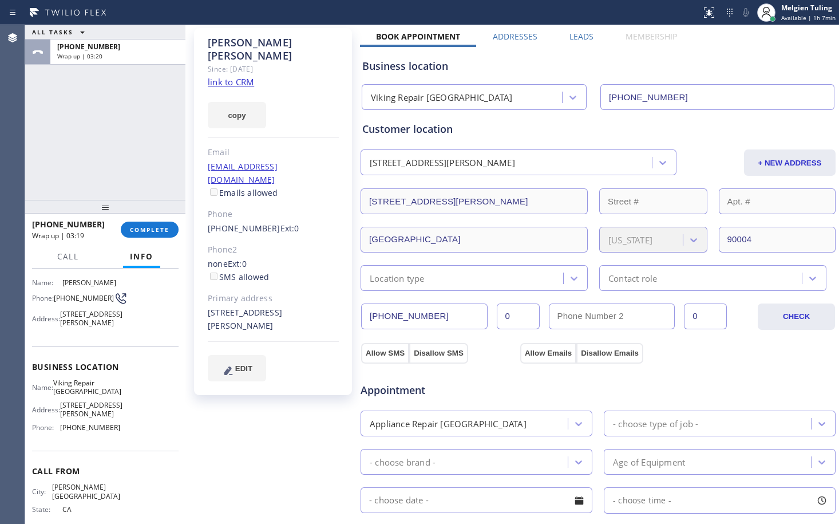
scroll to position [113, 0]
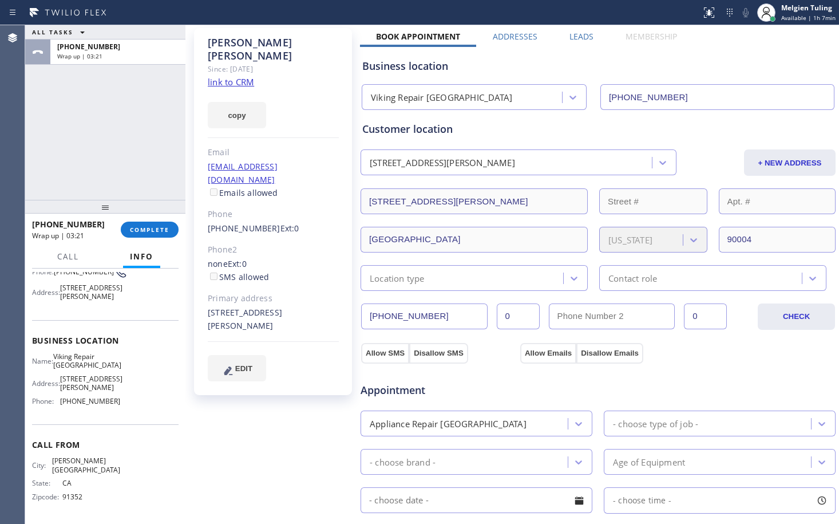
click at [86, 405] on span "[PHONE_NUMBER]" at bounding box center [90, 401] width 60 height 9
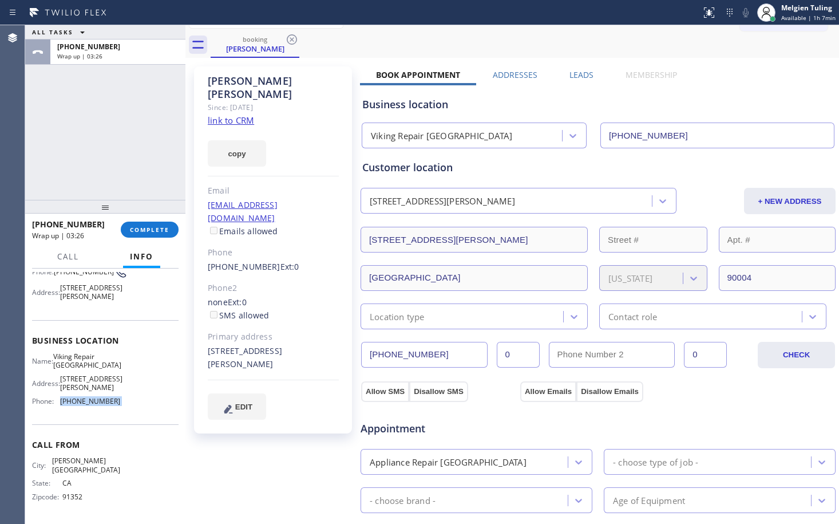
scroll to position [0, 0]
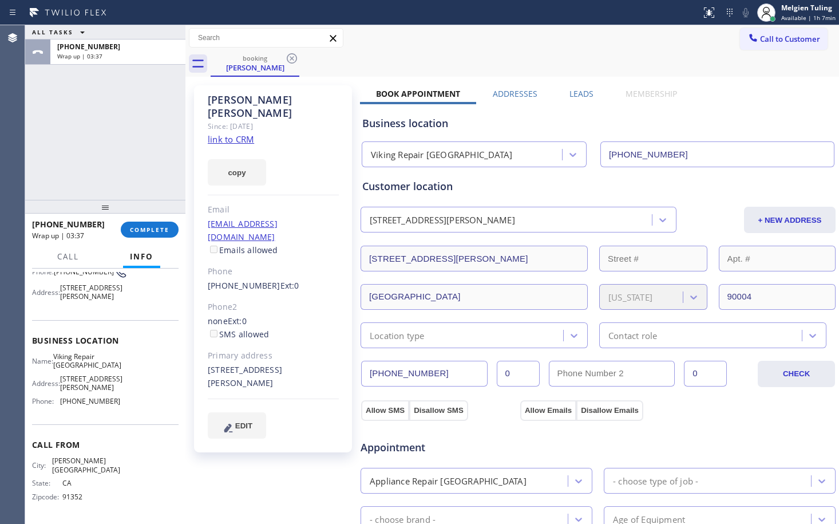
click at [92, 369] on span "Viking Repair [GEOGRAPHIC_DATA]" at bounding box center [87, 361] width 68 height 18
click at [571, 336] on icon at bounding box center [574, 336] width 7 height 4
click at [141, 230] on span "COMPLETE" at bounding box center [150, 230] width 40 height 8
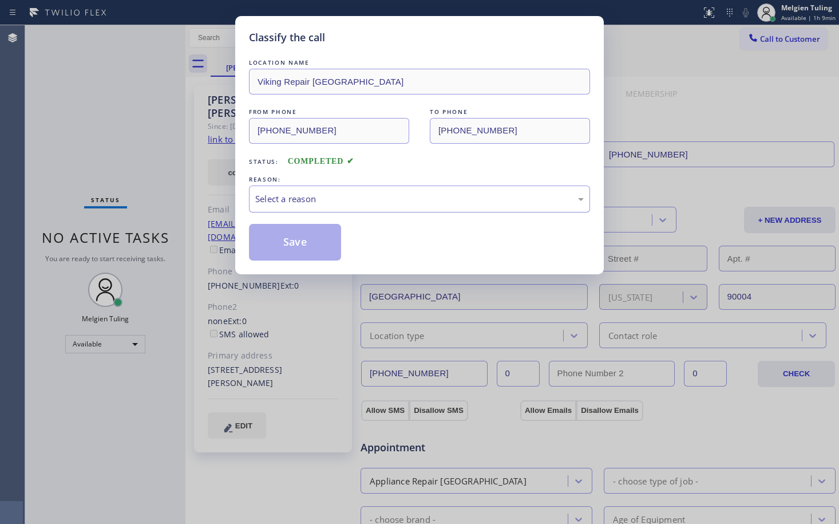
click at [267, 195] on div "Select a reason" at bounding box center [419, 198] width 329 height 13
click at [301, 242] on button "Save" at bounding box center [295, 242] width 92 height 37
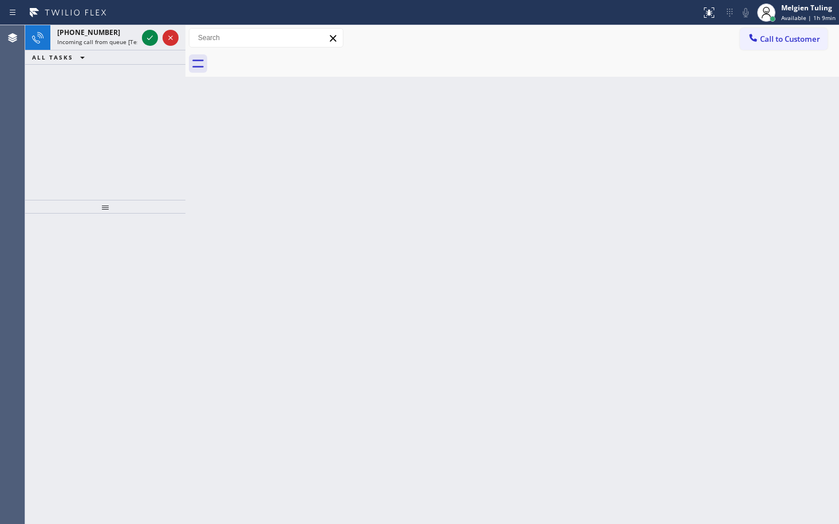
click at [215, 179] on div "Back to Dashboard Change Sender ID Customers Technicians Select a contact Outbo…" at bounding box center [512, 274] width 654 height 499
click at [808, 14] on span "Available | 1h 9min" at bounding box center [808, 18] width 54 height 8
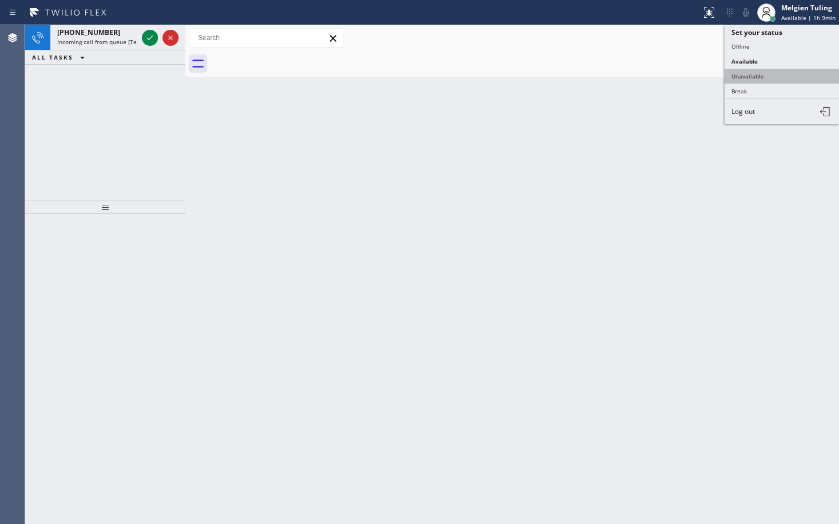
click at [758, 73] on button "Unavailable" at bounding box center [782, 76] width 114 height 15
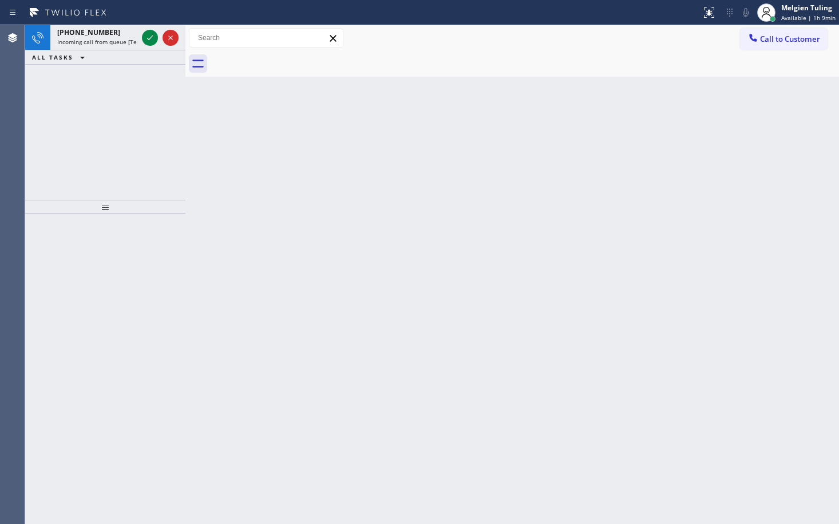
click at [511, 295] on div "Back to Dashboard Change Sender ID Customers Technicians Select a contact Outbo…" at bounding box center [512, 274] width 654 height 499
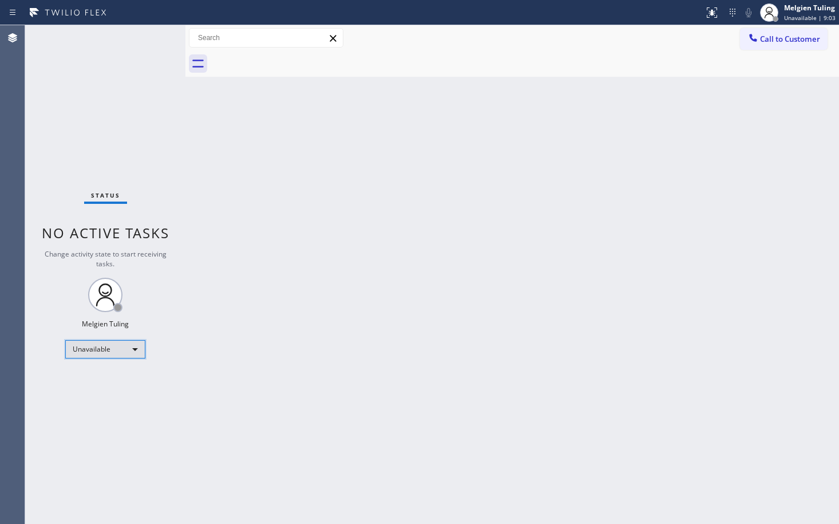
click at [139, 347] on div "Unavailable" at bounding box center [105, 349] width 80 height 18
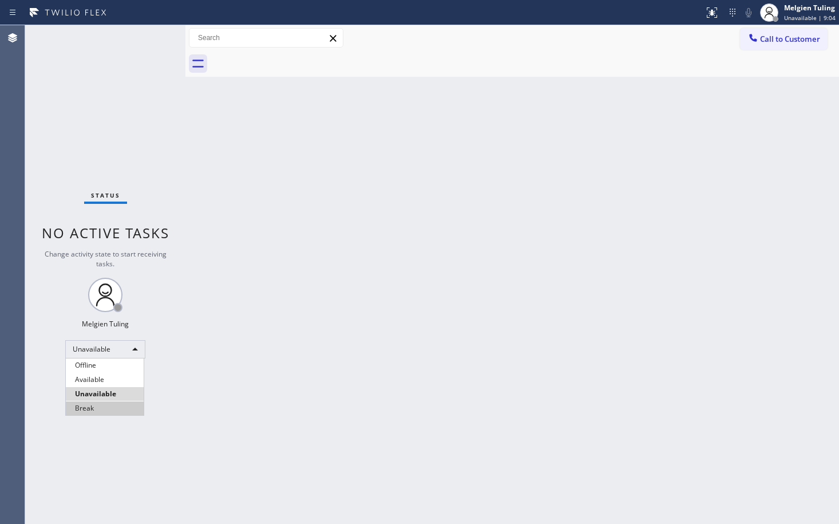
click at [110, 405] on li "Break" at bounding box center [105, 408] width 78 height 14
click at [350, 314] on div "Back to Dashboard Change Sender ID Customers Technicians Select a contact Outbo…" at bounding box center [512, 274] width 654 height 499
click at [305, 240] on div "Back to Dashboard Change Sender ID Customers Technicians Select a contact Outbo…" at bounding box center [512, 274] width 654 height 499
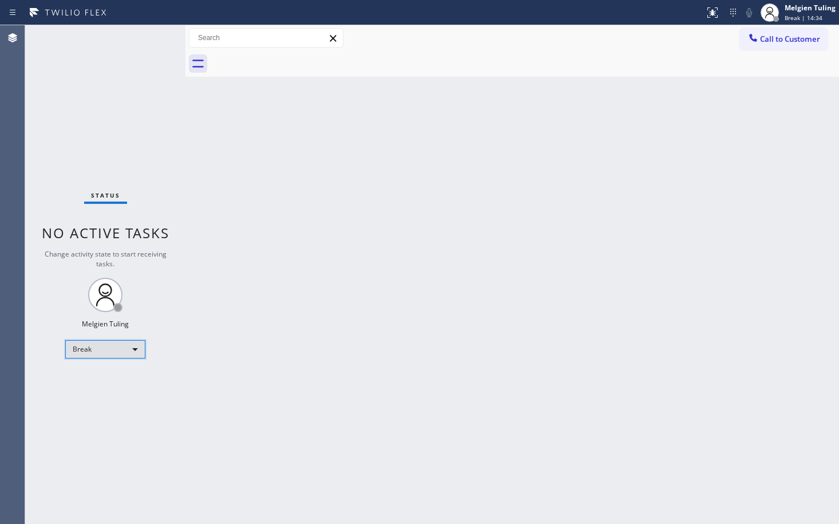
click at [136, 353] on div "Break" at bounding box center [105, 349] width 80 height 18
click at [809, 19] on div at bounding box center [419, 262] width 839 height 524
click at [799, 8] on div "Melgien Tuling" at bounding box center [810, 8] width 51 height 10
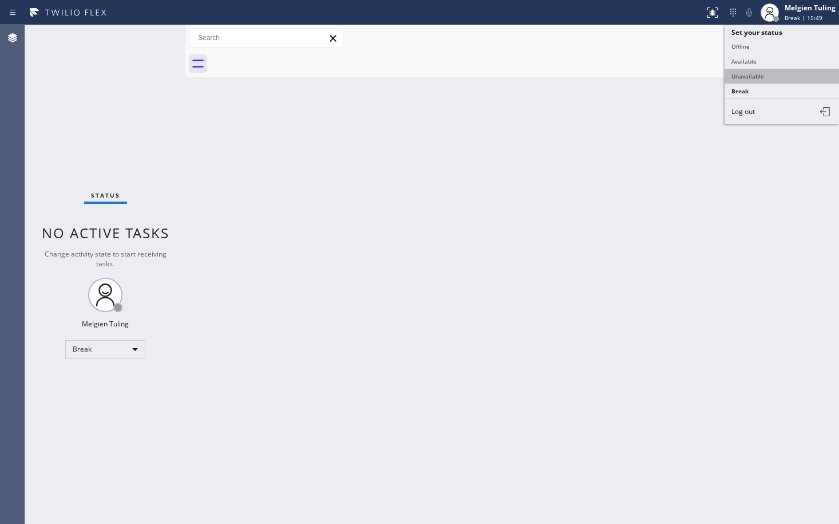
click at [753, 80] on button "Unavailable" at bounding box center [782, 76] width 114 height 15
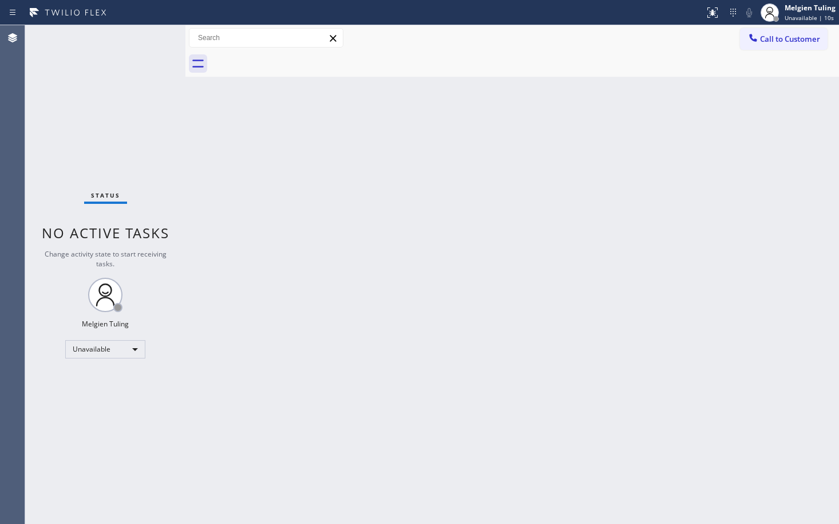
drag, startPoint x: 290, startPoint y: 251, endPoint x: 344, endPoint y: 191, distance: 80.7
click at [297, 245] on div "Back to Dashboard Change Sender ID Customers Technicians Select a contact Outbo…" at bounding box center [512, 274] width 654 height 499
click at [796, 40] on span "Call to Customer" at bounding box center [790, 39] width 60 height 10
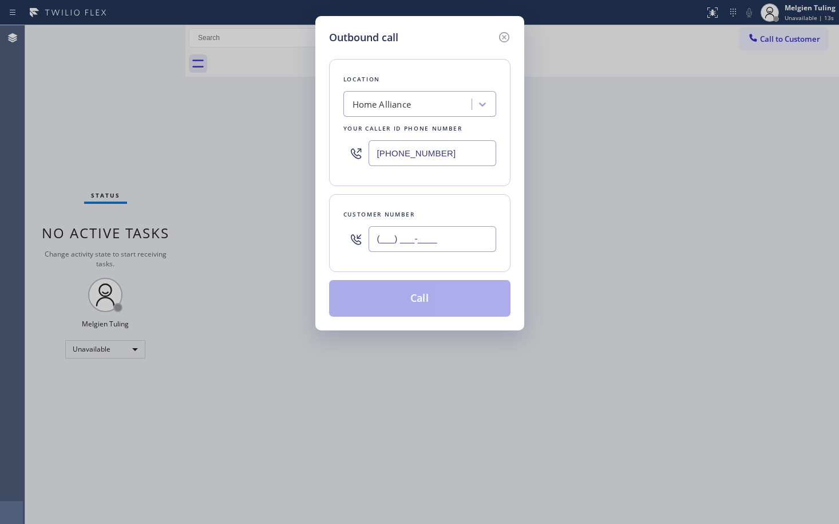
click at [389, 236] on input "(___) ___-____" at bounding box center [433, 239] width 128 height 26
paste input "310) 614-1303"
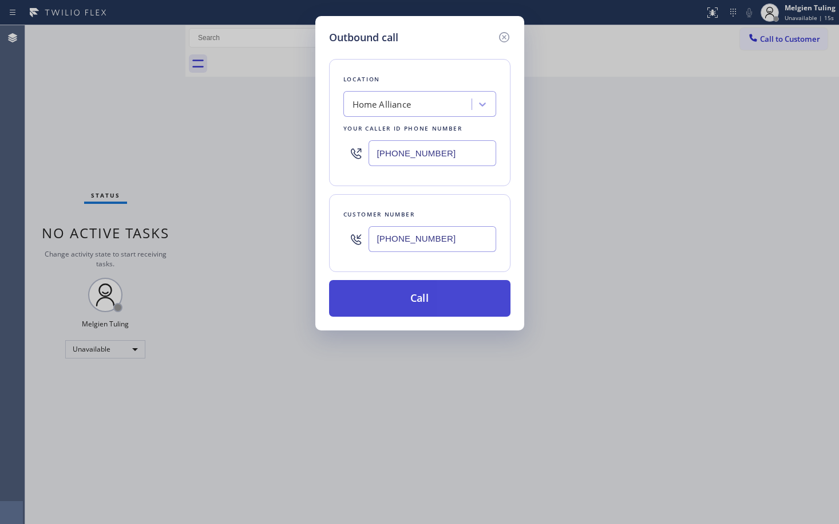
type input "[PHONE_NUMBER]"
click at [425, 301] on button "Call" at bounding box center [419, 298] width 181 height 37
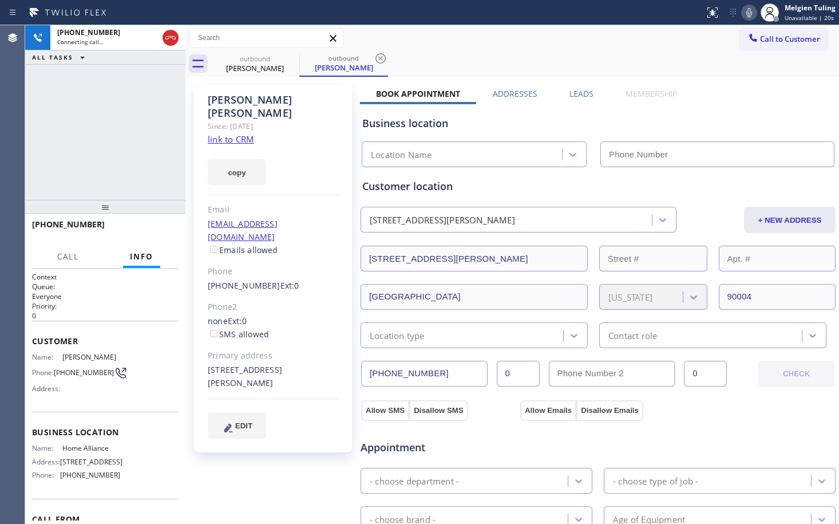
type input "[PHONE_NUMBER]"
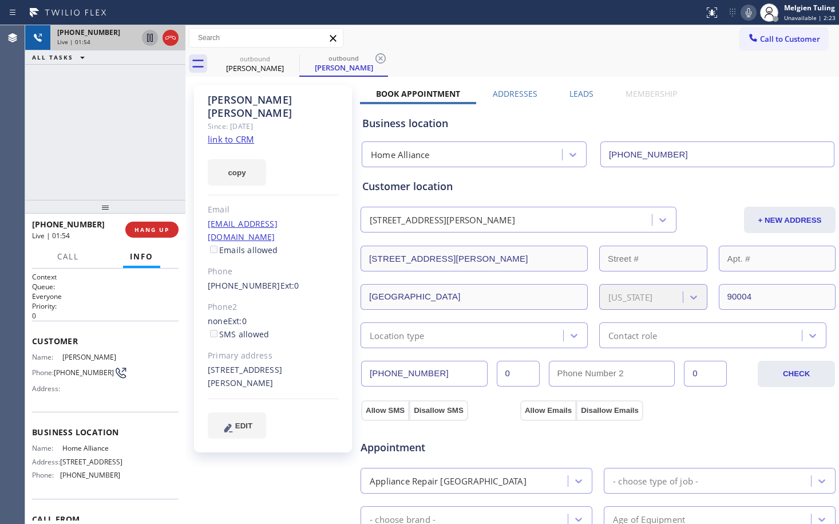
drag, startPoint x: 151, startPoint y: 34, endPoint x: 147, endPoint y: 39, distance: 6.5
click at [147, 39] on icon at bounding box center [150, 38] width 14 height 14
click at [749, 13] on icon at bounding box center [749, 12] width 6 height 9
click at [149, 36] on icon at bounding box center [150, 38] width 8 height 8
click at [748, 13] on icon at bounding box center [749, 13] width 14 height 14
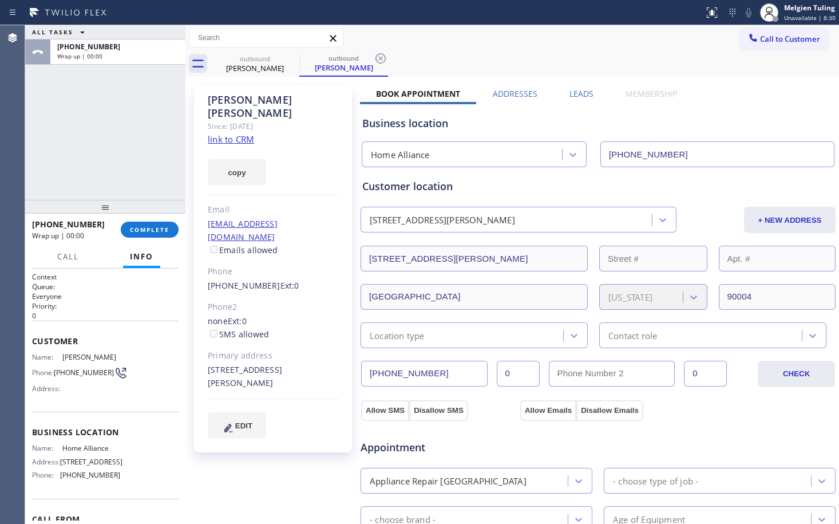
click at [158, 146] on div "ALL TASKS ALL TASKS ACTIVE TASKS TASKS IN WRAP UP [PHONE_NUMBER] Wrap up | 00:00" at bounding box center [105, 112] width 160 height 175
click at [74, 479] on span "[PHONE_NUMBER]" at bounding box center [90, 475] width 60 height 9
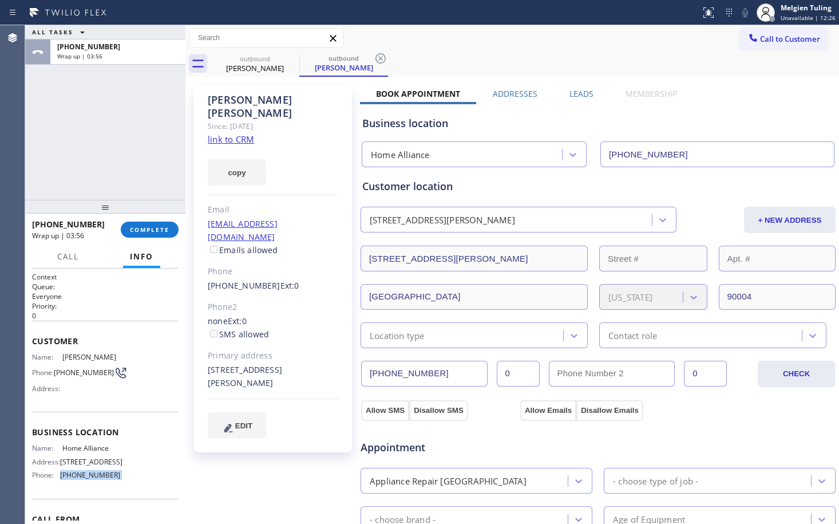
click at [74, 479] on span "[PHONE_NUMBER]" at bounding box center [90, 475] width 60 height 9
click at [141, 230] on span "COMPLETE" at bounding box center [150, 230] width 40 height 8
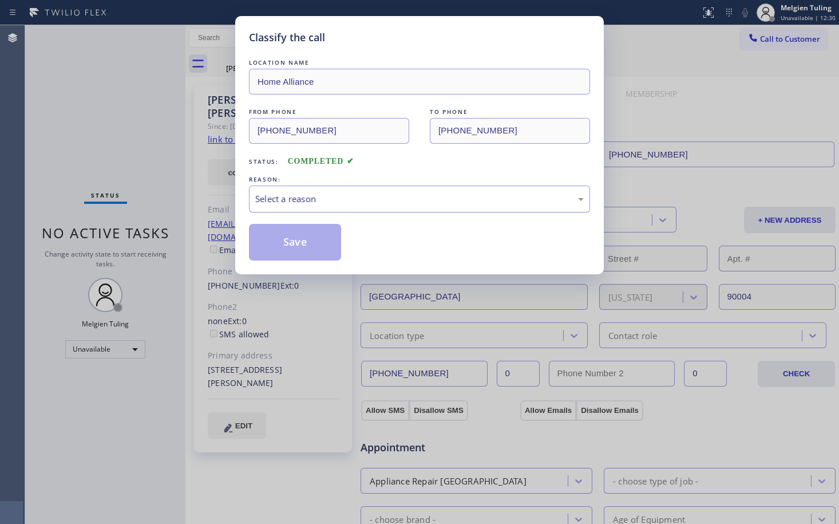
click at [282, 201] on div "Select a reason" at bounding box center [419, 198] width 329 height 13
click at [283, 242] on button "Save" at bounding box center [295, 242] width 92 height 37
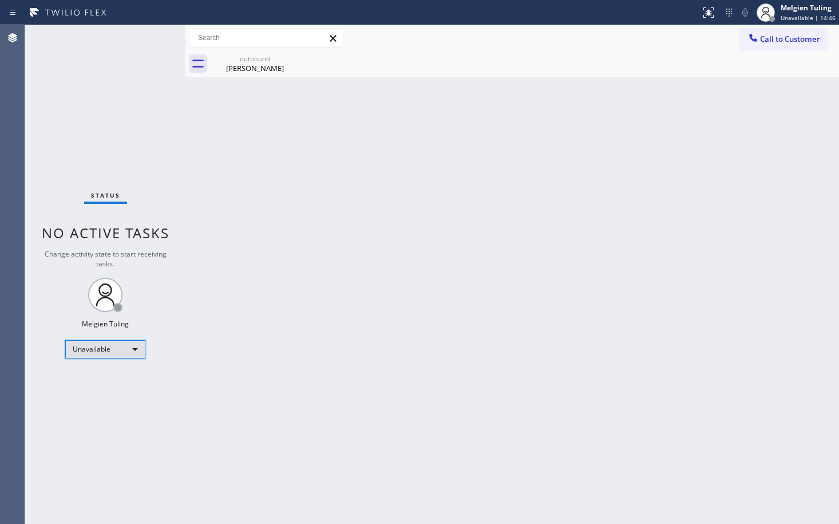
click at [117, 350] on div "Unavailable" at bounding box center [105, 349] width 80 height 18
click at [111, 382] on li "Available" at bounding box center [105, 380] width 78 height 14
click at [409, 263] on div "Back to Dashboard Change Sender ID Customers Technicians Select a contact Outbo…" at bounding box center [512, 274] width 654 height 499
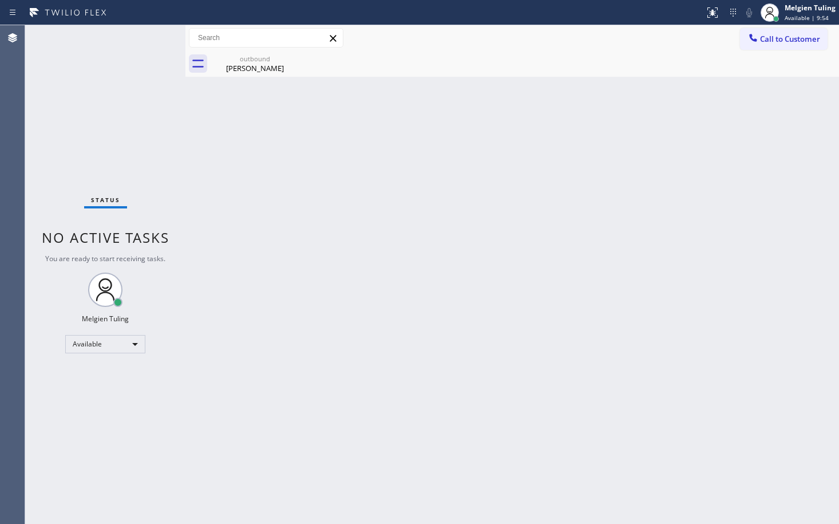
click at [342, 172] on div "Back to Dashboard Change Sender ID Customers Technicians Select a contact Outbo…" at bounding box center [512, 274] width 654 height 499
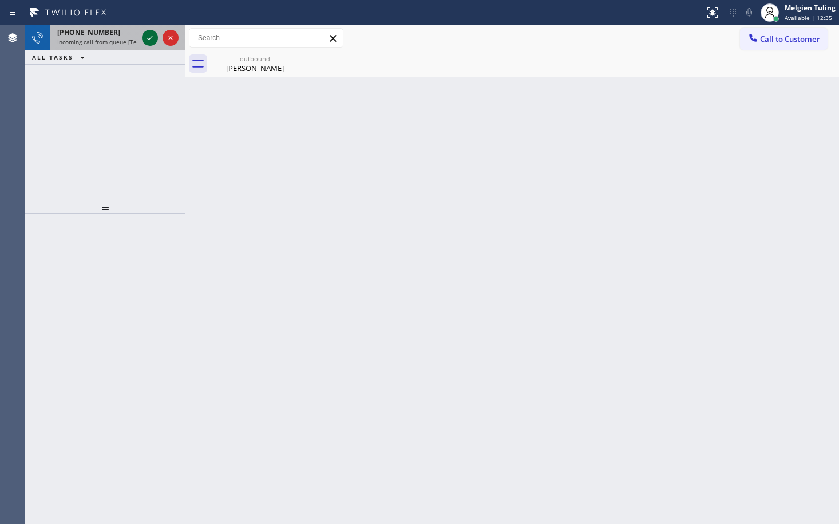
click at [152, 37] on icon at bounding box center [150, 37] width 6 height 5
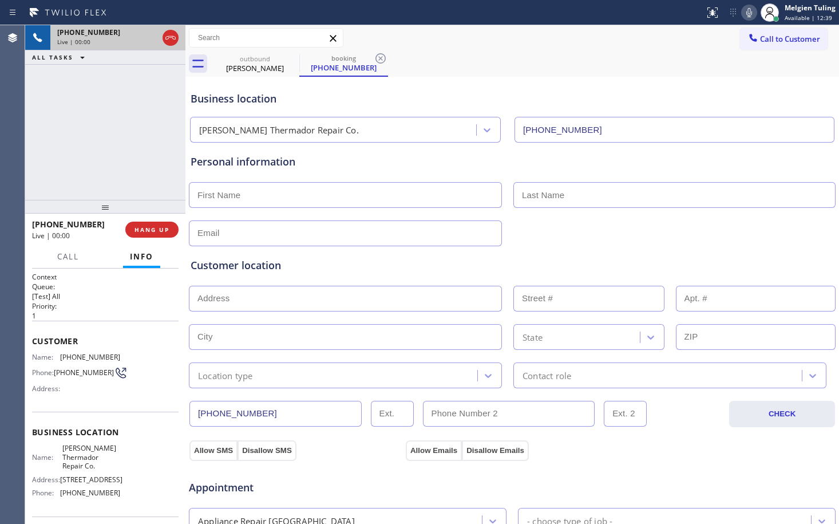
type input "[PHONE_NUMBER]"
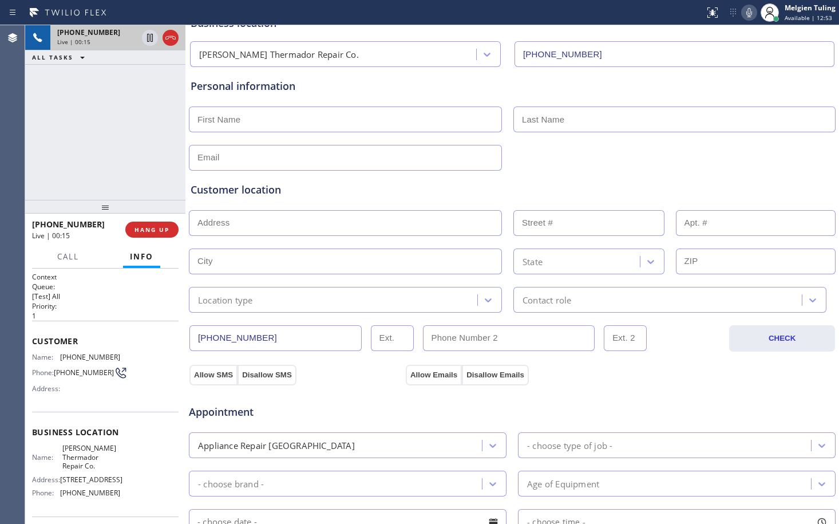
scroll to position [114, 0]
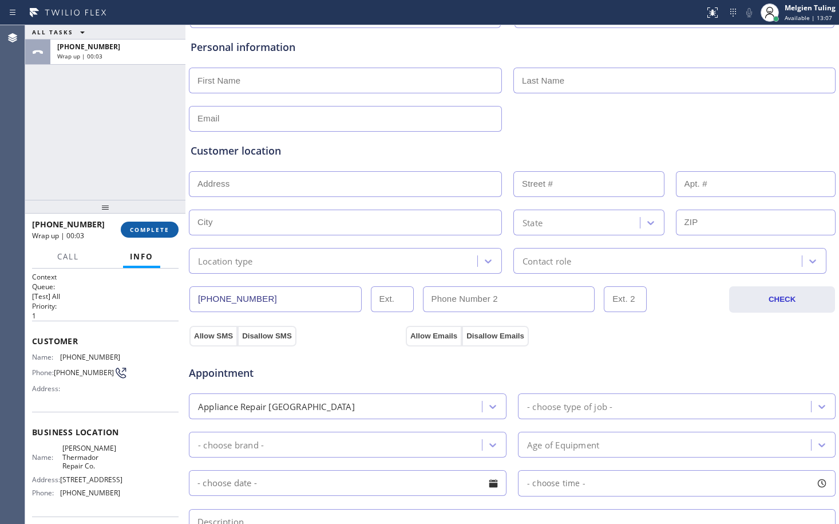
click at [160, 226] on span "COMPLETE" at bounding box center [150, 230] width 40 height 8
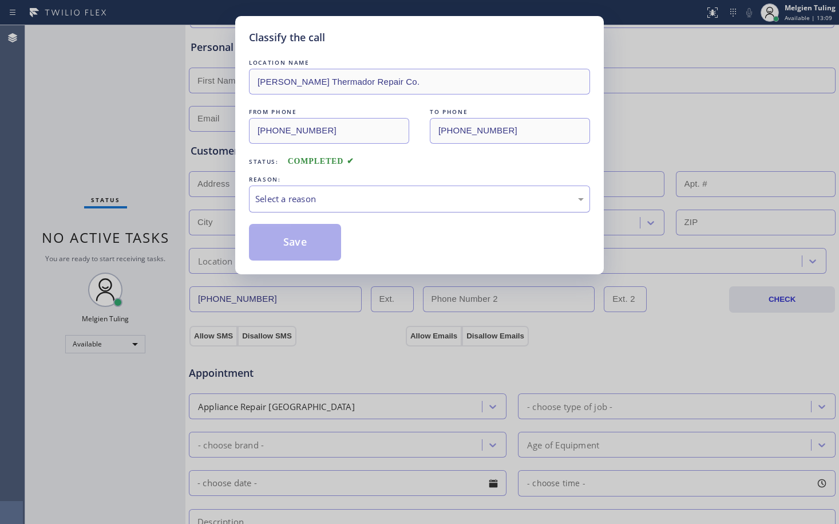
click at [276, 200] on div "Select a reason" at bounding box center [419, 198] width 329 height 13
click at [275, 246] on button "Save" at bounding box center [295, 242] width 92 height 37
type input "[PHONE_NUMBER]"
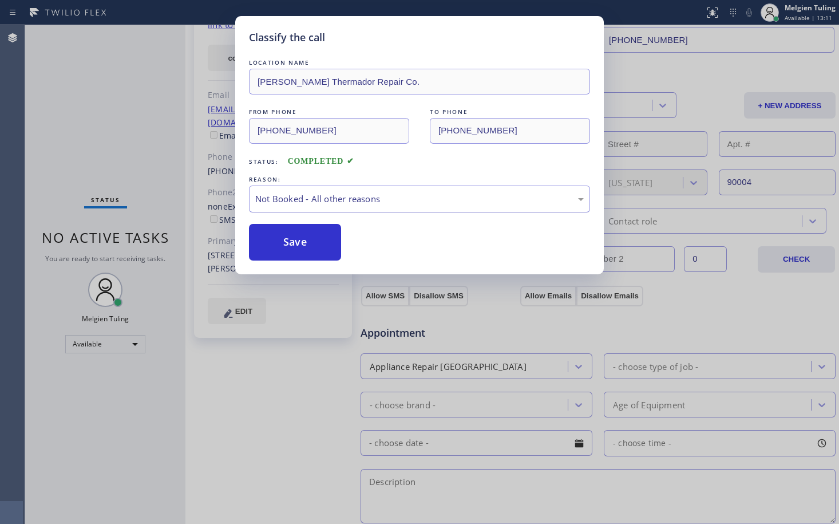
drag, startPoint x: 275, startPoint y: 246, endPoint x: 284, endPoint y: 200, distance: 46.6
click at [284, 200] on div "Not Booked - All other reasons" at bounding box center [419, 198] width 329 height 13
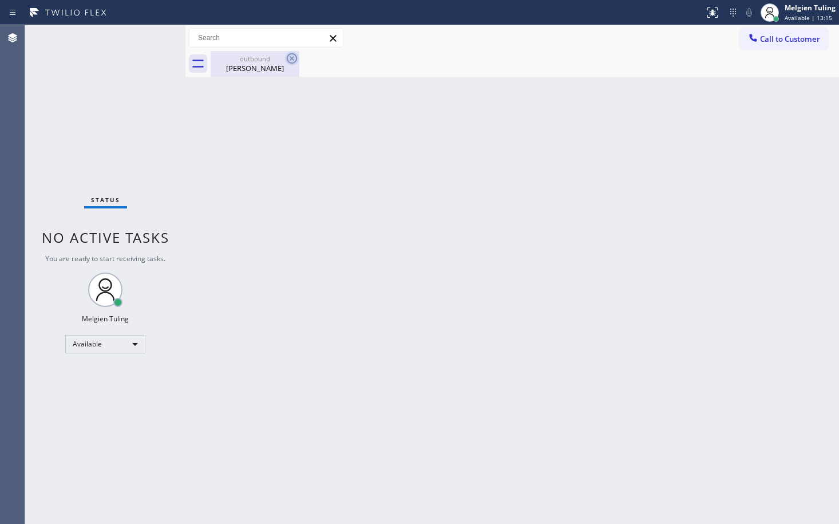
click at [292, 58] on icon at bounding box center [292, 58] width 10 height 10
click at [272, 63] on div "[PERSON_NAME]" at bounding box center [255, 68] width 86 height 10
click at [340, 136] on div "Back to Dashboard Change Sender ID Customers Technicians Select a contact Outbo…" at bounding box center [512, 274] width 654 height 499
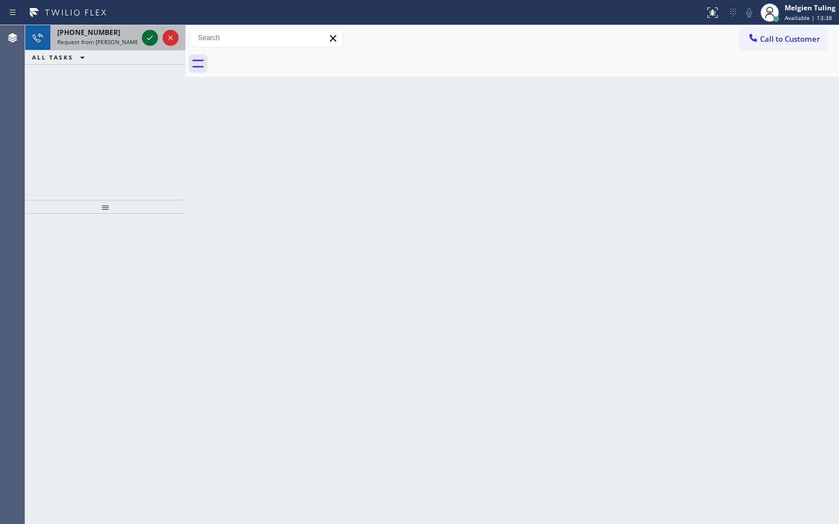
click at [148, 33] on icon at bounding box center [150, 38] width 14 height 14
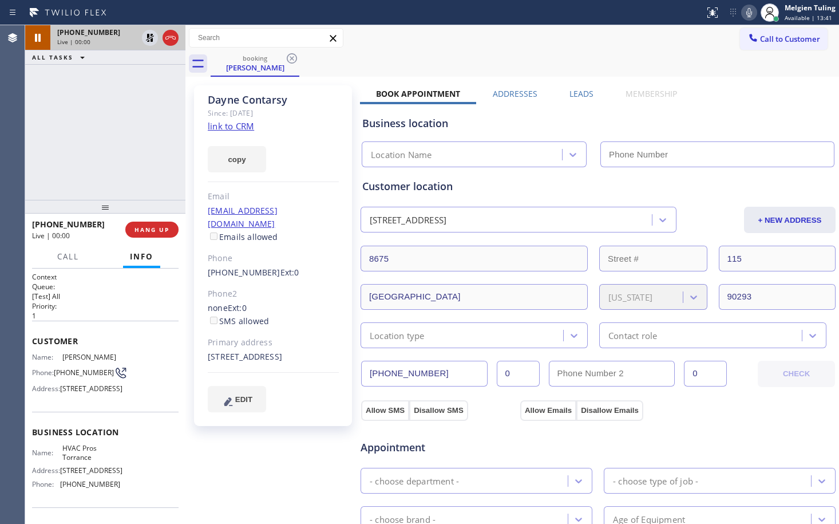
type input "[PHONE_NUMBER]"
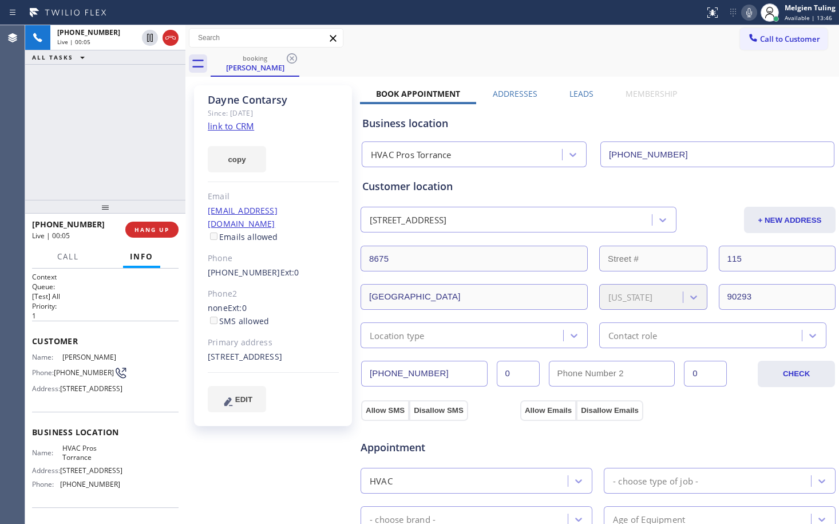
click at [228, 128] on link "link to CRM" at bounding box center [231, 125] width 46 height 11
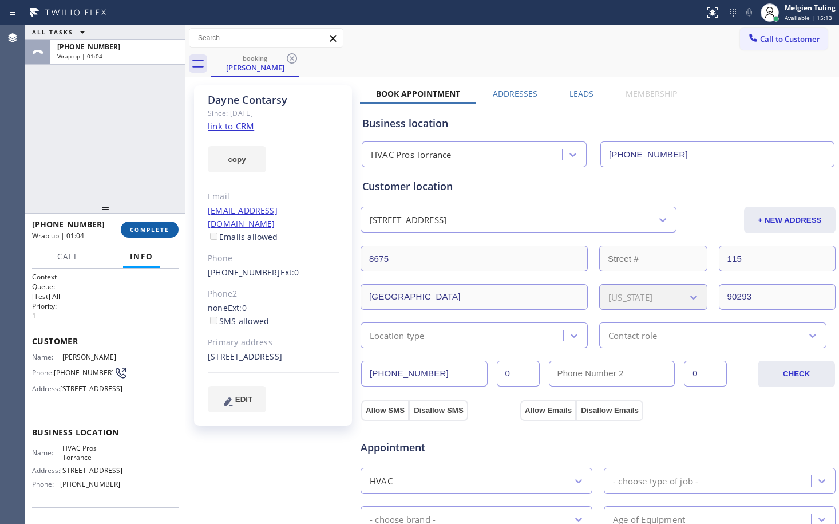
click at [144, 235] on button "COMPLETE" at bounding box center [150, 230] width 58 height 16
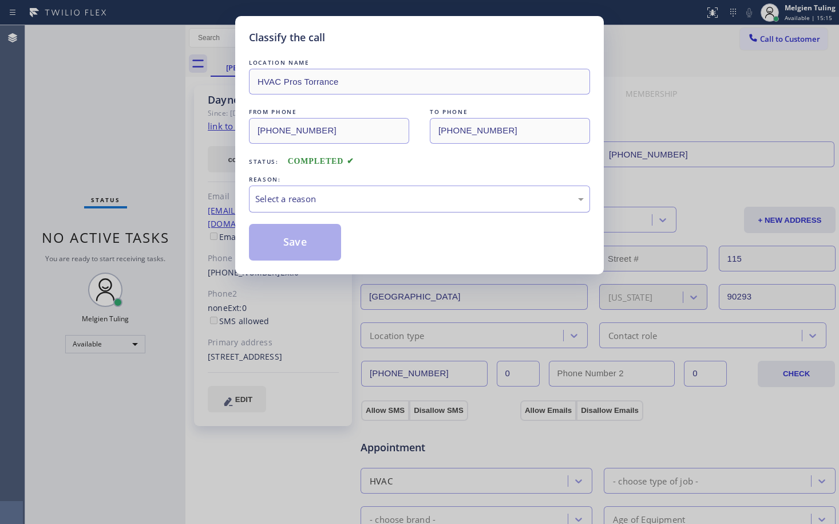
click at [303, 193] on div "Select a reason" at bounding box center [419, 198] width 329 height 13
click at [308, 203] on div "Not Booked - All other reasons" at bounding box center [419, 198] width 329 height 13
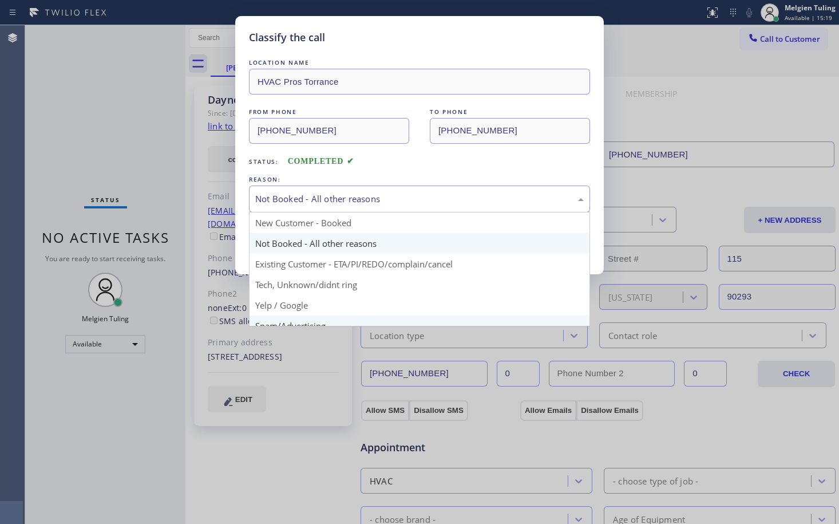
click at [259, 315] on div "Classify the call LOCATION NAME HVAC Pros Torrance FROM PHONE [PHONE_NUMBER] TO…" at bounding box center [419, 262] width 839 height 524
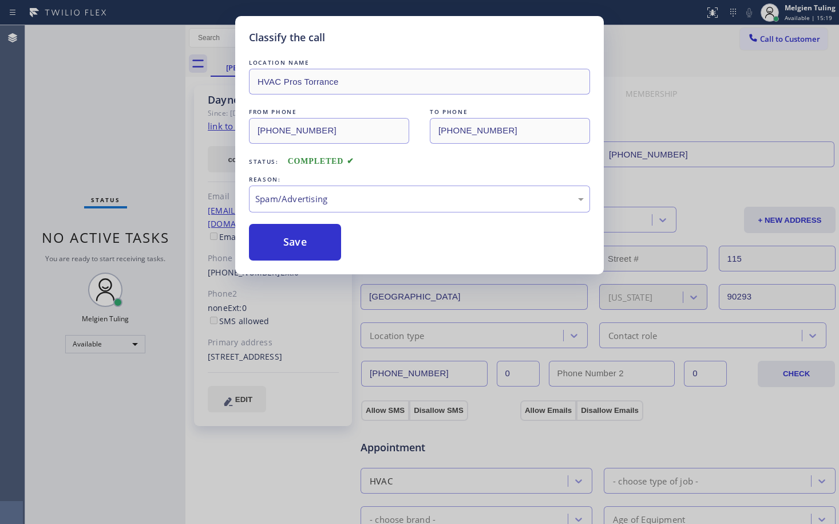
click at [259, 315] on div "Classify the call LOCATION NAME HVAC Pros Torrance FROM PHONE [PHONE_NUMBER] TO…" at bounding box center [419, 262] width 839 height 524
click at [279, 247] on button "Save" at bounding box center [295, 242] width 92 height 37
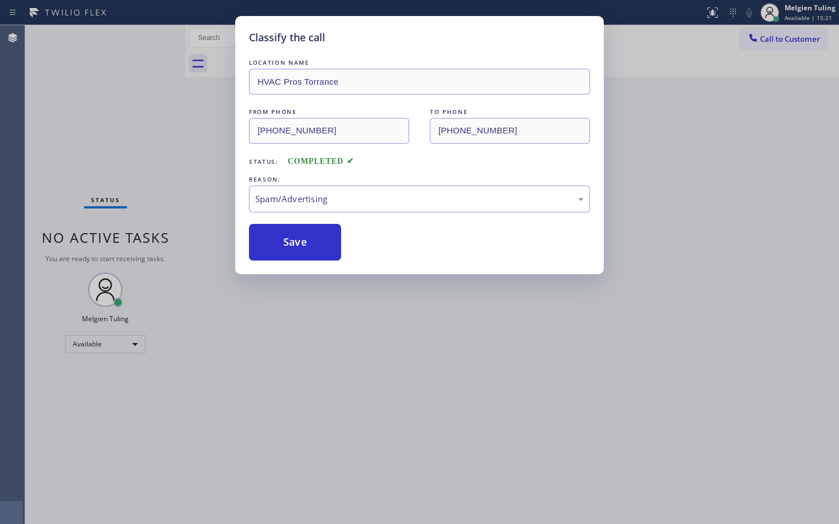
click at [217, 157] on div "Classify the call LOCATION NAME HVAC Pros Torrance FROM PHONE [PHONE_NUMBER] TO…" at bounding box center [419, 262] width 839 height 524
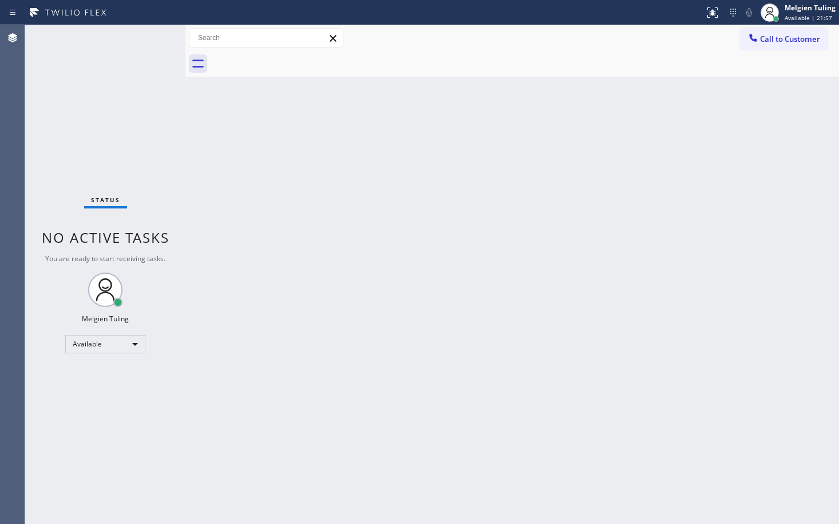
click at [82, 168] on div "Status No active tasks You are ready to start receiving tasks. Melgien Tuling A…" at bounding box center [105, 274] width 160 height 499
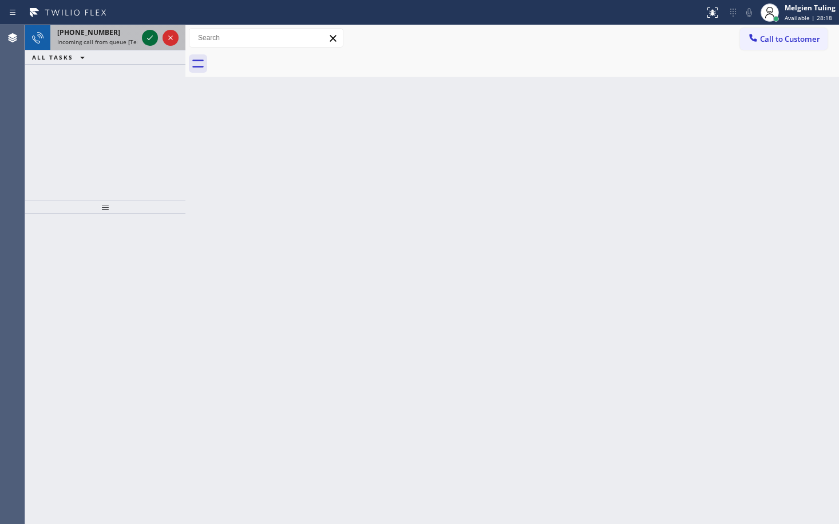
click at [147, 41] on icon at bounding box center [150, 38] width 14 height 14
click at [149, 39] on icon at bounding box center [150, 37] width 6 height 5
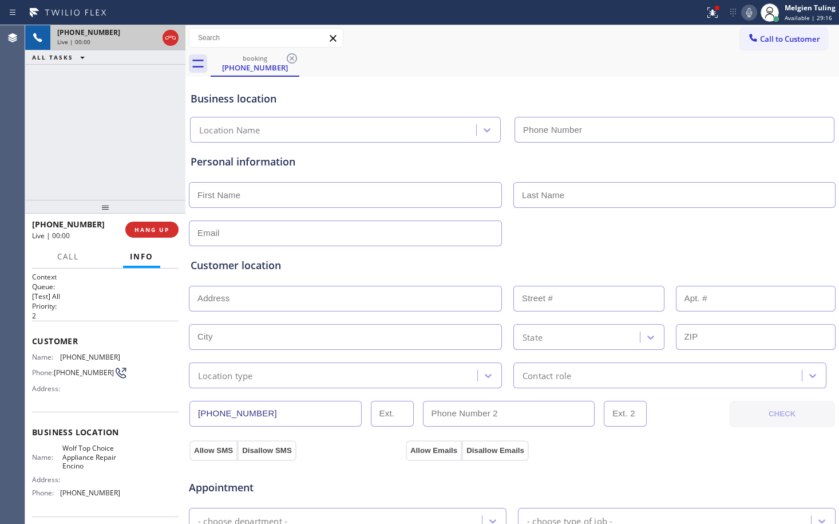
type input "[PHONE_NUMBER]"
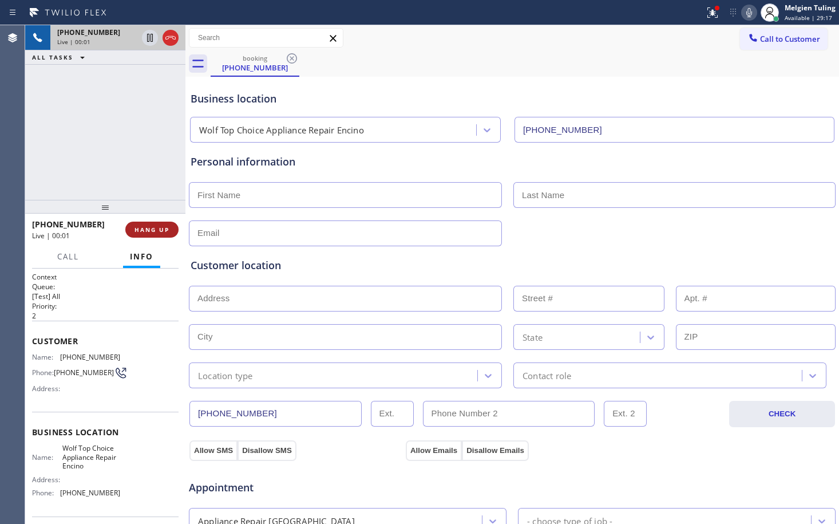
click at [153, 232] on span "HANG UP" at bounding box center [152, 230] width 35 height 8
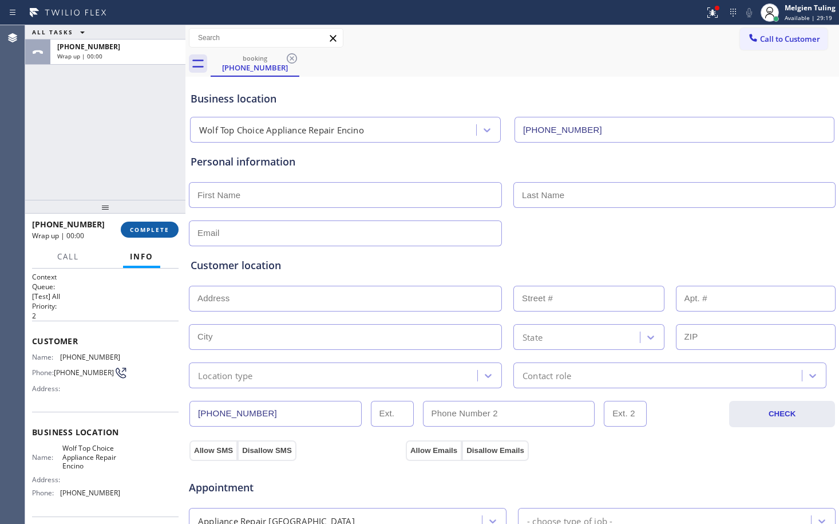
drag, startPoint x: 153, startPoint y: 232, endPoint x: 146, endPoint y: 226, distance: 9.3
click at [147, 226] on span "COMPLETE" at bounding box center [150, 230] width 40 height 8
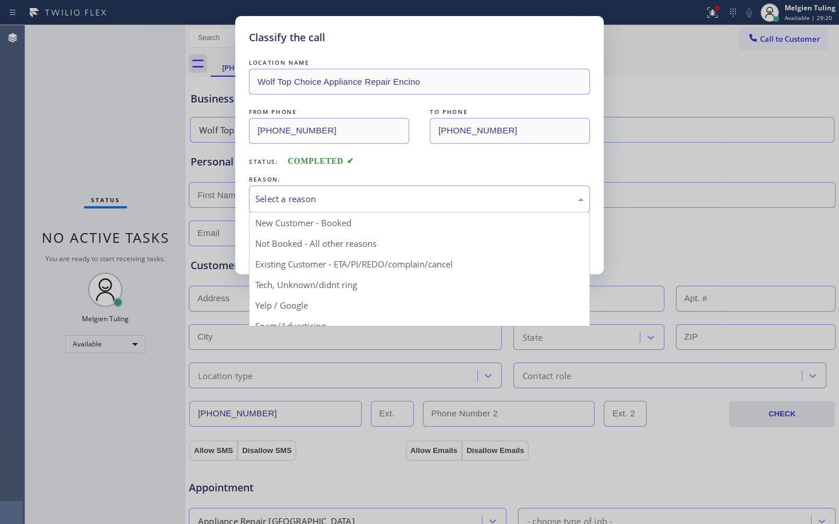
click at [290, 197] on div "Select a reason" at bounding box center [419, 198] width 329 height 13
click at [272, 322] on div "Classify the call LOCATION NAME Wolf Top Choice Appliance Repair Encino FROM PH…" at bounding box center [419, 262] width 839 height 524
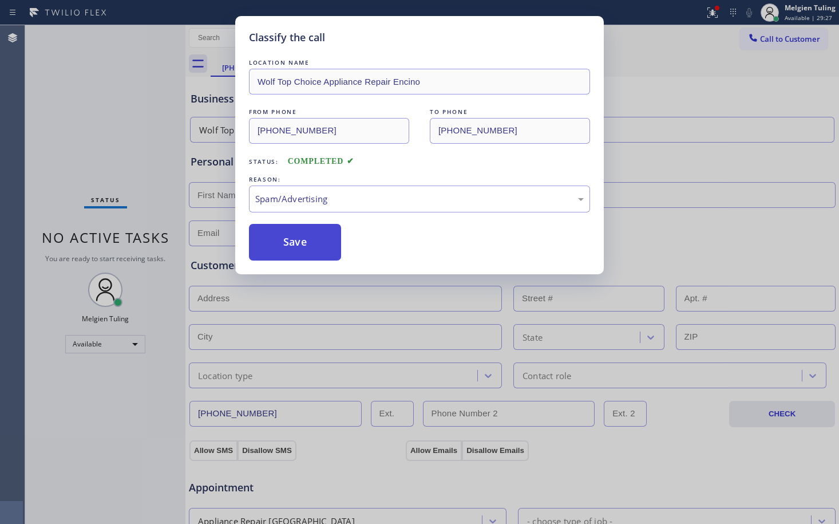
click at [326, 240] on button "Save" at bounding box center [295, 242] width 92 height 37
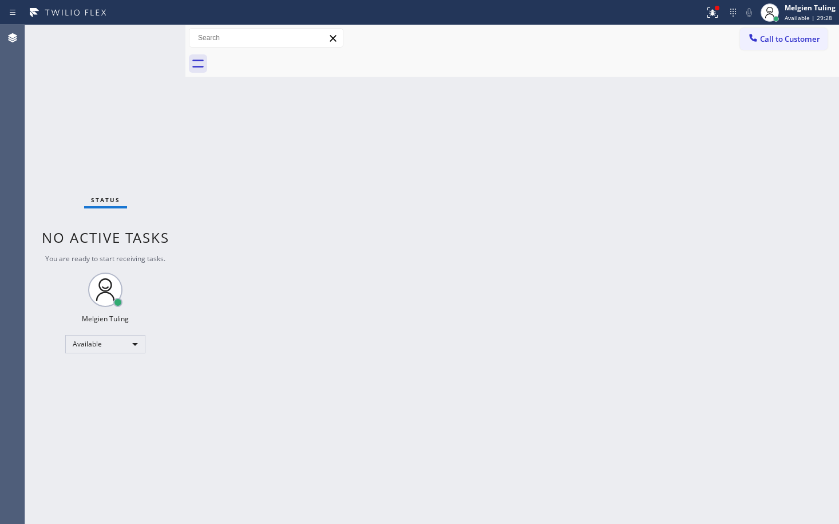
click at [313, 239] on div "Classify the call LOCATION NAME Pasadena Electrician Masters FROM PHONE [PHONE_…" at bounding box center [432, 274] width 814 height 499
click at [294, 236] on div "Back to Dashboard Change Sender ID Customers Technicians Select a contact Outbo…" at bounding box center [512, 274] width 654 height 499
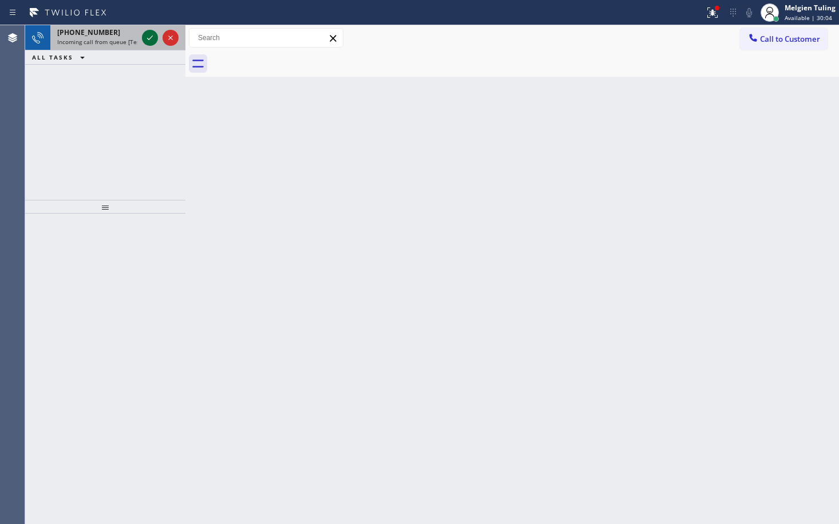
click at [145, 40] on icon at bounding box center [150, 38] width 14 height 14
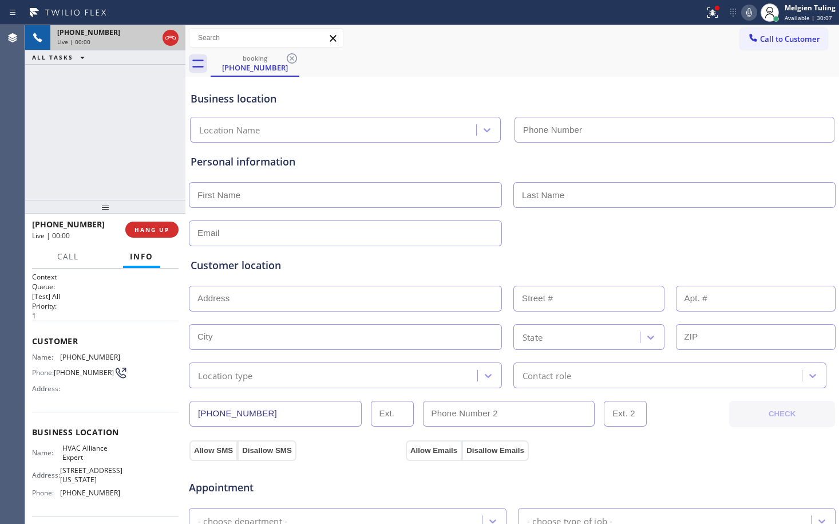
type input "[PHONE_NUMBER]"
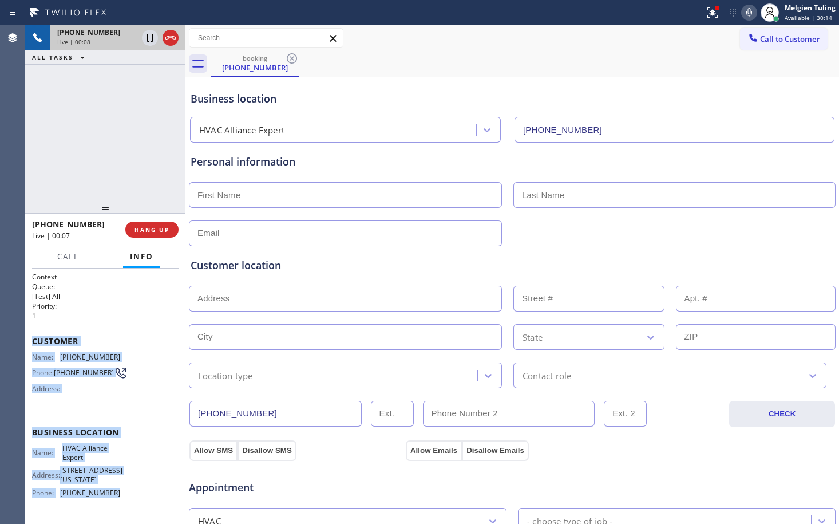
drag, startPoint x: 30, startPoint y: 343, endPoint x: 115, endPoint y: 494, distance: 173.0
click at [115, 494] on div "Context Queue: [Test] All Priority: 1 Customer Name: [PHONE_NUMBER] Phone: [PHO…" at bounding box center [105, 395] width 160 height 255
click at [490, 68] on div "booking [PHONE_NUMBER]" at bounding box center [525, 64] width 629 height 26
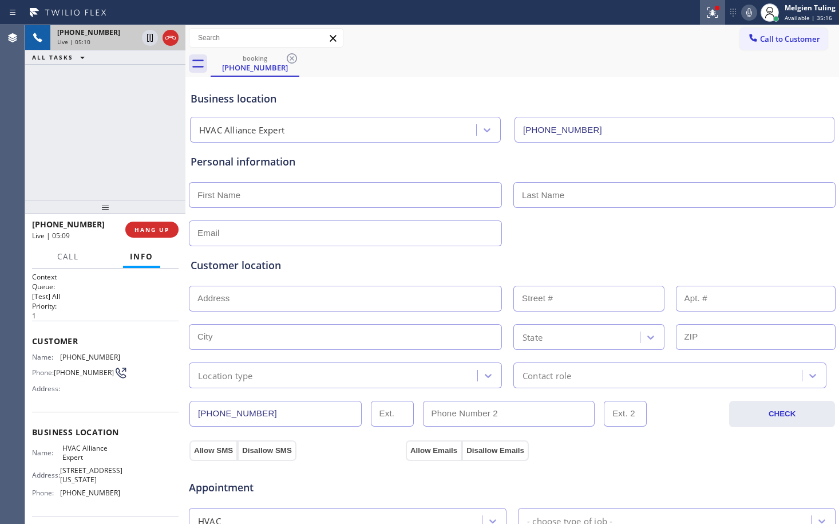
click at [714, 7] on icon at bounding box center [713, 13] width 14 height 14
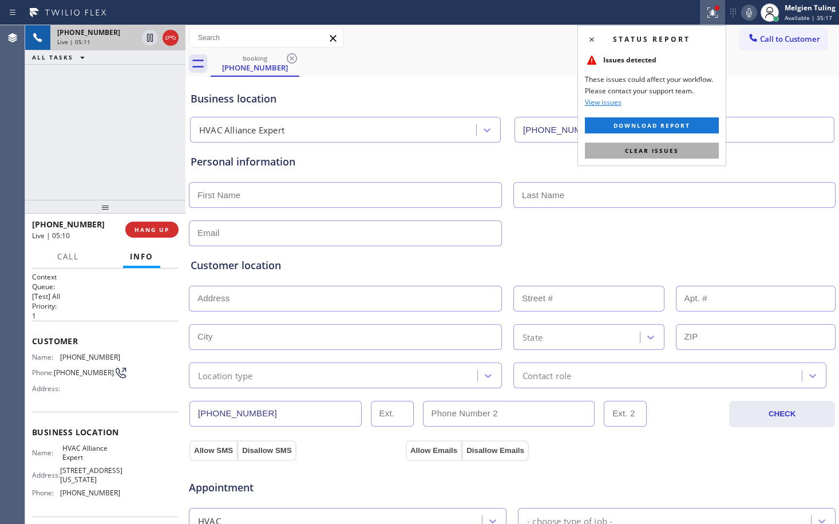
click at [635, 152] on span "Clear issues" at bounding box center [652, 151] width 54 height 8
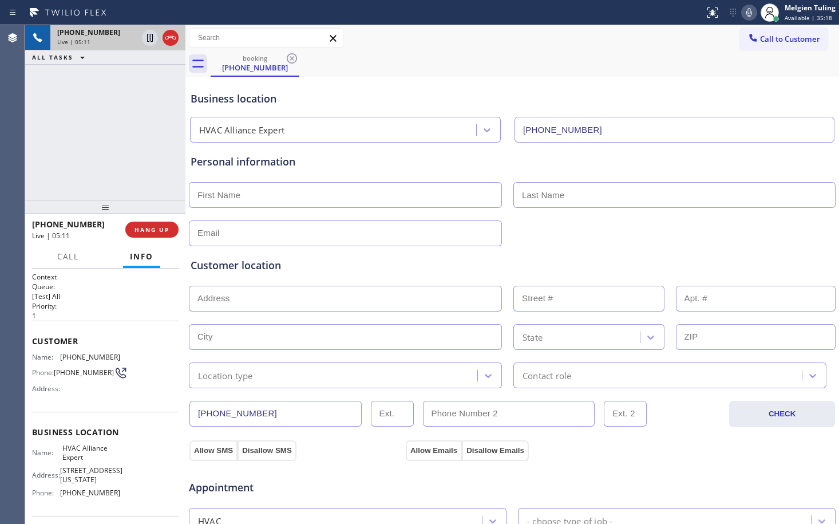
click at [651, 82] on div "Business location HVAC Alliance Expert [PHONE_NUMBER]" at bounding box center [512, 111] width 648 height 63
click at [752, 14] on icon at bounding box center [750, 12] width 6 height 9
click at [152, 40] on icon at bounding box center [150, 38] width 14 height 14
click at [153, 38] on icon at bounding box center [150, 38] width 14 height 14
click at [748, 10] on icon at bounding box center [749, 13] width 14 height 14
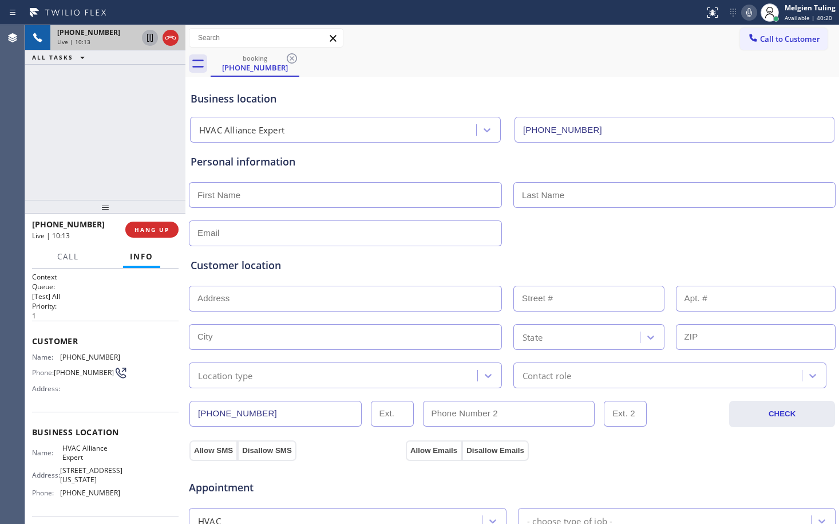
click at [149, 36] on icon at bounding box center [150, 38] width 6 height 8
click at [753, 11] on icon at bounding box center [749, 13] width 14 height 14
click at [408, 85] on div "Business location HVAC Alliance Expert [PHONE_NUMBER]" at bounding box center [512, 111] width 648 height 63
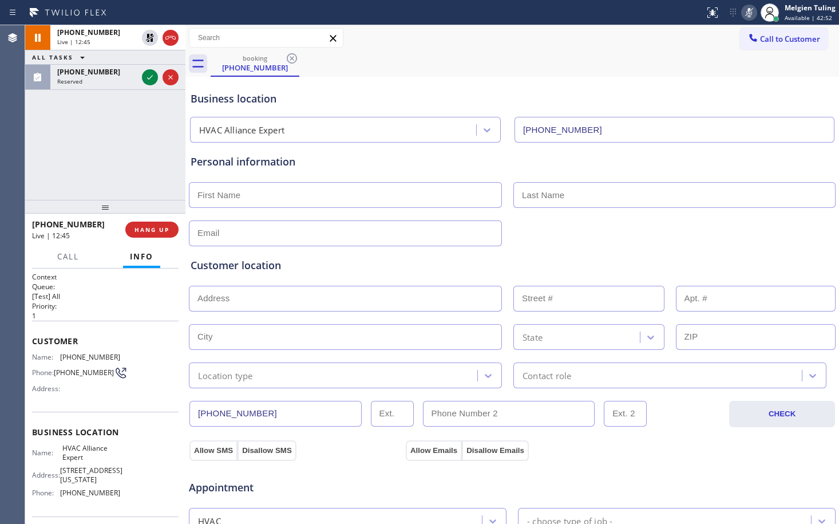
click at [160, 196] on div "[PHONE_NUMBER] Live | 12:45 ALL TASKS ALL TASKS ACTIVE TASKS TASKS IN WRAP UP […" at bounding box center [105, 112] width 160 height 175
click at [151, 75] on icon at bounding box center [150, 77] width 14 height 14
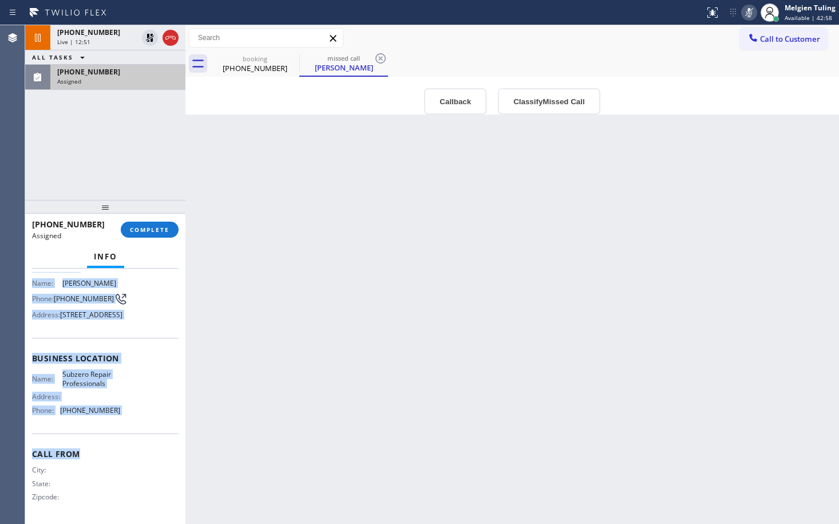
scroll to position [114, 0]
drag, startPoint x: 32, startPoint y: 353, endPoint x: 117, endPoint y: 419, distance: 107.7
click at [117, 419] on div "Context Queue: Appliance Repair High End Priority: 0 Task Age: [DEMOGRAPHIC_DAT…" at bounding box center [105, 350] width 147 height 342
click at [151, 230] on span "COMPLETE" at bounding box center [150, 230] width 40 height 8
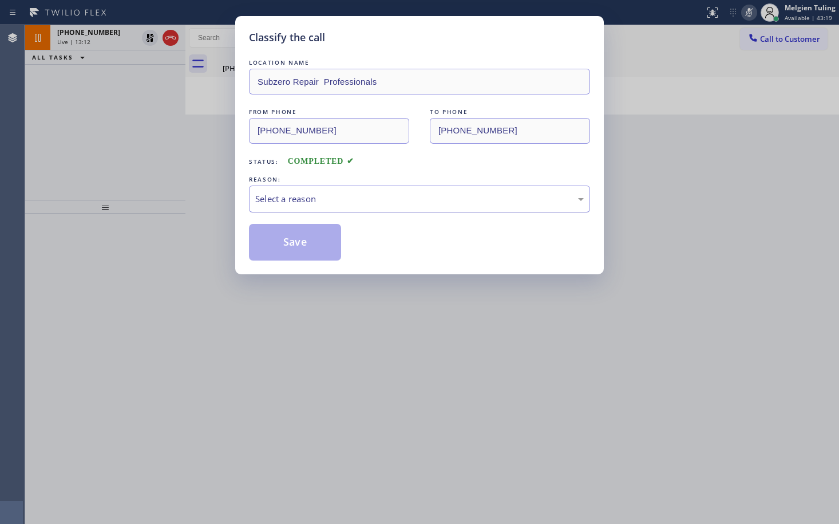
click at [297, 196] on div "Select a reason" at bounding box center [419, 198] width 329 height 13
click at [287, 244] on button "Save" at bounding box center [295, 242] width 92 height 37
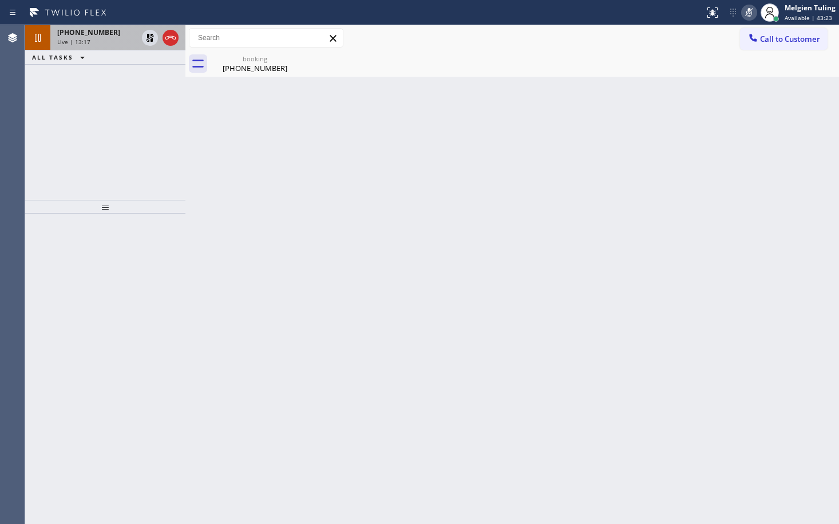
click at [96, 43] on div "Live | 13:17" at bounding box center [97, 42] width 80 height 8
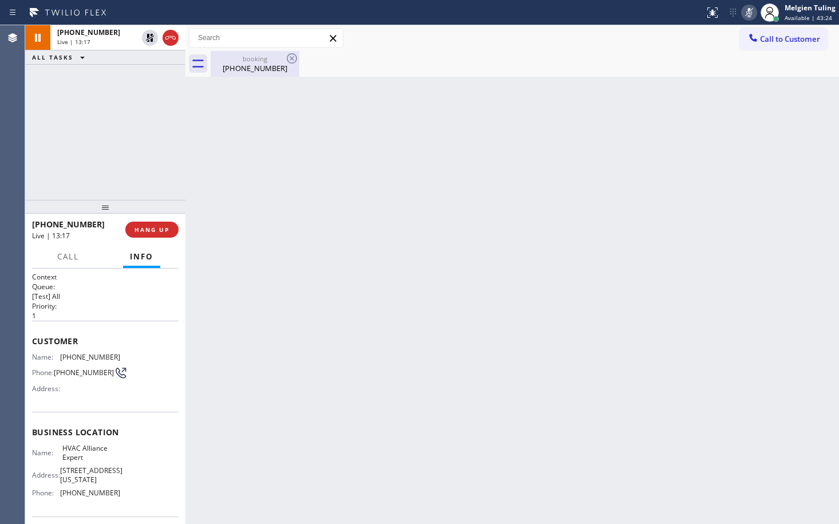
click at [252, 61] on div "booking" at bounding box center [255, 58] width 86 height 9
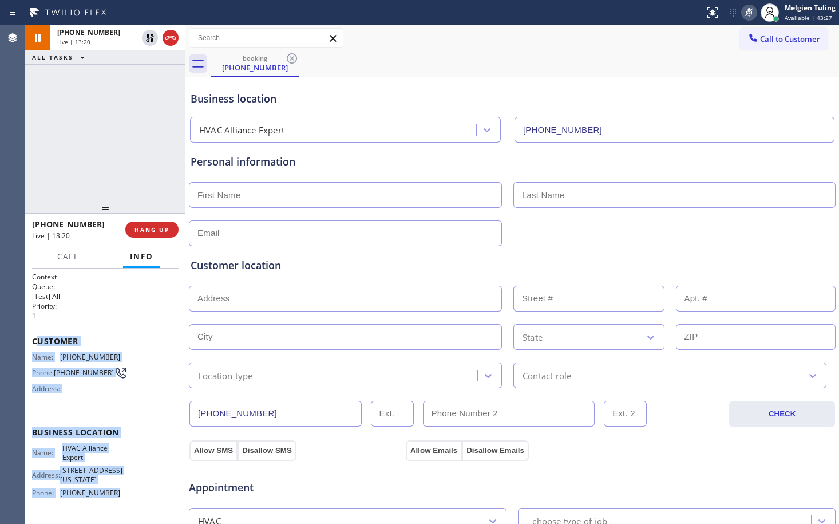
drag, startPoint x: 38, startPoint y: 339, endPoint x: 137, endPoint y: 497, distance: 186.3
click at [137, 497] on div "Context Queue: [Test] All Priority: 1 Customer Name: [PHONE_NUMBER] Phone: [PHO…" at bounding box center [105, 437] width 147 height 331
click at [62, 384] on div "Name: [PHONE_NUMBER] Phone: [PHONE_NUMBER] Address:" at bounding box center [76, 375] width 88 height 45
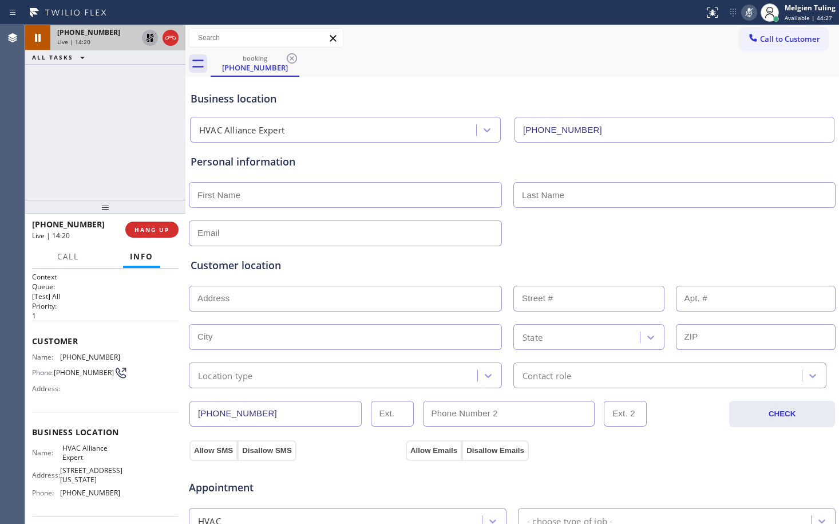
click at [151, 37] on icon at bounding box center [150, 38] width 8 height 8
click at [751, 14] on icon at bounding box center [749, 13] width 14 height 14
click at [339, 325] on input "text" at bounding box center [345, 337] width 313 height 26
click at [333, 303] on input "text" at bounding box center [345, 299] width 313 height 26
click at [153, 231] on span "HANG UP" at bounding box center [152, 230] width 35 height 8
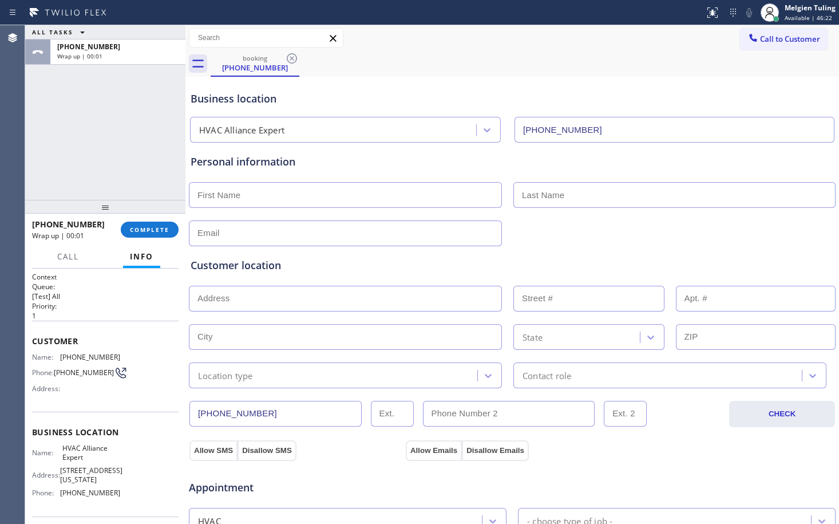
click at [456, 255] on div "Customer location >> ADD NEW ADDRESS << + NEW ADDRESS State Location type Conta…" at bounding box center [512, 317] width 648 height 142
click at [271, 198] on input "text" at bounding box center [345, 195] width 313 height 26
drag, startPoint x: 799, startPoint y: 1, endPoint x: 483, endPoint y: 73, distance: 323.7
click at [483, 73] on div "booking [PHONE_NUMBER]" at bounding box center [525, 64] width 629 height 26
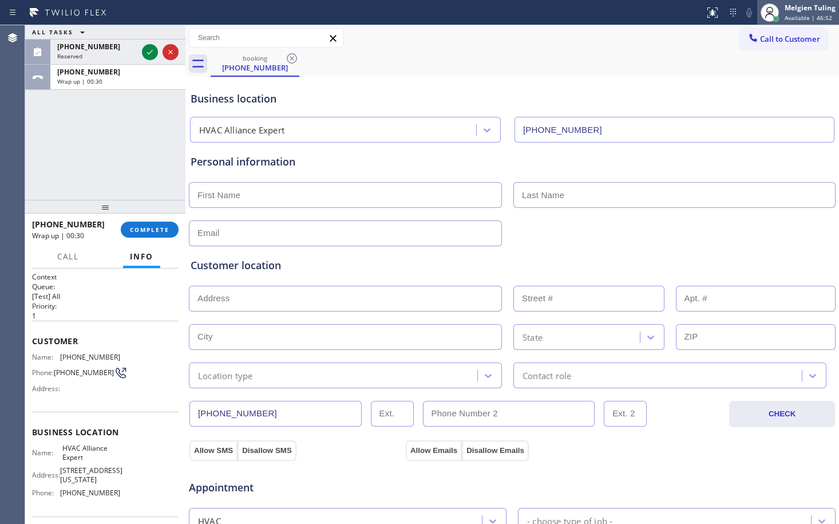
click at [820, 13] on div "Melgien Tuling Available | 46:52" at bounding box center [811, 12] width 57 height 20
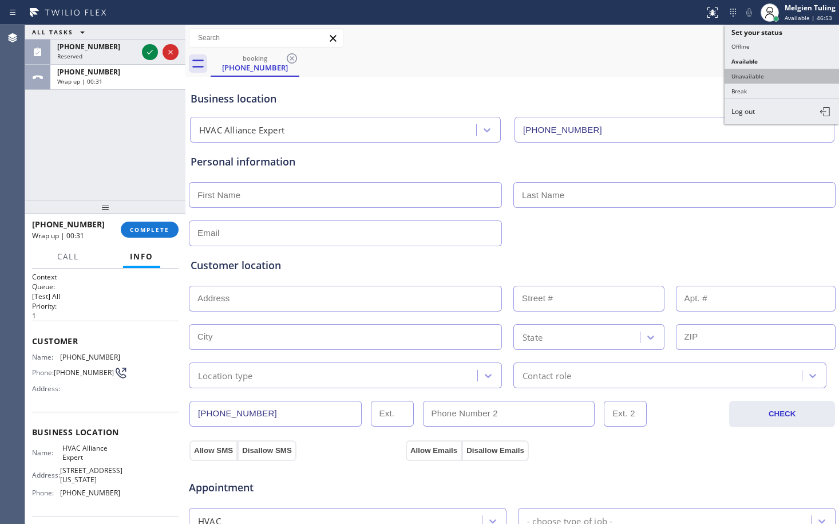
click at [757, 76] on button "Unavailable" at bounding box center [782, 76] width 114 height 15
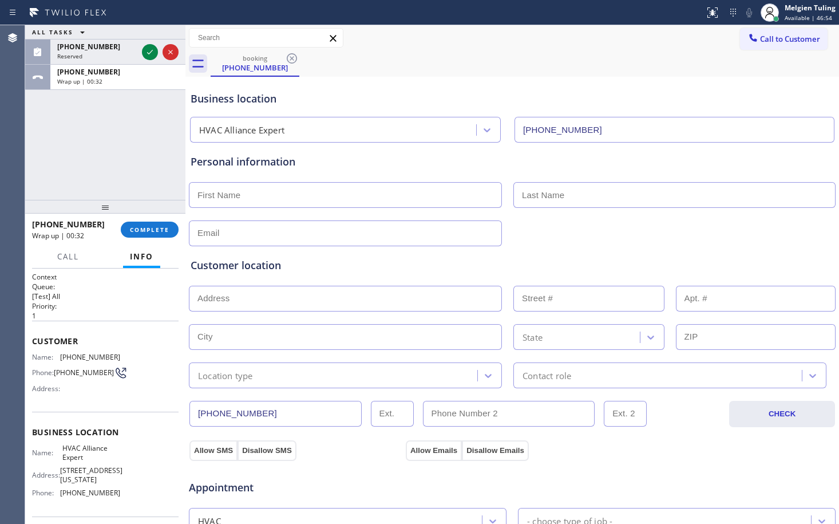
click at [566, 92] on div "Business location" at bounding box center [512, 98] width 643 height 15
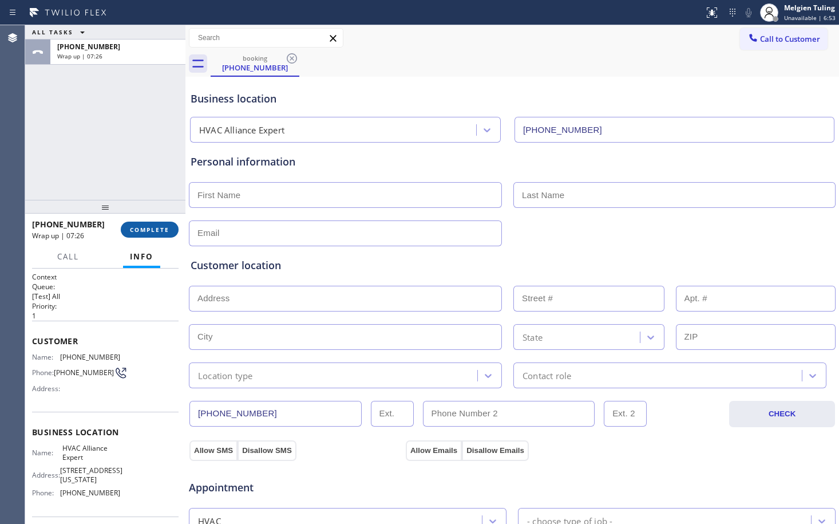
click at [139, 230] on span "COMPLETE" at bounding box center [150, 230] width 40 height 8
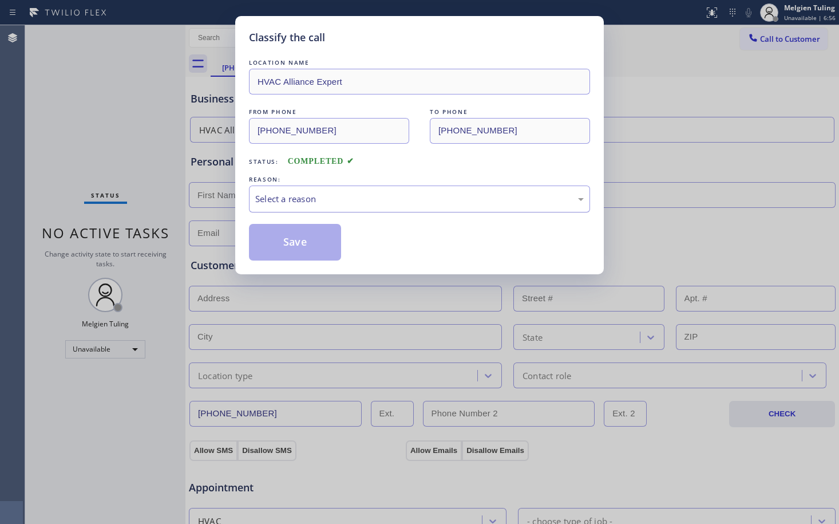
click at [318, 198] on div "Select a reason" at bounding box center [419, 198] width 329 height 13
click at [275, 244] on button "Save" at bounding box center [295, 242] width 92 height 37
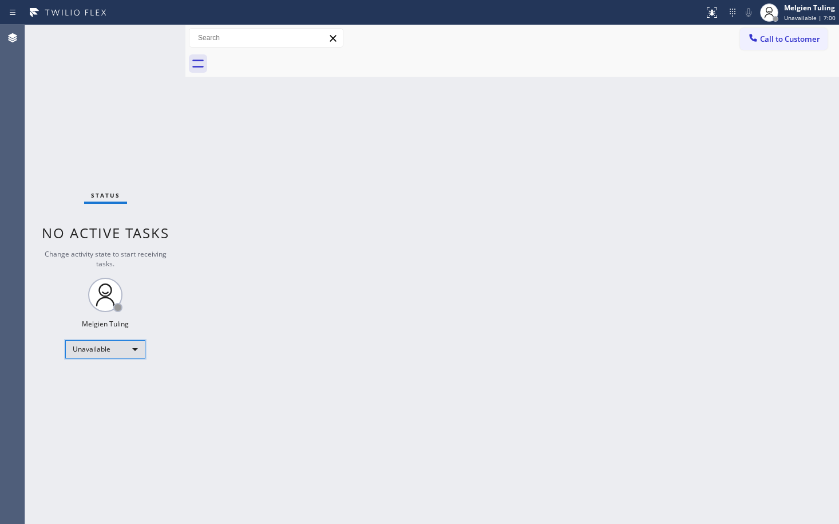
click at [134, 347] on div "Unavailable" at bounding box center [105, 349] width 80 height 18
click at [87, 378] on li "Available" at bounding box center [105, 380] width 78 height 14
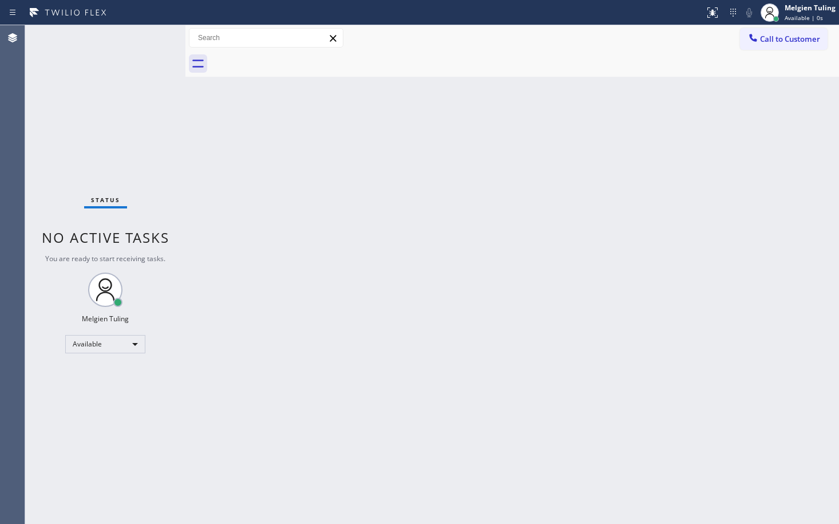
click at [514, 325] on div "Back to Dashboard Change Sender ID Customers Technicians Select a contact Outbo…" at bounding box center [512, 274] width 654 height 499
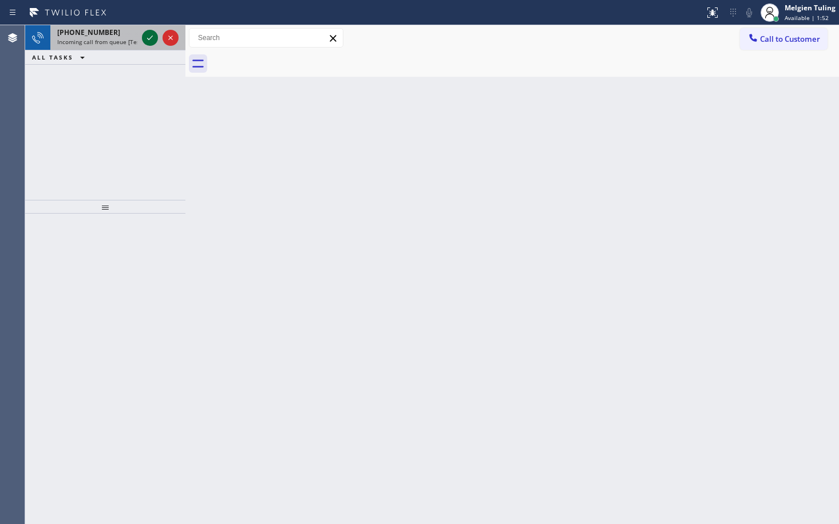
click at [149, 33] on icon at bounding box center [150, 38] width 14 height 14
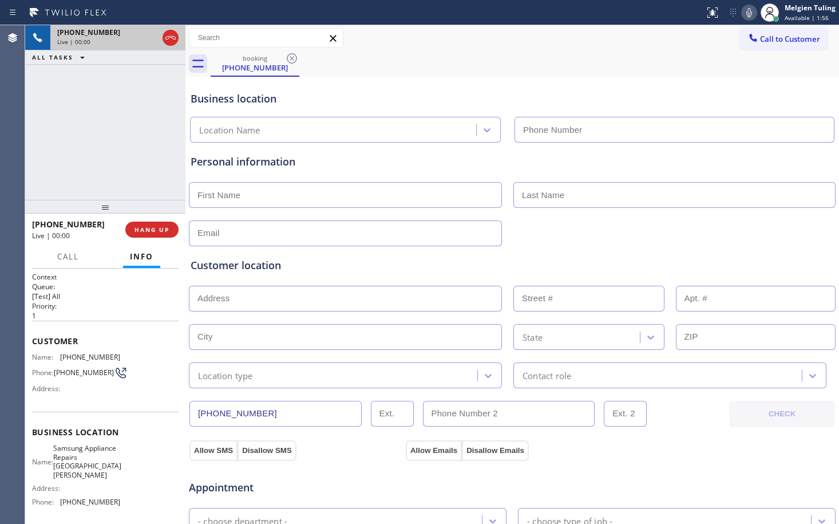
type input "[PHONE_NUMBER]"
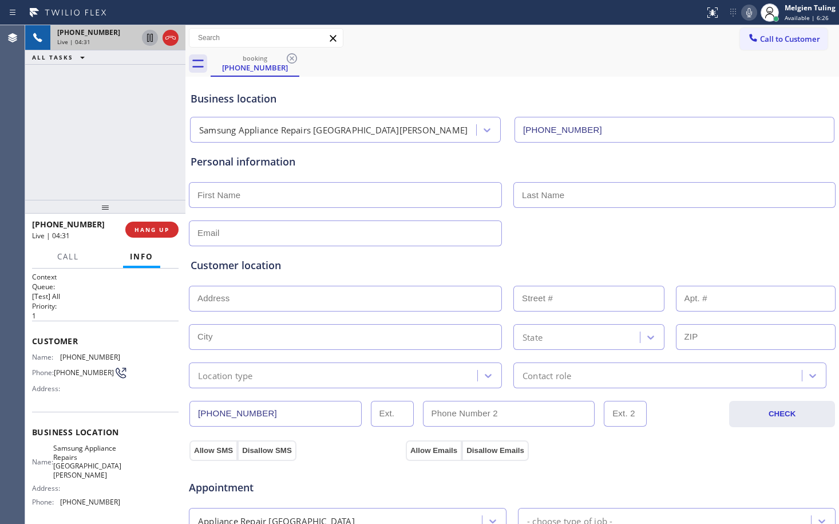
click at [148, 37] on icon at bounding box center [150, 38] width 14 height 14
drag, startPoint x: 750, startPoint y: 14, endPoint x: 729, endPoint y: 31, distance: 27.2
click at [649, 54] on div "booking [PHONE_NUMBER]" at bounding box center [525, 64] width 629 height 26
click at [745, 11] on icon at bounding box center [749, 13] width 14 height 14
click at [623, 56] on div "booking [PHONE_NUMBER]" at bounding box center [525, 64] width 629 height 26
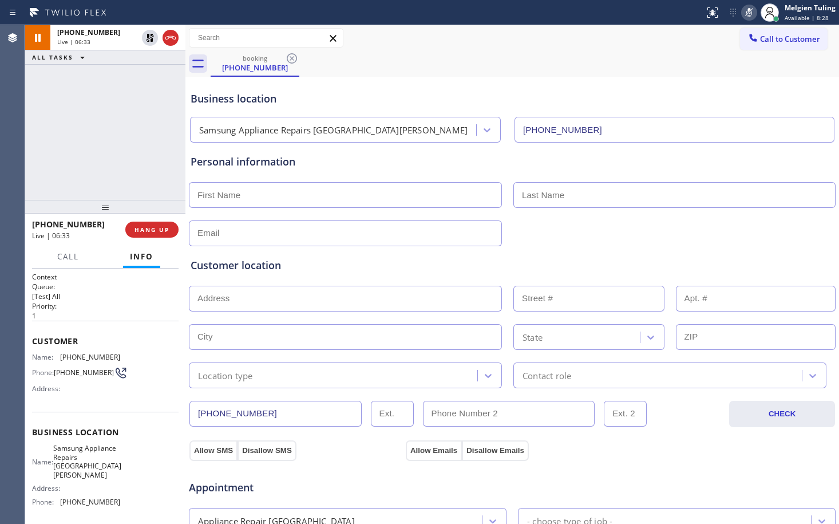
click at [322, 243] on div "Customer location >> ADD NEW ADDRESS << + NEW ADDRESS State Location type Conta…" at bounding box center [512, 315] width 648 height 147
click at [148, 37] on icon at bounding box center [150, 38] width 8 height 8
click at [751, 8] on icon at bounding box center [750, 12] width 6 height 9
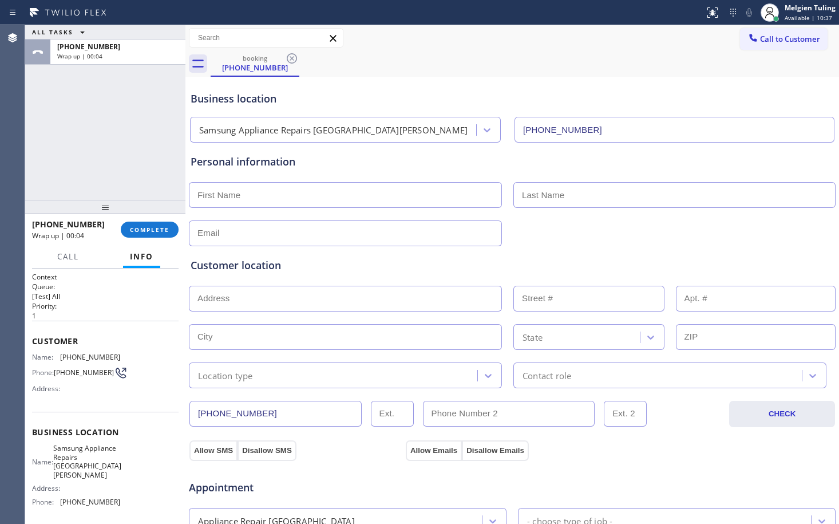
scroll to position [172, 0]
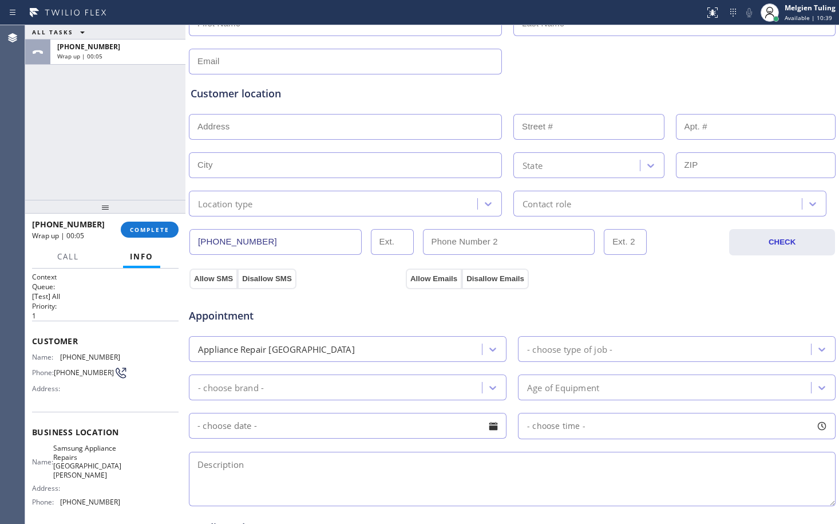
click at [274, 472] on textarea at bounding box center [512, 479] width 647 height 54
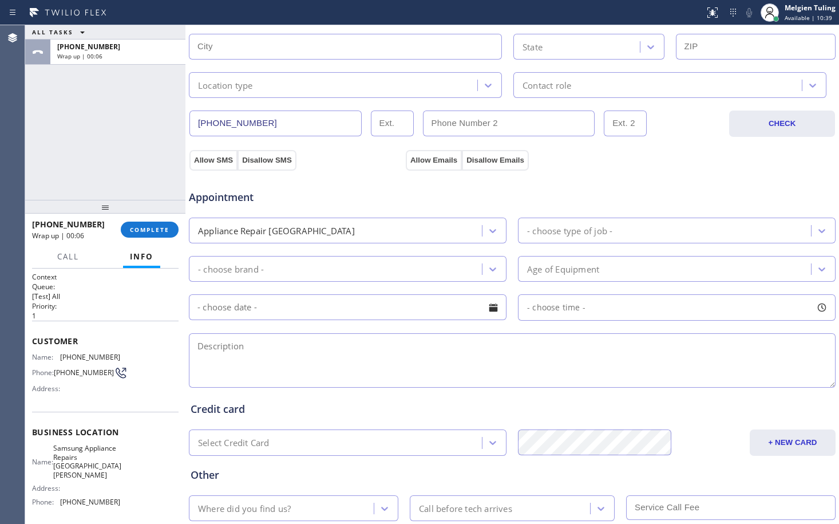
scroll to position [364, 0]
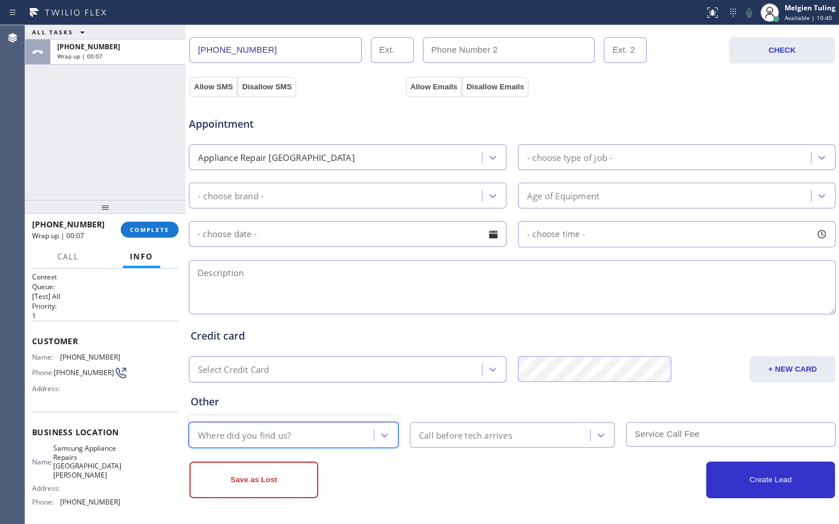
click at [299, 435] on div "Where did you find us?" at bounding box center [282, 435] width 181 height 20
type input "goog"
click at [381, 430] on icon at bounding box center [384, 434] width 11 height 11
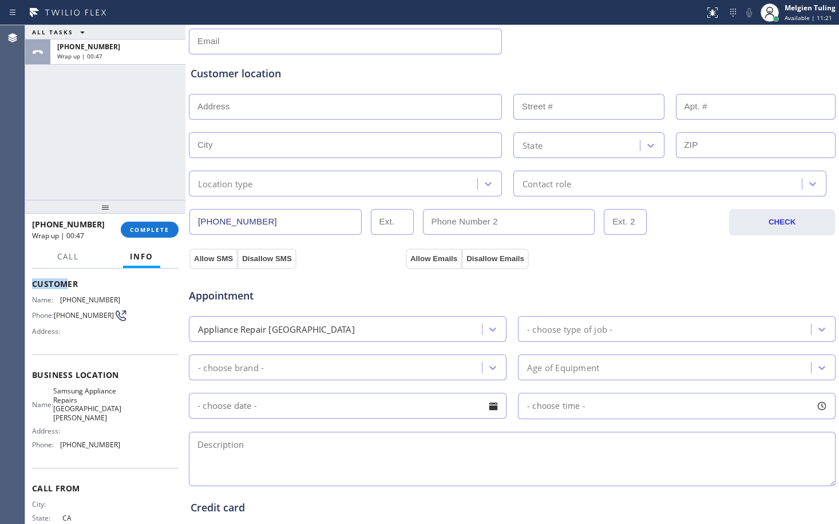
scroll to position [56, 0]
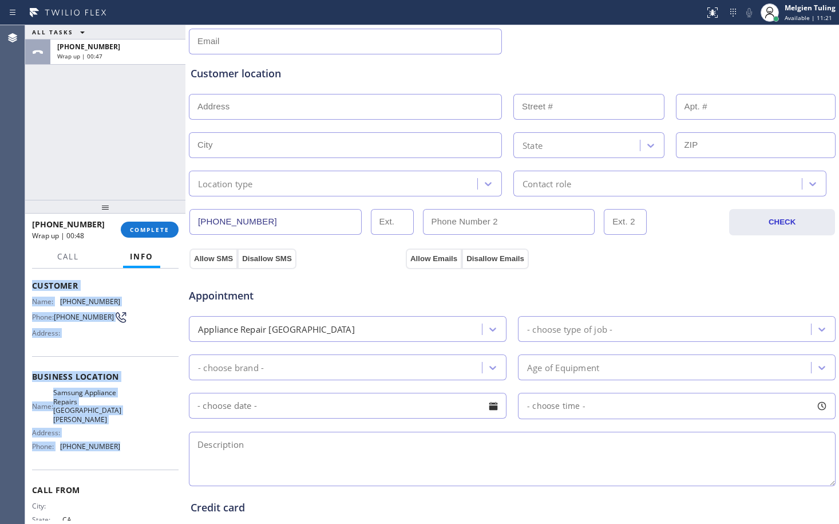
drag, startPoint x: 31, startPoint y: 281, endPoint x: 107, endPoint y: 463, distance: 197.3
click at [107, 463] on div "Context Queue: [Test] All Priority: 1 Customer Name: [PHONE_NUMBER] Phone: [PHO…" at bounding box center [105, 395] width 160 height 255
click at [144, 232] on span "COMPLETE" at bounding box center [150, 230] width 40 height 8
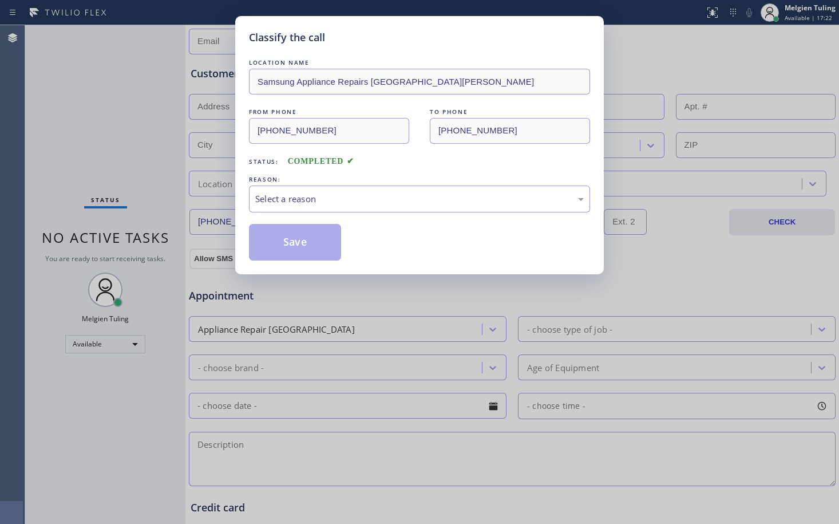
click at [331, 181] on div "REASON:" at bounding box center [419, 179] width 341 height 12
click at [311, 198] on div "Select a reason" at bounding box center [419, 198] width 329 height 13
click at [290, 235] on button "Save" at bounding box center [295, 242] width 92 height 37
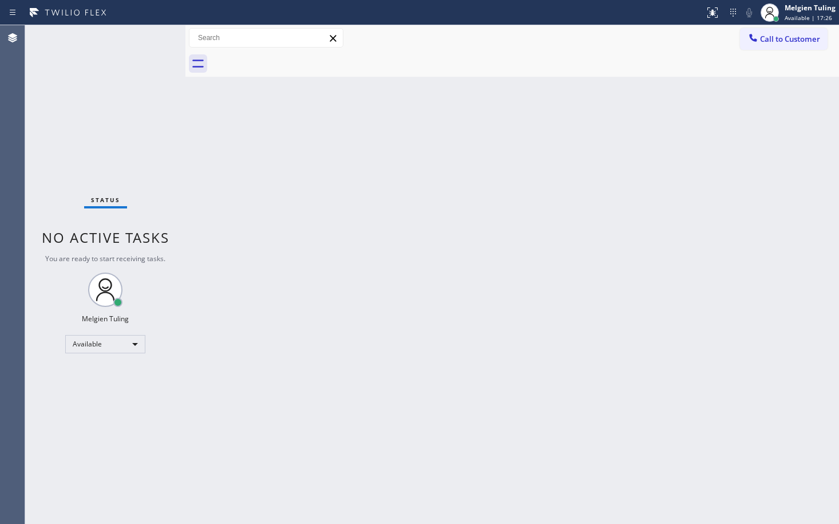
click at [249, 184] on div "Back to Dashboard Change Sender ID Customers Technicians Select a contact Outbo…" at bounding box center [512, 274] width 654 height 499
click at [800, 14] on span "Available | 17:28" at bounding box center [809, 18] width 48 height 8
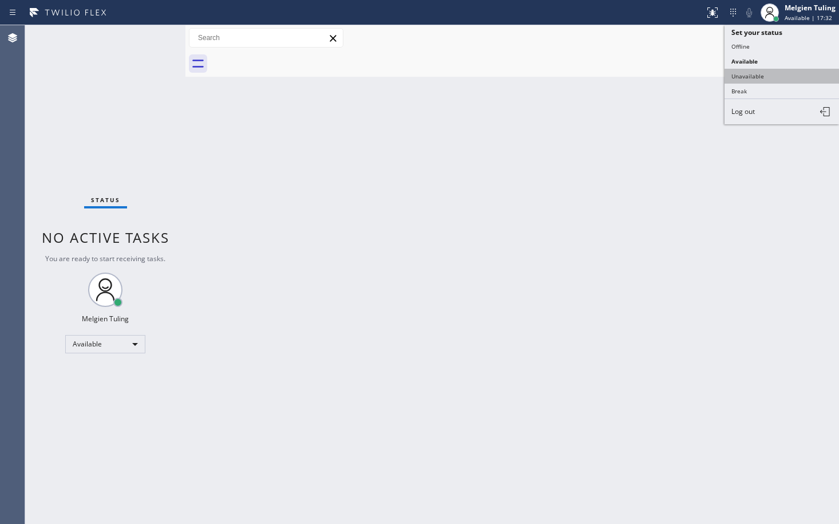
click at [748, 76] on button "Unavailable" at bounding box center [782, 76] width 114 height 15
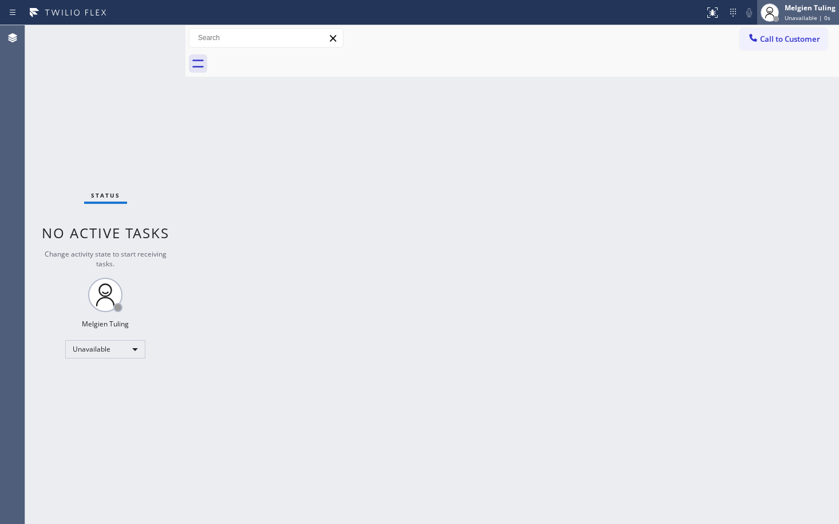
click at [799, 12] on div "Melgien Tuling" at bounding box center [810, 8] width 51 height 10
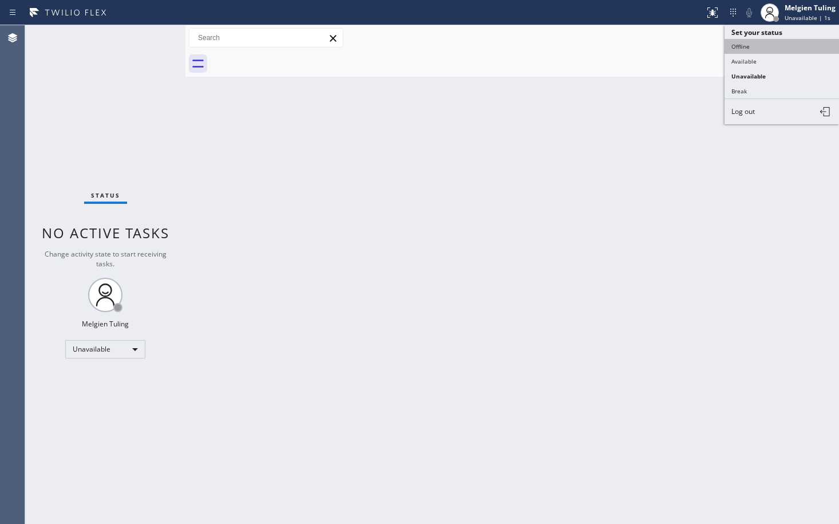
click at [747, 50] on button "Offline" at bounding box center [782, 46] width 114 height 15
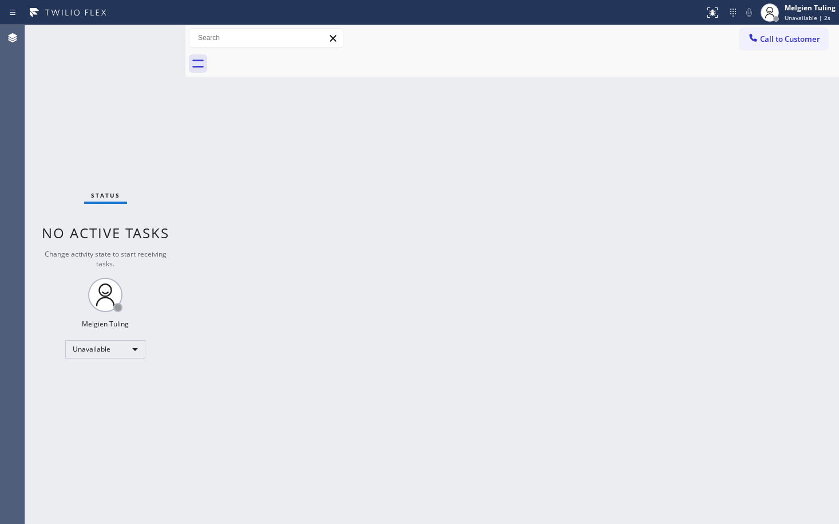
click at [683, 125] on div "Back to Dashboard Change Sender ID Customers Technicians Select a contact Outbo…" at bounding box center [512, 274] width 654 height 499
click at [801, 4] on div "Melgien Tuling" at bounding box center [810, 8] width 51 height 10
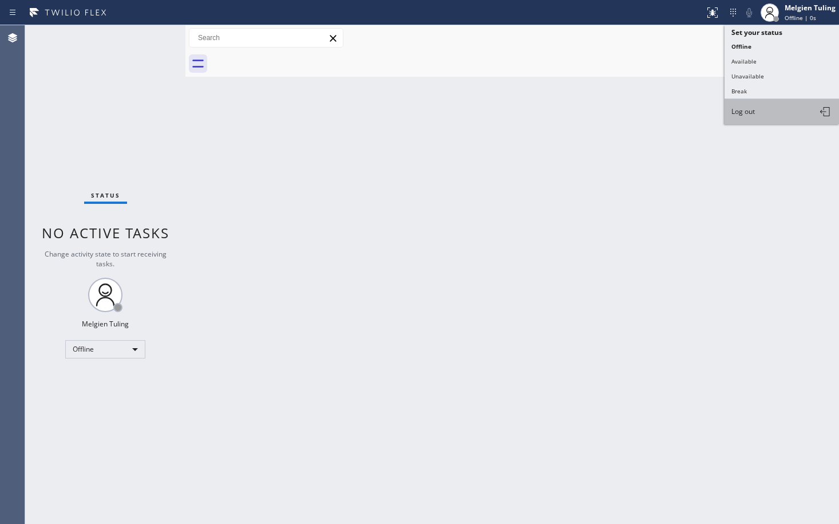
click at [738, 109] on span "Log out" at bounding box center [743, 111] width 23 height 10
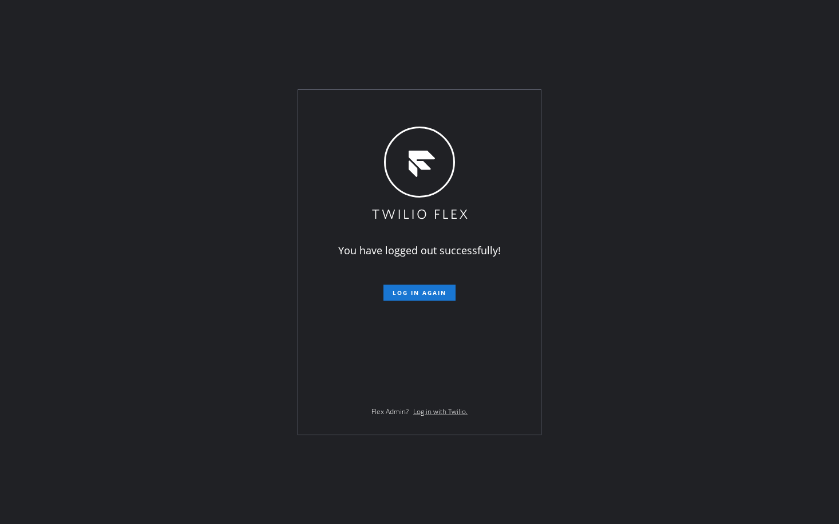
click at [237, 344] on div "You have logged out successfully! Log in again Flex Admin? Log in with Twilio." at bounding box center [419, 262] width 839 height 524
